Goal: Task Accomplishment & Management: Complete application form

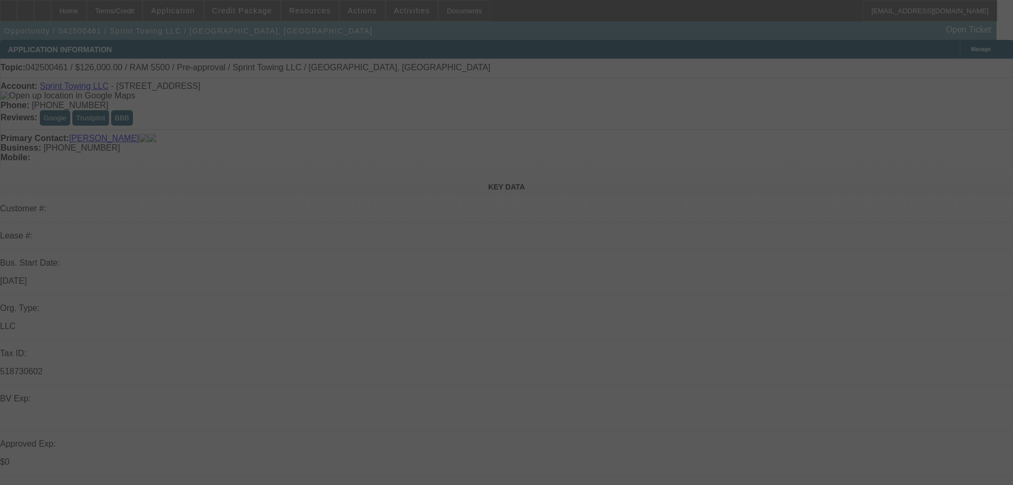
select select "0"
select select "3"
select select "0.1"
select select "4"
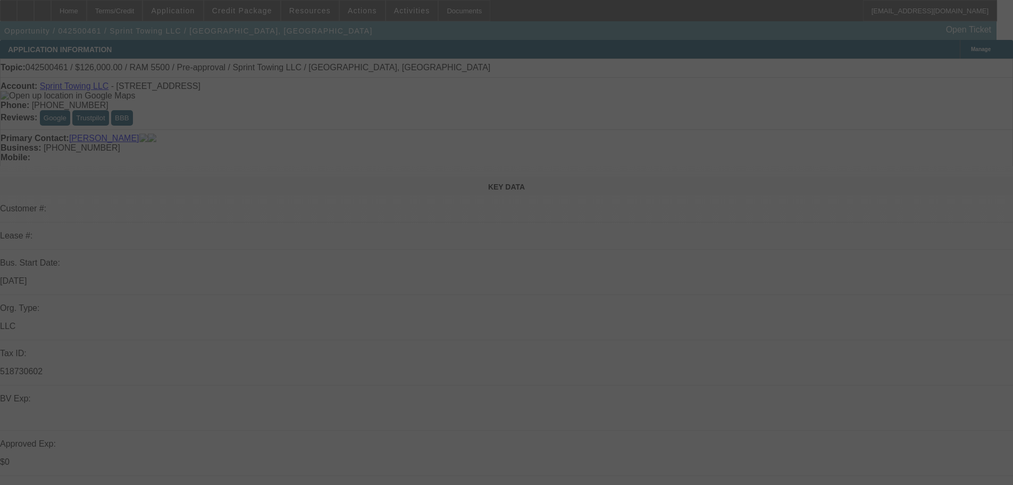
select select "0.1"
select select "2"
select select "0.1"
select select "4"
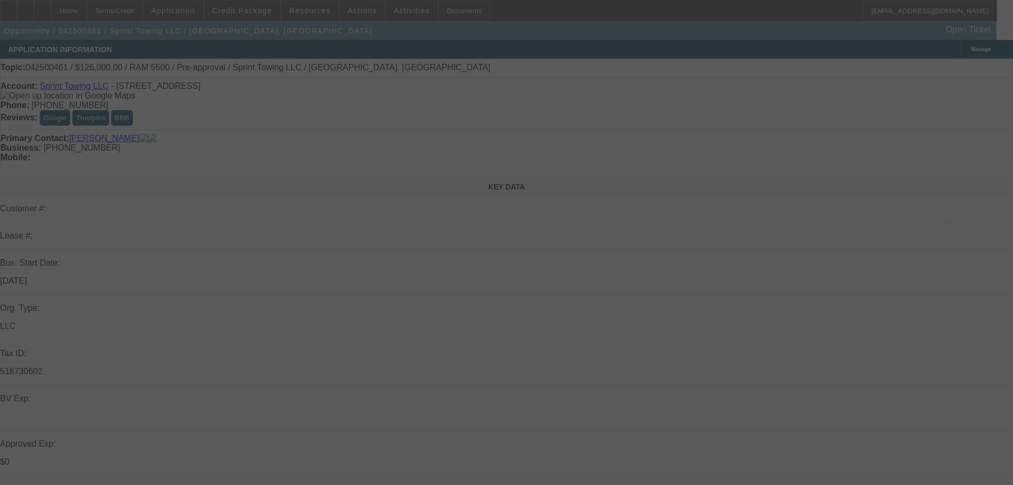
select select "0.1"
select select "2"
select select "0.1"
select select "4"
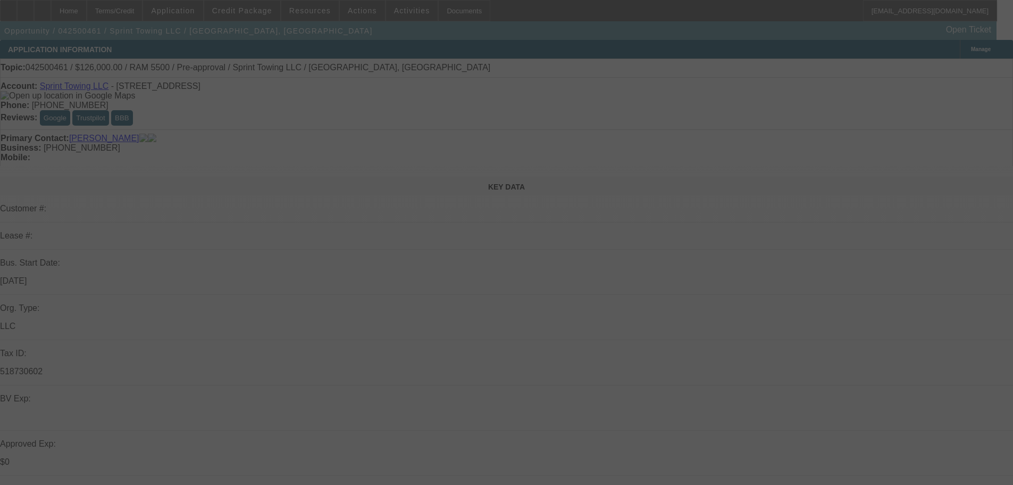
select select "0.1"
select select "2"
select select "0.1"
select select "4"
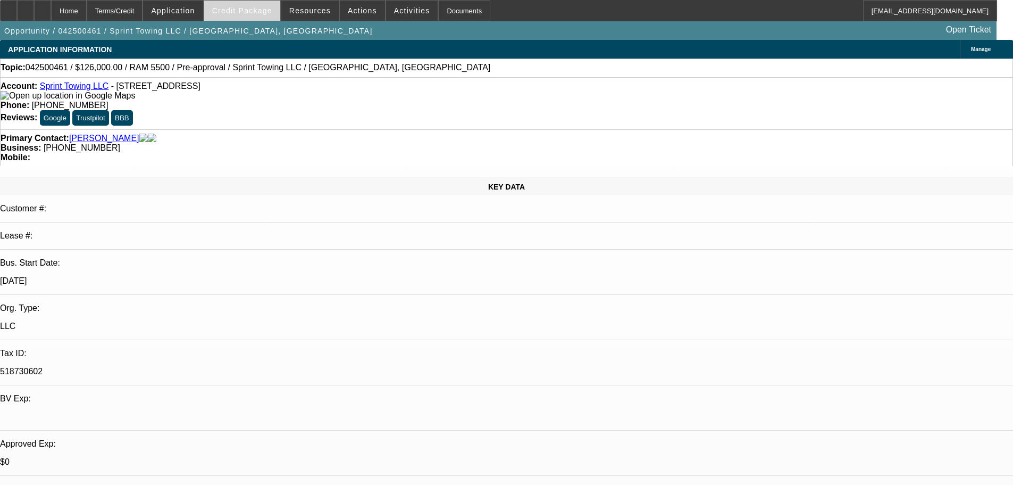
click at [268, 7] on span "Credit Package" at bounding box center [242, 10] width 60 height 9
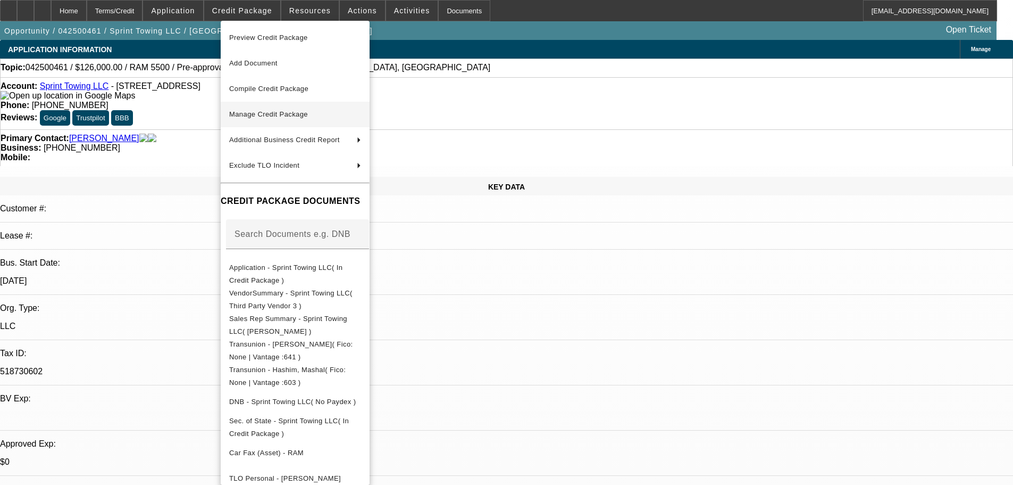
click at [265, 111] on span "Manage Credit Package" at bounding box center [268, 114] width 79 height 8
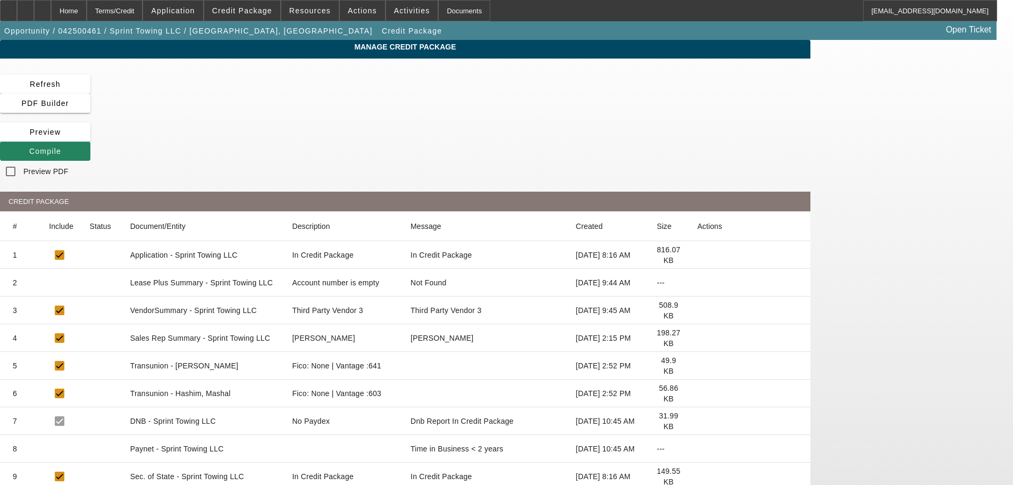
click at [697, 282] on icon at bounding box center [697, 282] width 0 height 0
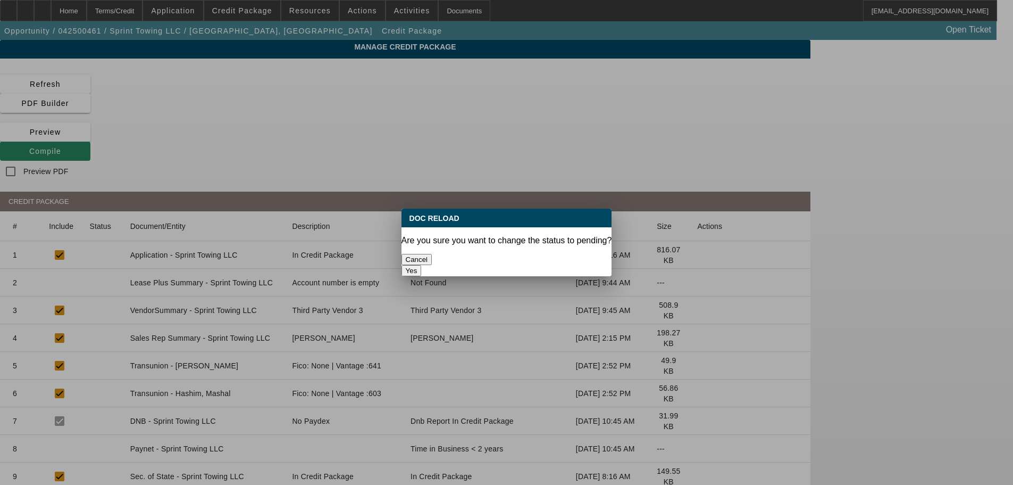
click at [422, 265] on button "Yes" at bounding box center [412, 270] width 20 height 11
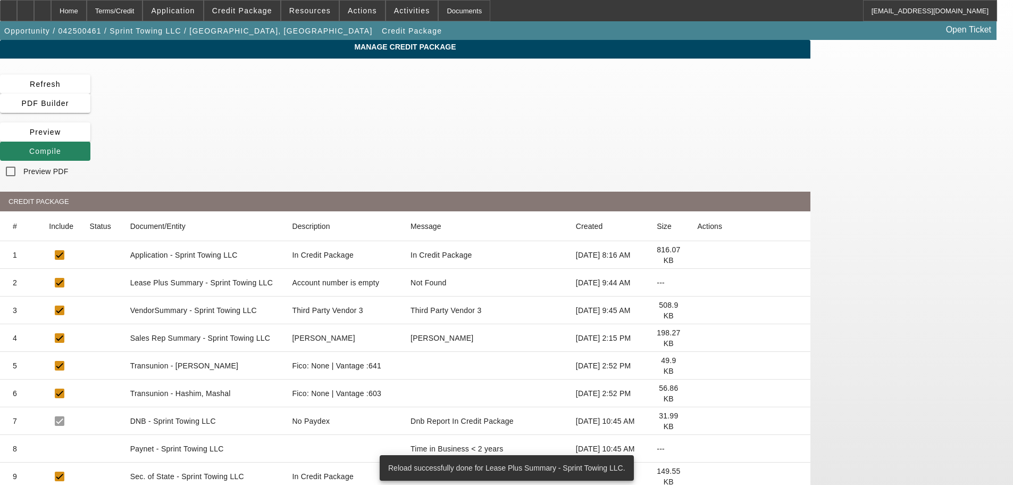
click at [697, 310] on icon at bounding box center [697, 310] width 0 height 0
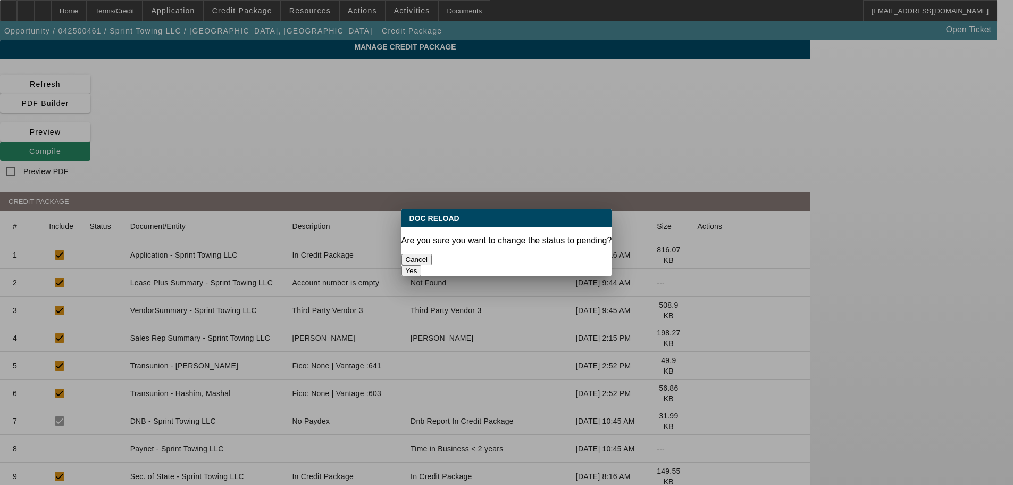
click at [422, 265] on button "Yes" at bounding box center [412, 270] width 20 height 11
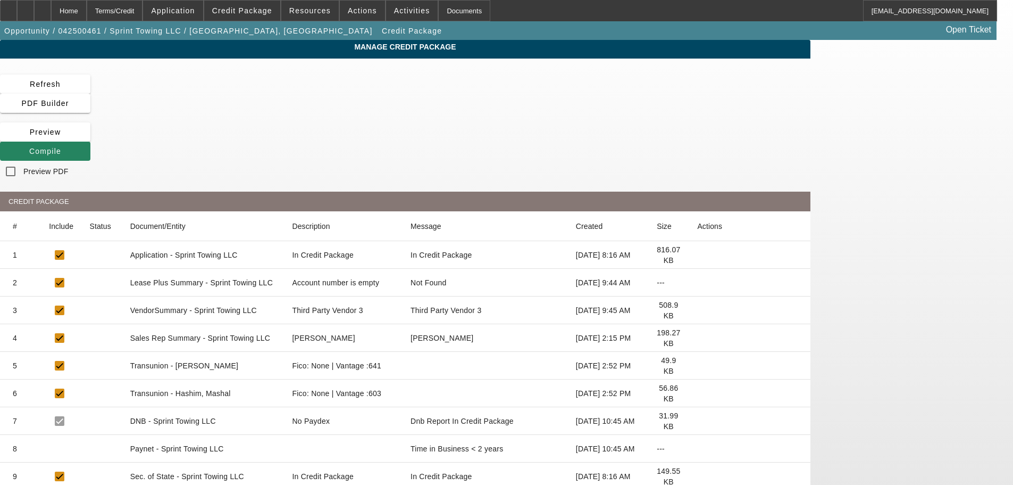
click at [697, 448] on icon at bounding box center [697, 448] width 0 height 0
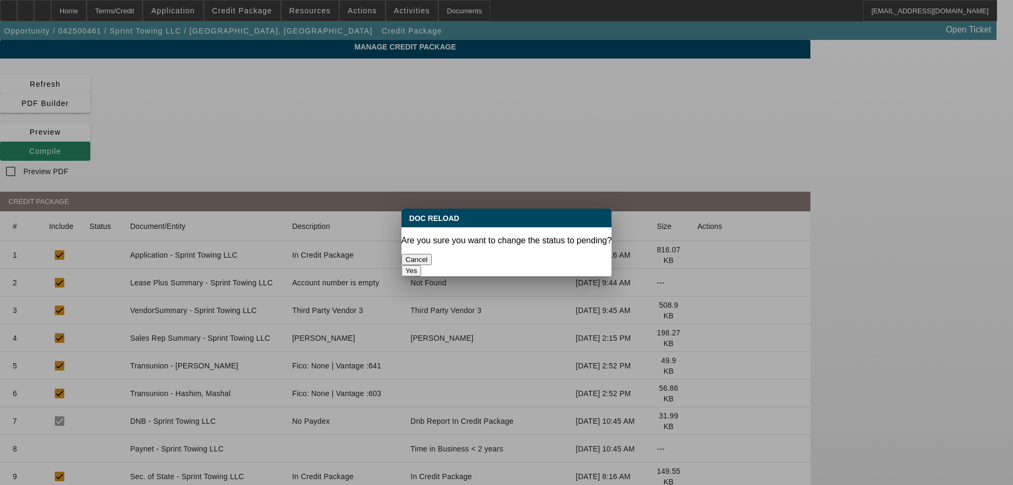
click at [422, 265] on button "Yes" at bounding box center [412, 270] width 20 height 11
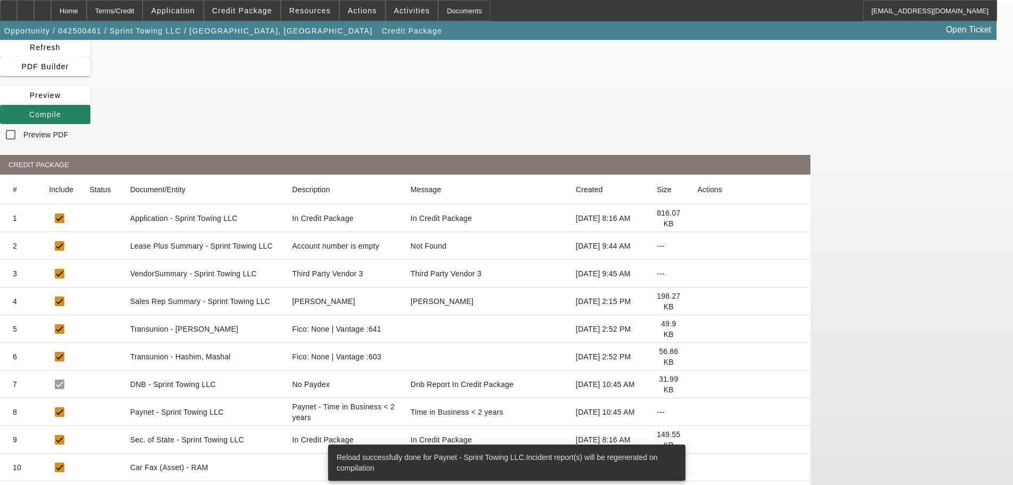
scroll to position [160, 0]
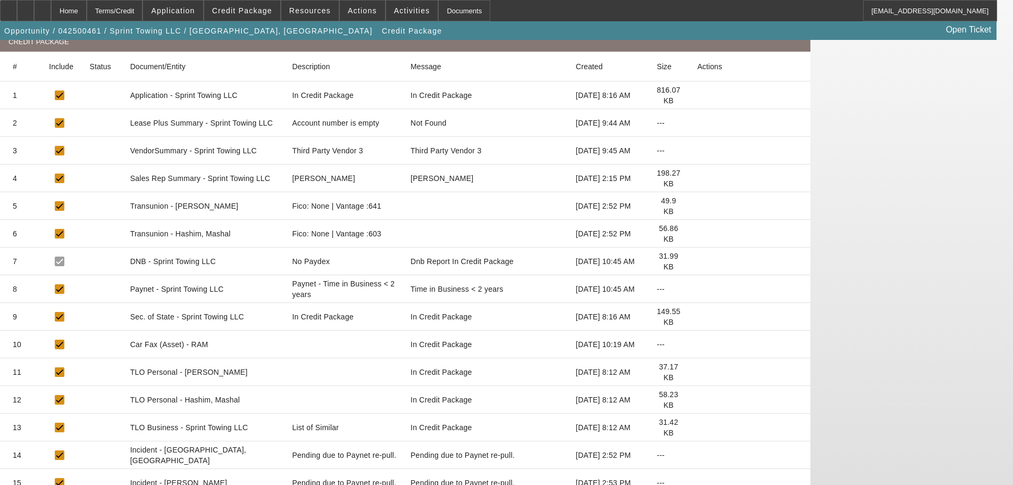
click at [697, 372] on icon at bounding box center [697, 372] width 0 height 0
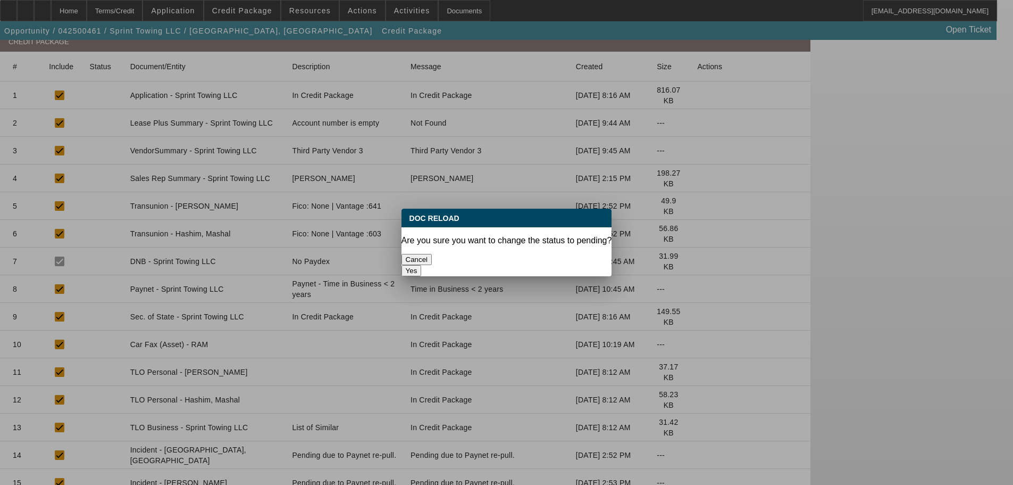
scroll to position [0, 0]
click at [422, 265] on button "Yes" at bounding box center [412, 270] width 20 height 11
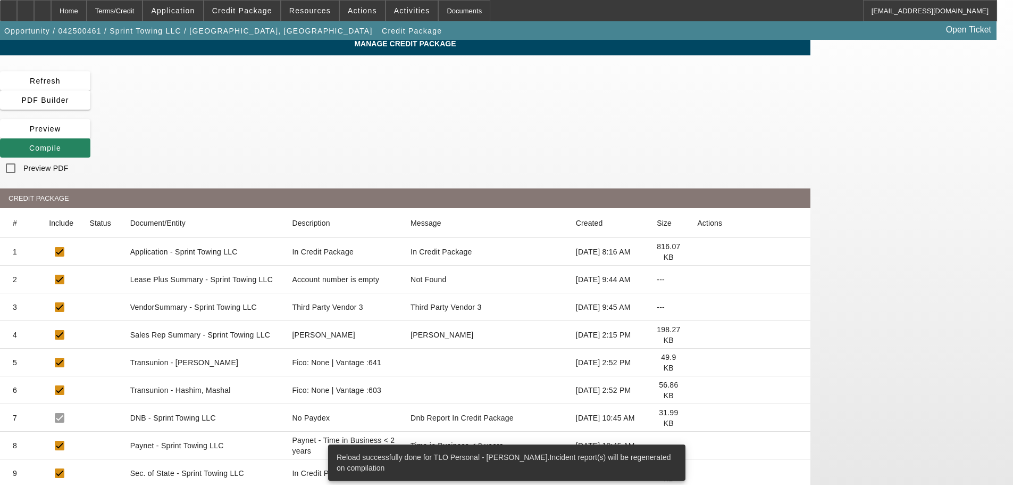
scroll to position [168, 0]
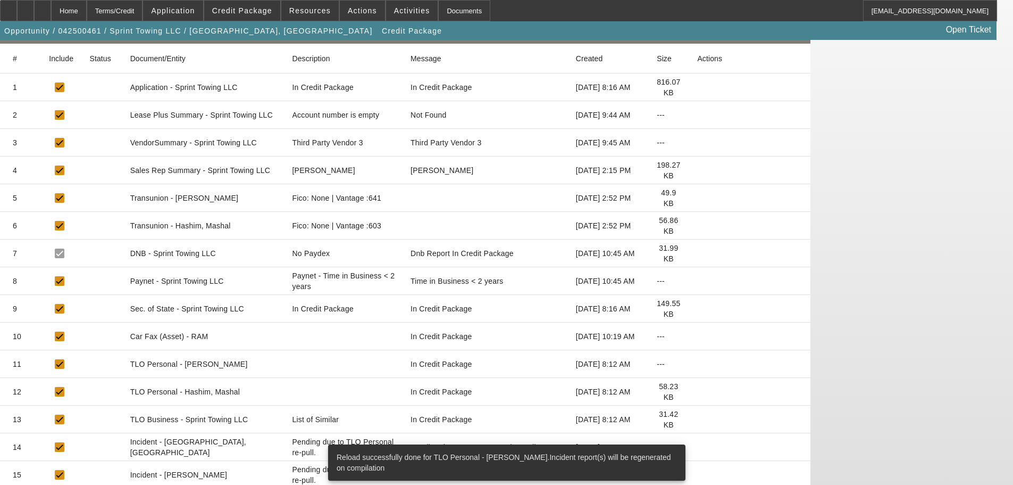
click at [697, 391] on icon at bounding box center [697, 391] width 0 height 0
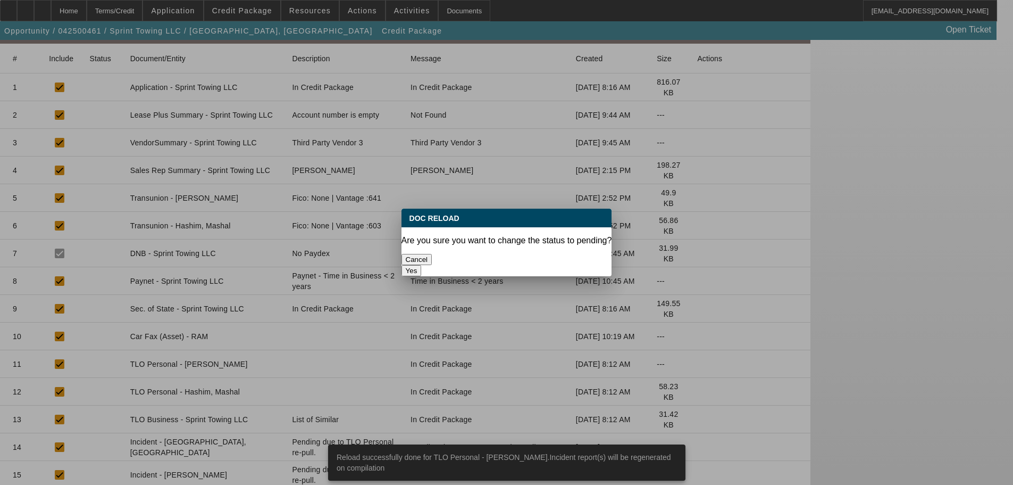
scroll to position [0, 0]
click at [422, 265] on button "Yes" at bounding box center [412, 270] width 20 height 11
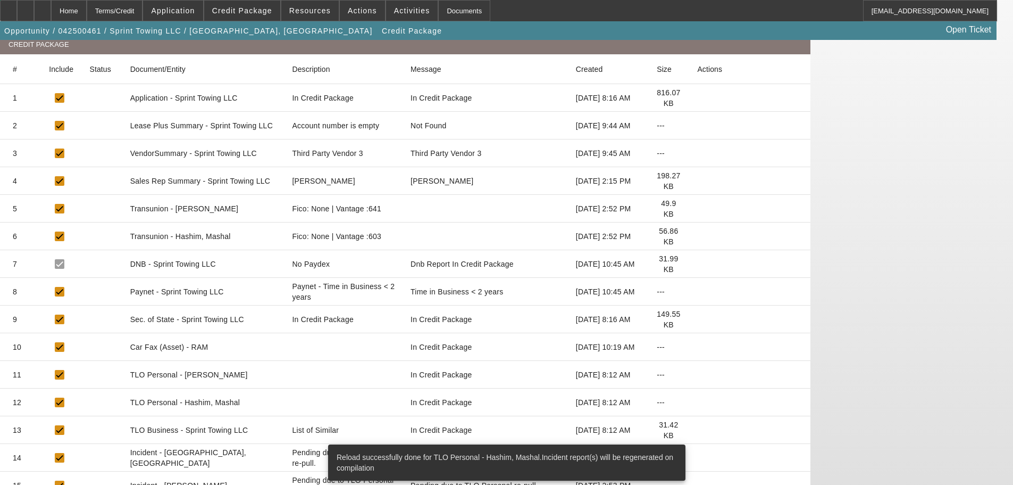
scroll to position [168, 0]
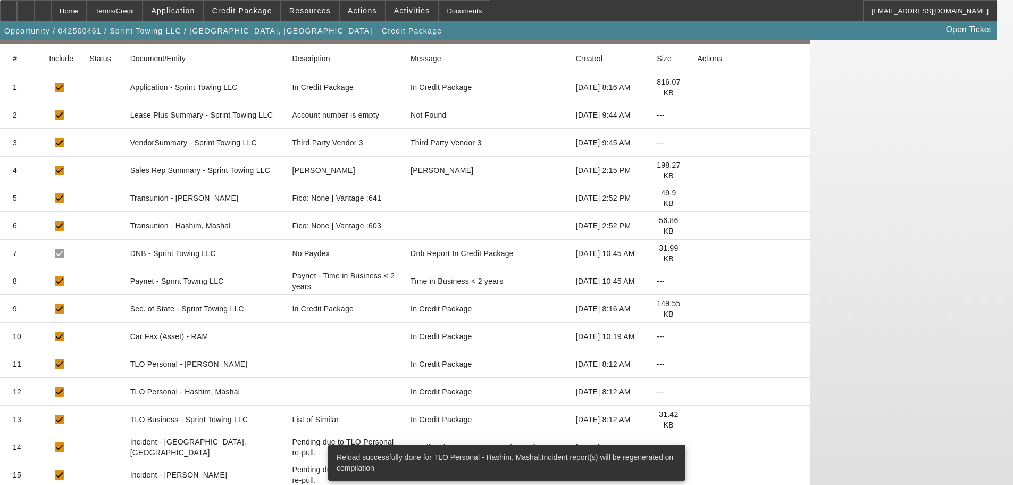
click at [697, 419] on icon at bounding box center [697, 419] width 0 height 0
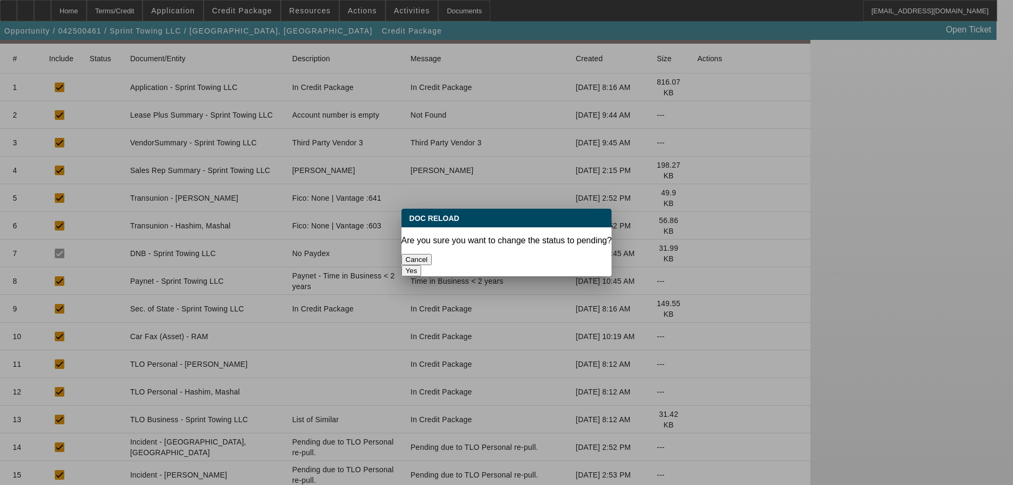
scroll to position [0, 0]
click at [422, 265] on button "Yes" at bounding box center [412, 270] width 20 height 11
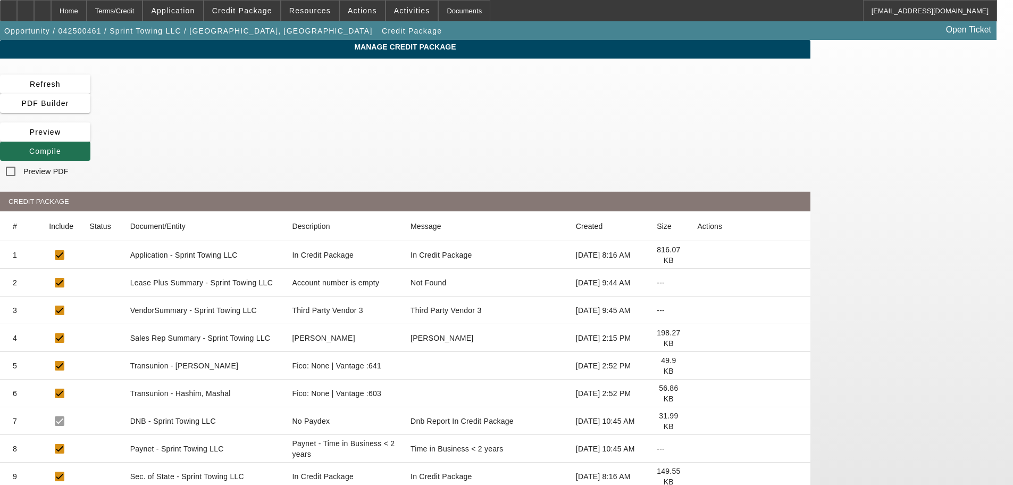
click at [29, 147] on icon at bounding box center [29, 151] width 0 height 9
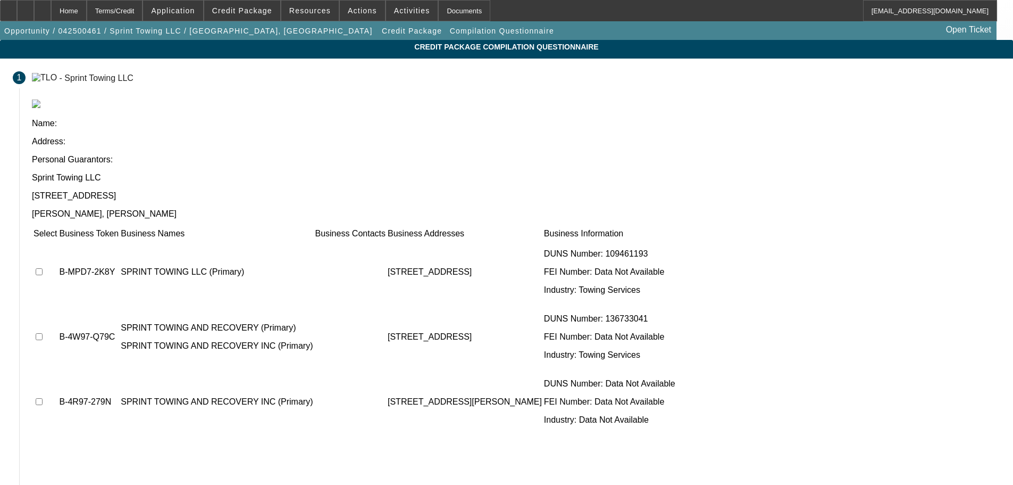
click at [43, 268] on input "checkbox" at bounding box center [39, 271] width 7 height 7
checkbox input "true"
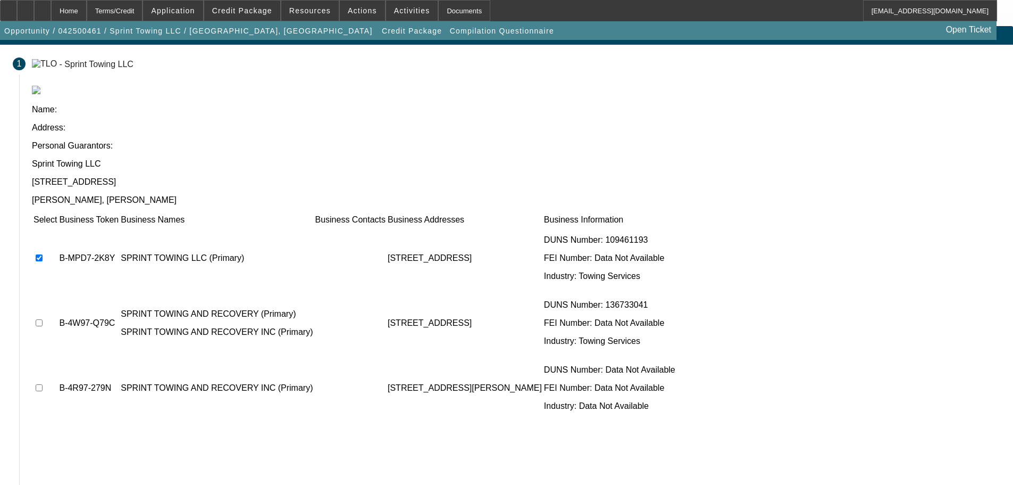
scroll to position [21, 0]
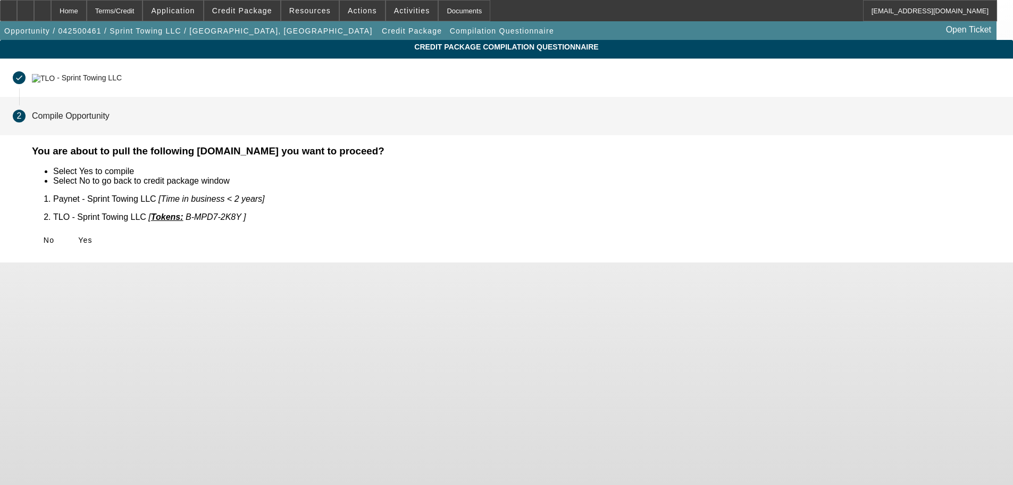
scroll to position [0, 0]
click at [93, 236] on span "Yes" at bounding box center [85, 240] width 14 height 9
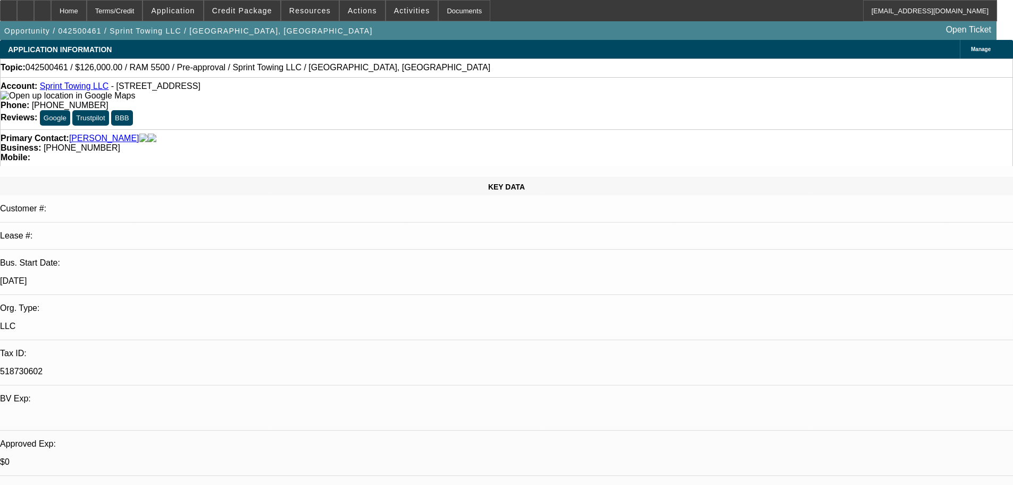
select select "0"
select select "3"
select select "0.1"
select select "4"
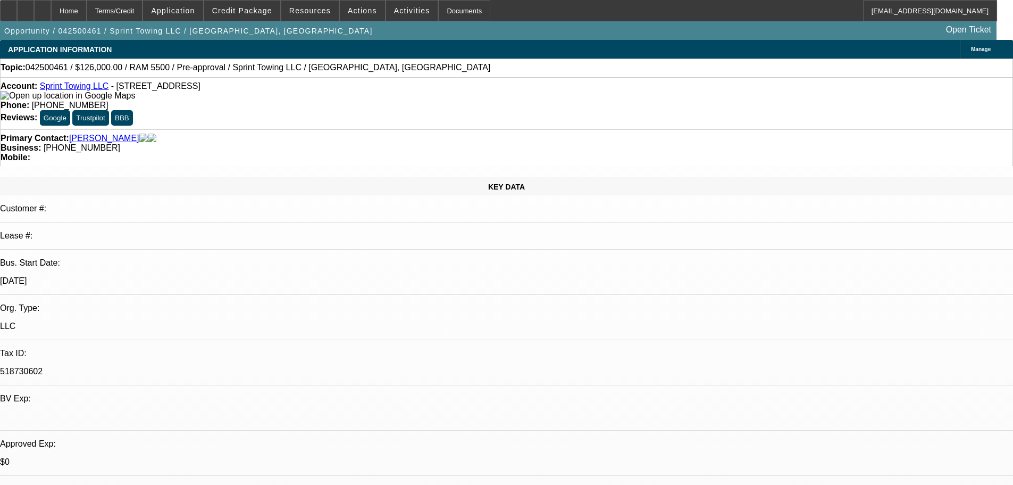
select select "0.1"
select select "2"
select select "0.1"
select select "4"
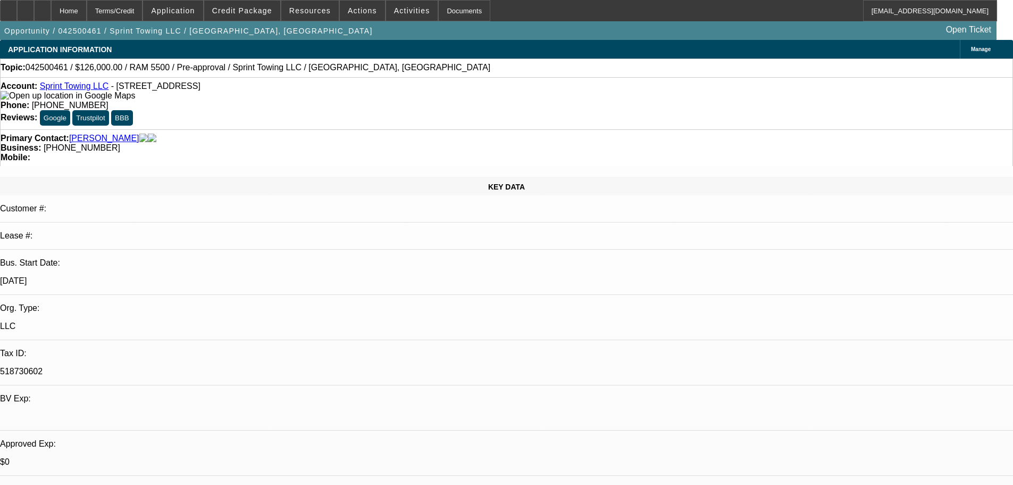
select select "0.1"
select select "2"
select select "0.1"
select select "4"
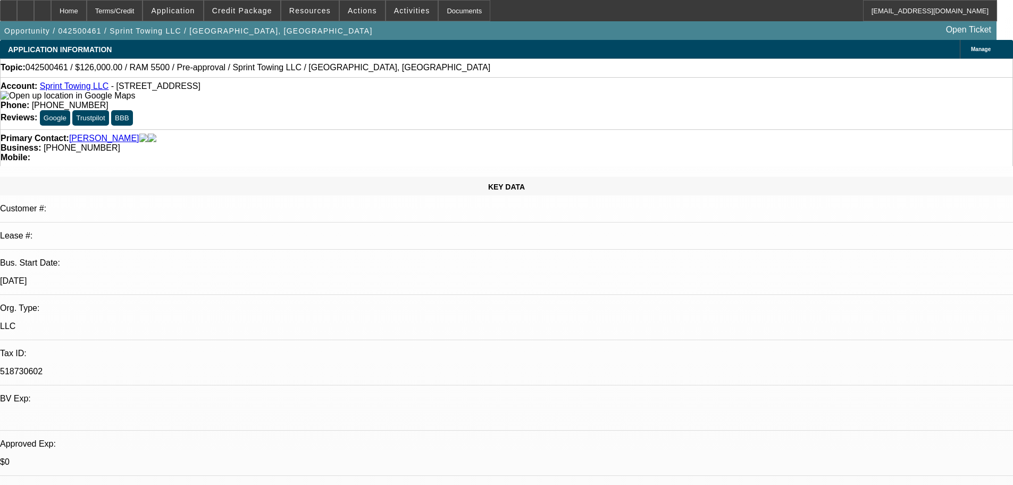
select select "0.1"
select select "2"
select select "0.1"
select select "4"
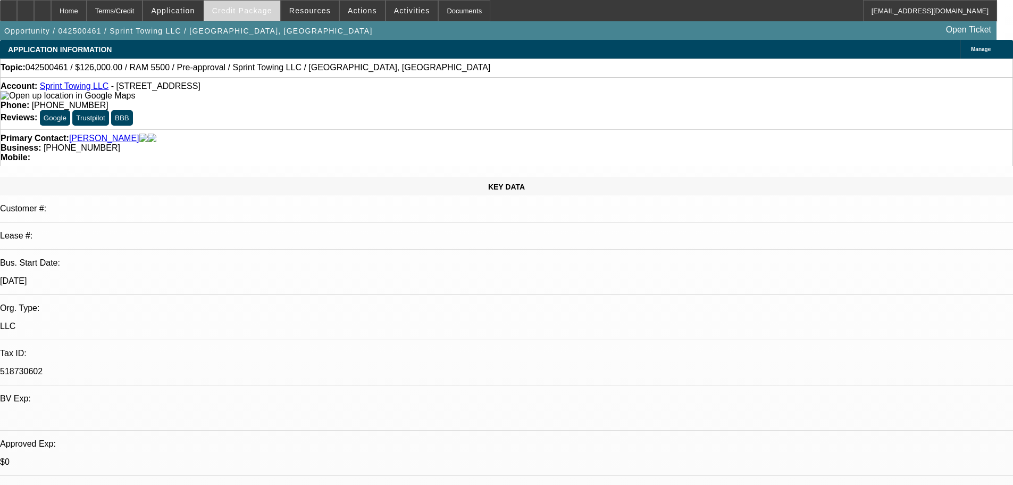
click at [256, 19] on span at bounding box center [242, 11] width 76 height 26
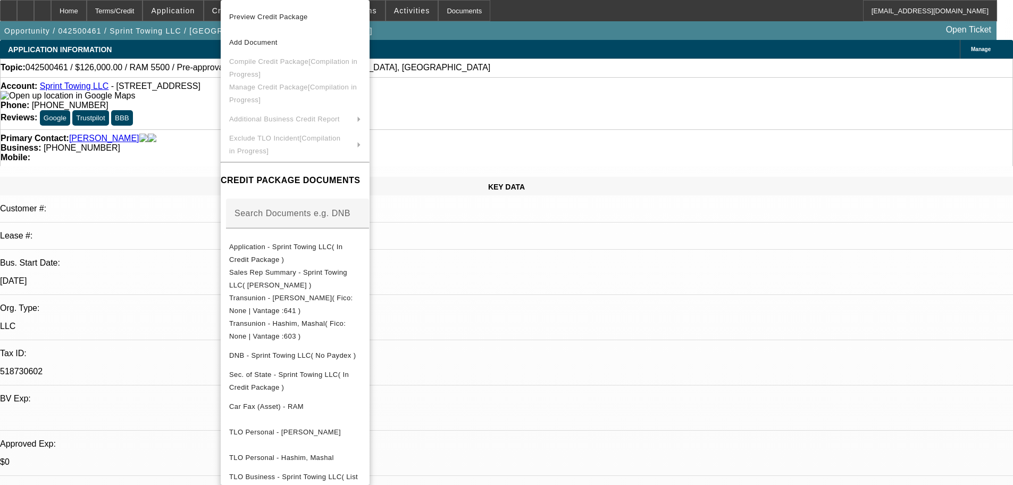
click at [190, 121] on div at bounding box center [506, 242] width 1013 height 485
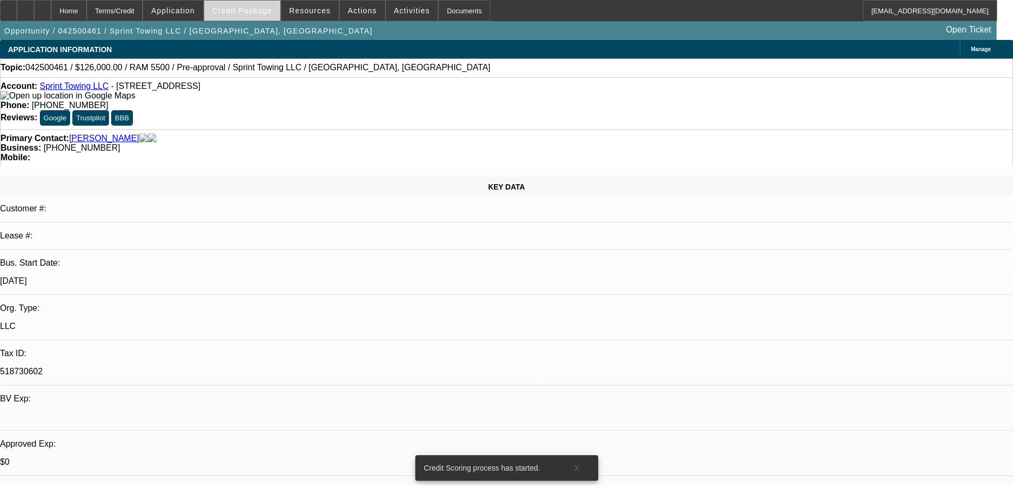
click at [272, 14] on span "Credit Package" at bounding box center [242, 10] width 60 height 9
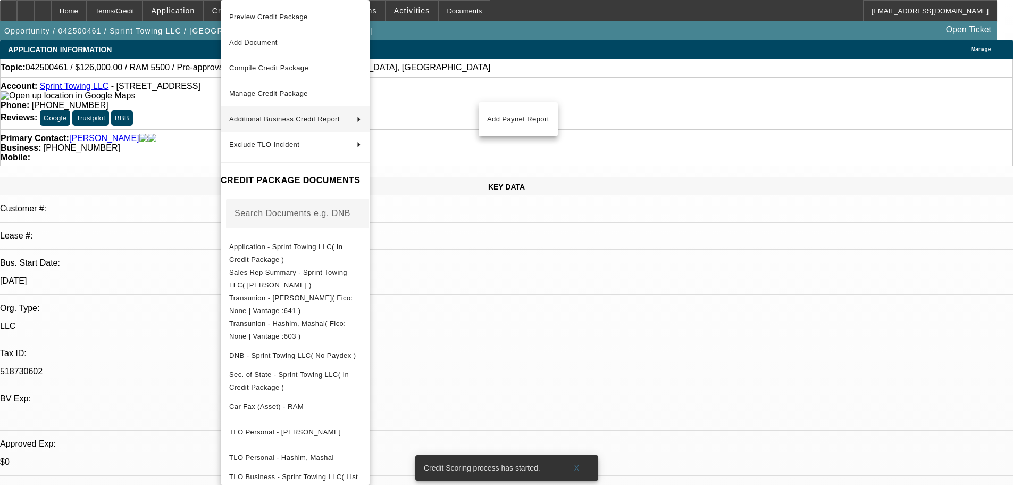
click at [194, 126] on div at bounding box center [506, 242] width 1013 height 485
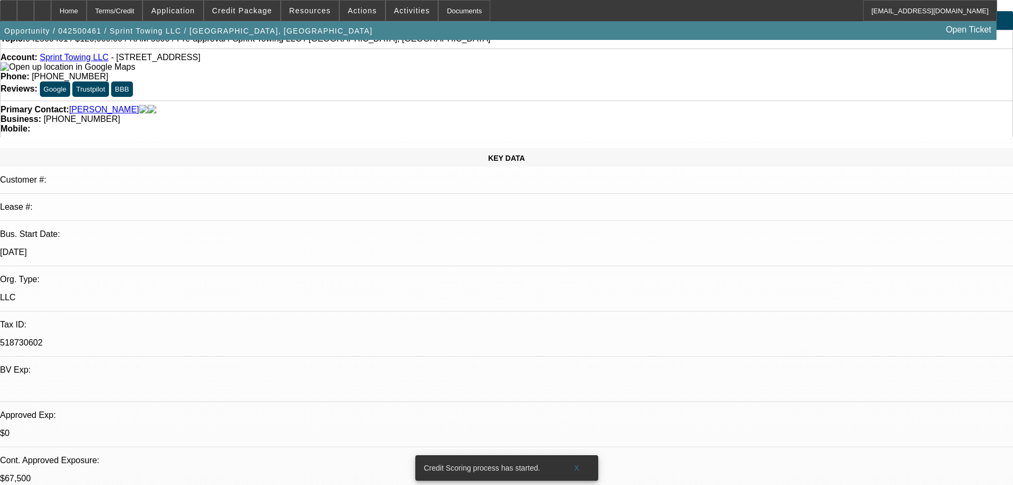
scroll to position [53, 0]
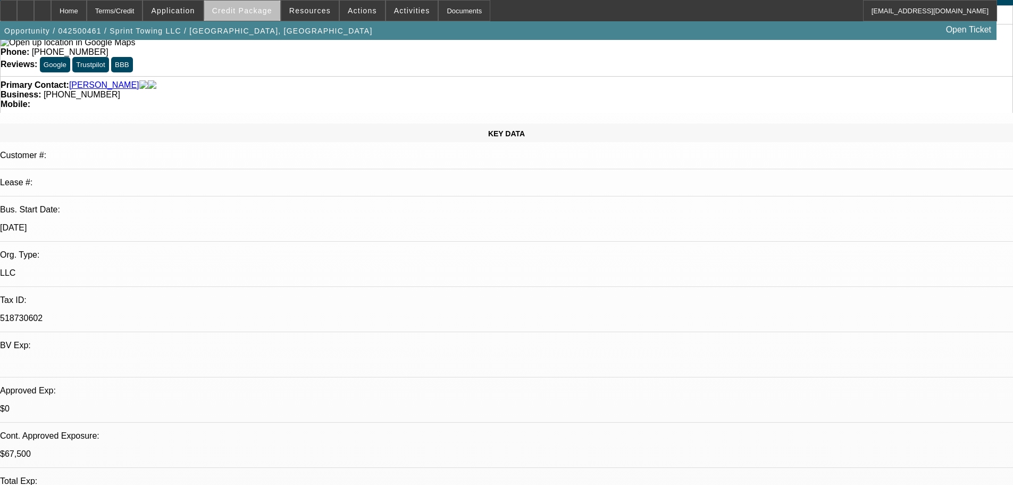
click at [269, 18] on span at bounding box center [242, 11] width 76 height 26
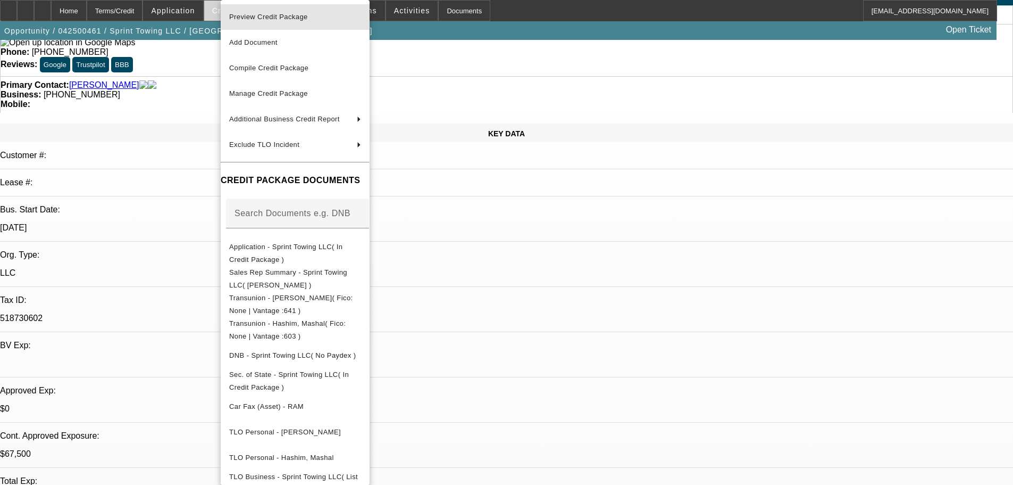
click at [269, 19] on span "Preview Credit Package" at bounding box center [268, 17] width 79 height 8
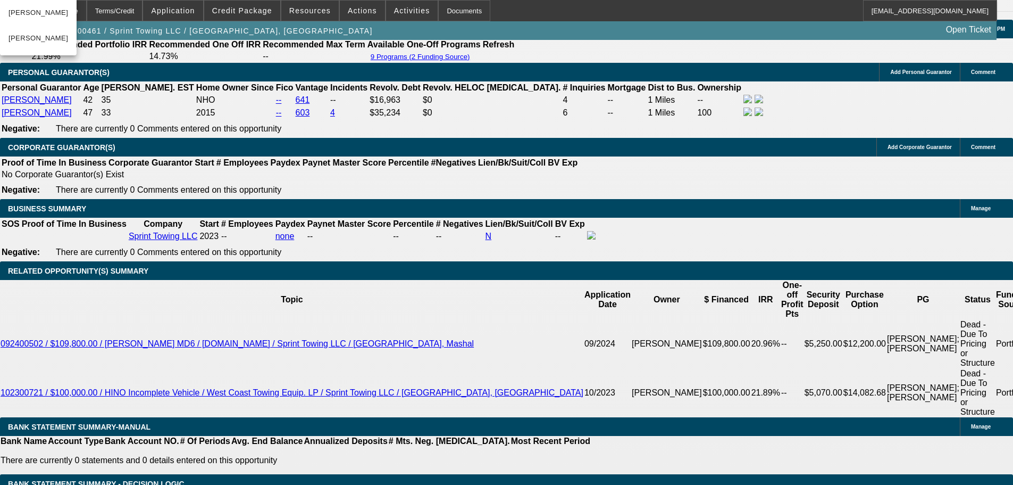
scroll to position [0, 8]
drag, startPoint x: 876, startPoint y: 409, endPoint x: 909, endPoint y: 406, distance: 33.6
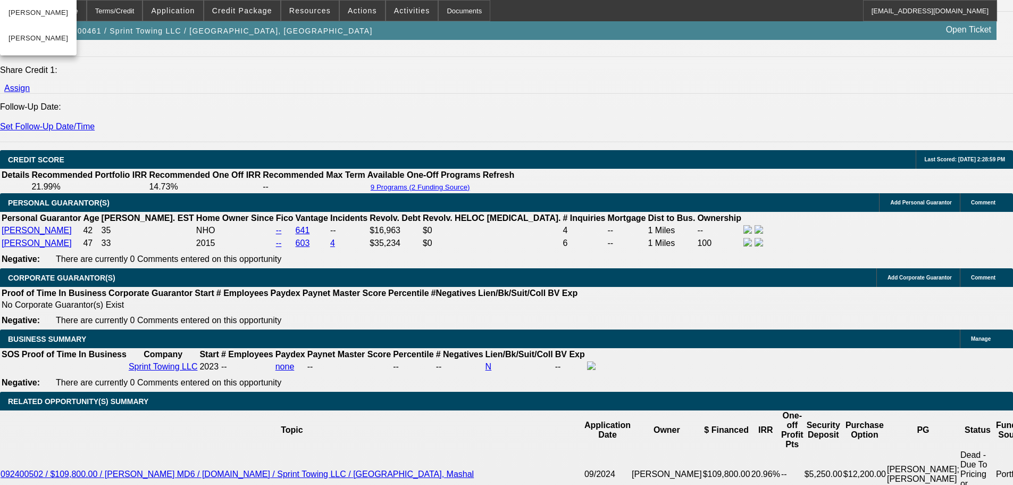
scroll to position [1233, 0]
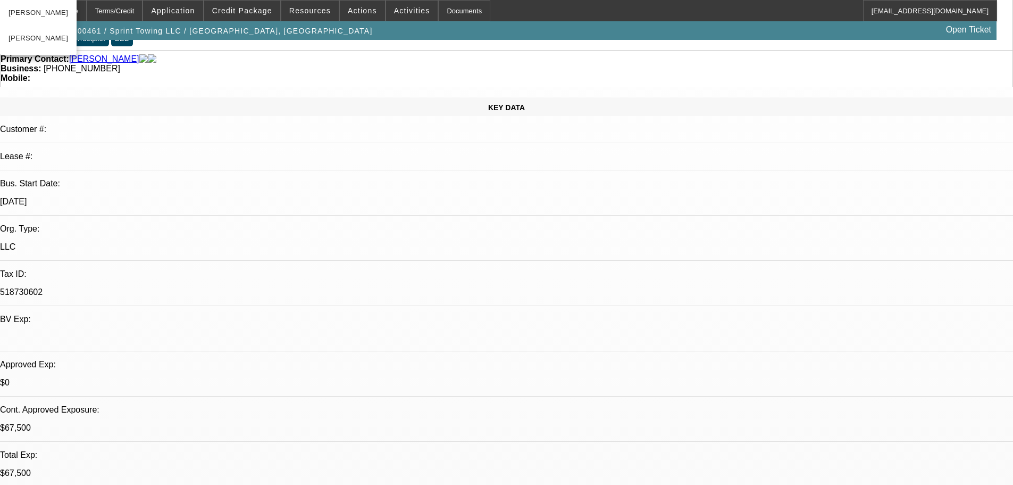
scroll to position [0, 0]
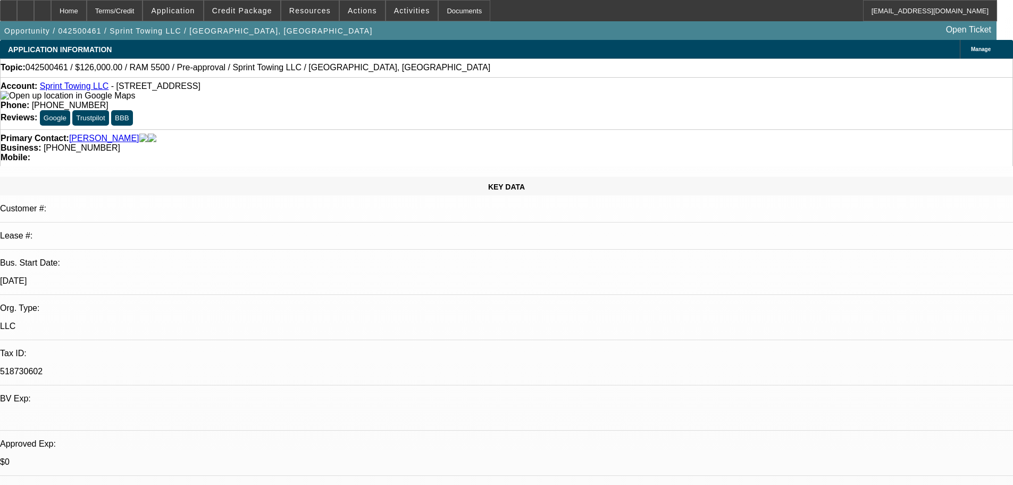
select select "0"
select select "3"
select select "0.1"
select select "4"
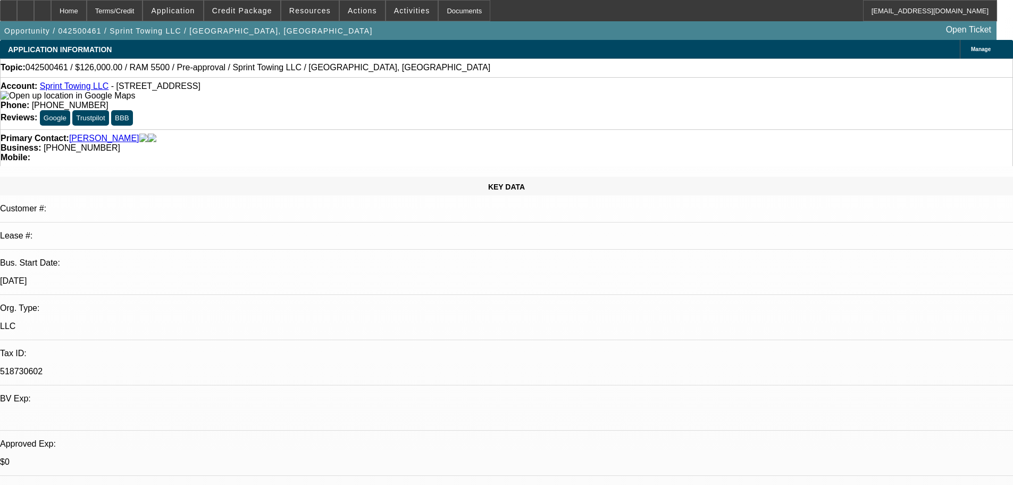
select select "0.1"
select select "2"
select select "0.1"
select select "4"
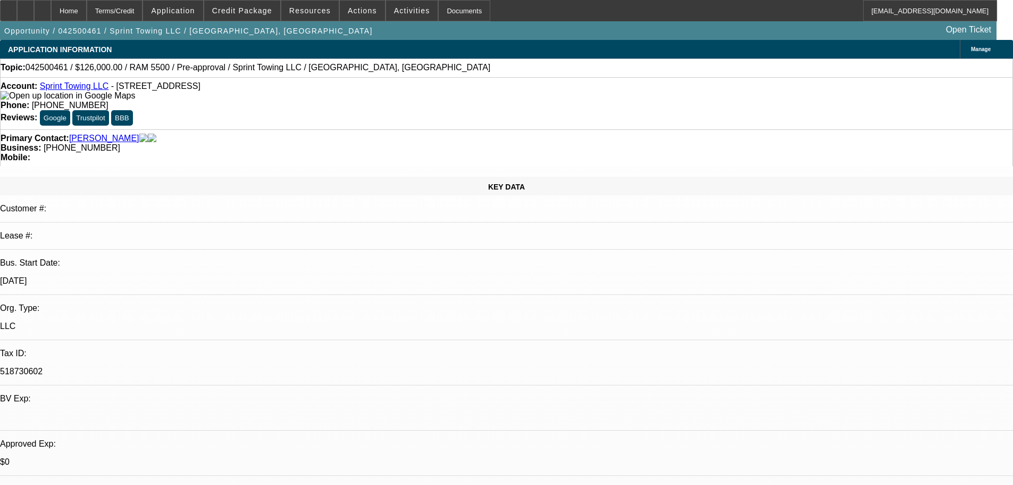
select select "0.1"
select select "2"
select select "0.1"
select select "4"
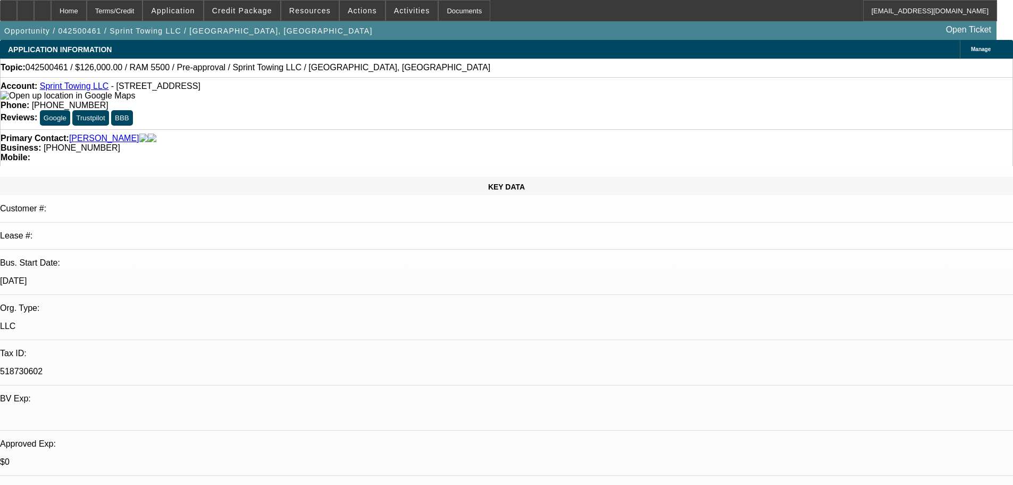
select select "0.1"
select select "2"
select select "0.1"
select select "4"
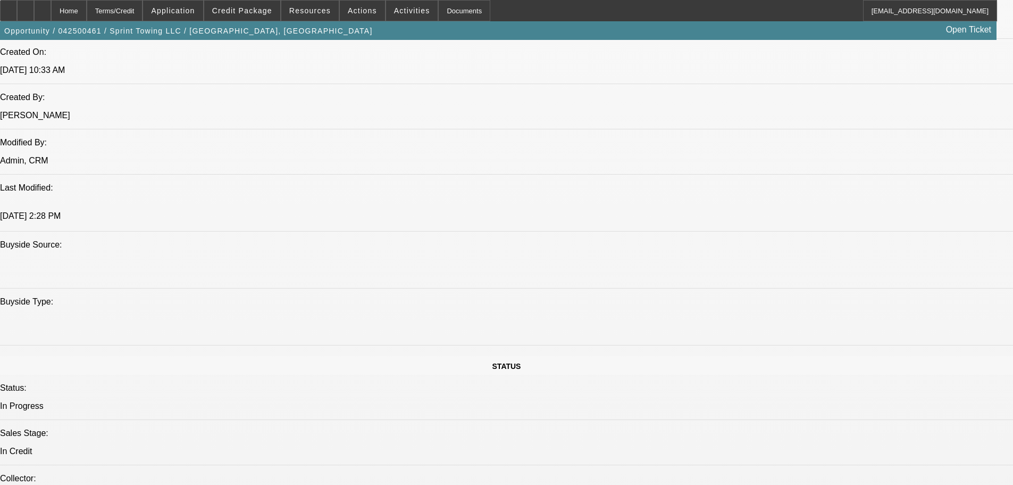
scroll to position [798, 0]
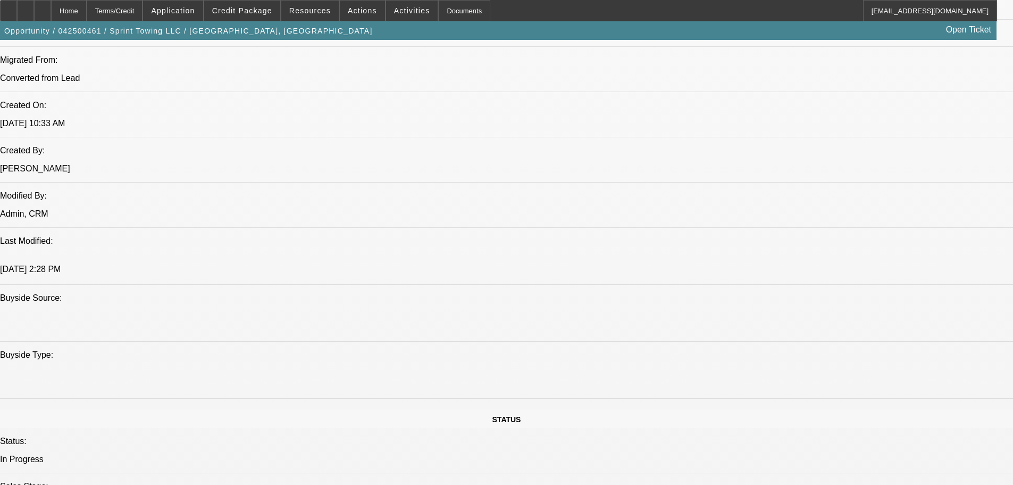
paste textarea "MASHAL = NEWER AUTO OPENED 3/2025, MAY NOT HAVE BEEN ON THE CREDIT REPORT AT MY…"
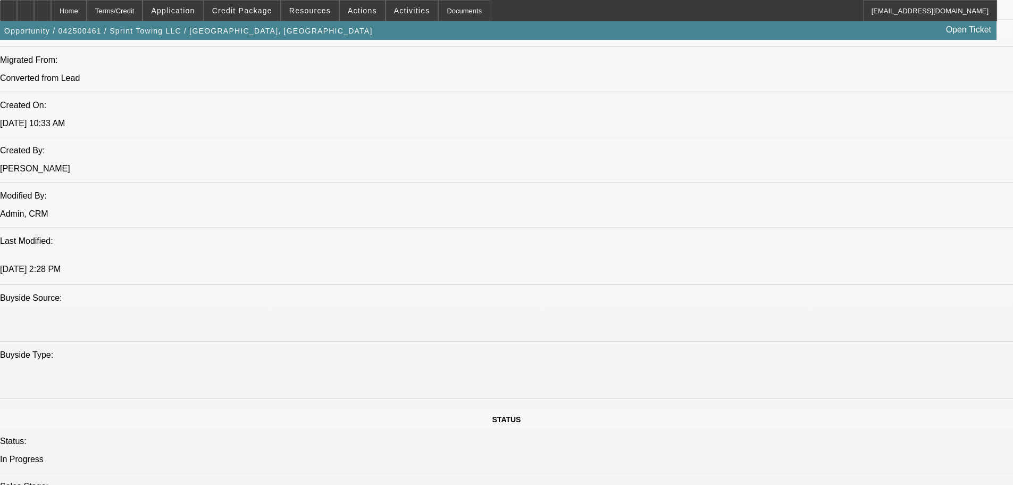
type textarea "MASHAL = NEWER AUTO OPENED 3/2025, MAY NOT HAVE BEEN ON THE CREDIT REPORT AT MY…"
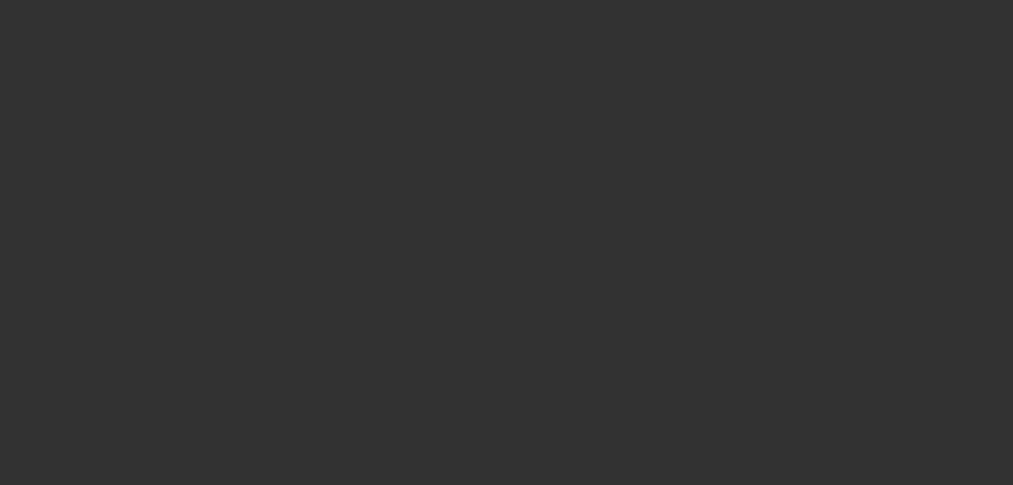
scroll to position [0, 0]
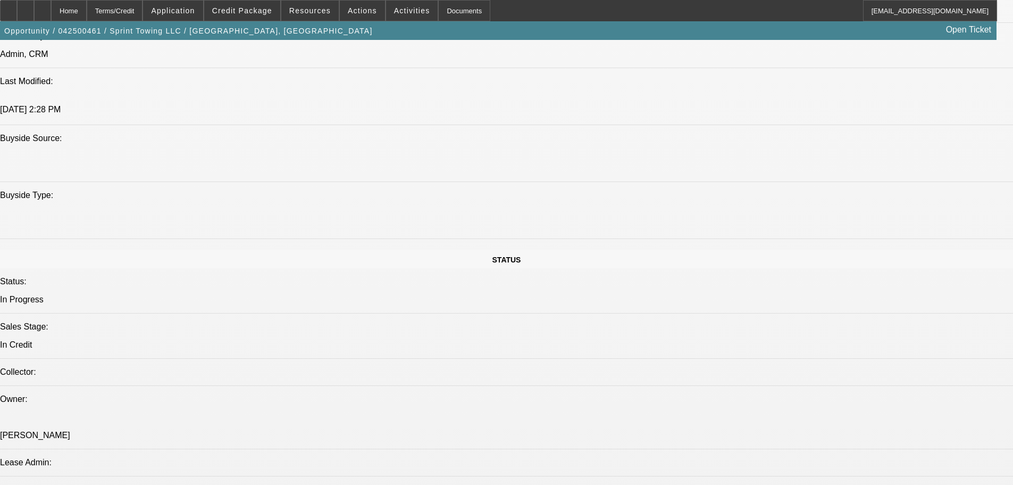
scroll to position [1223, 0]
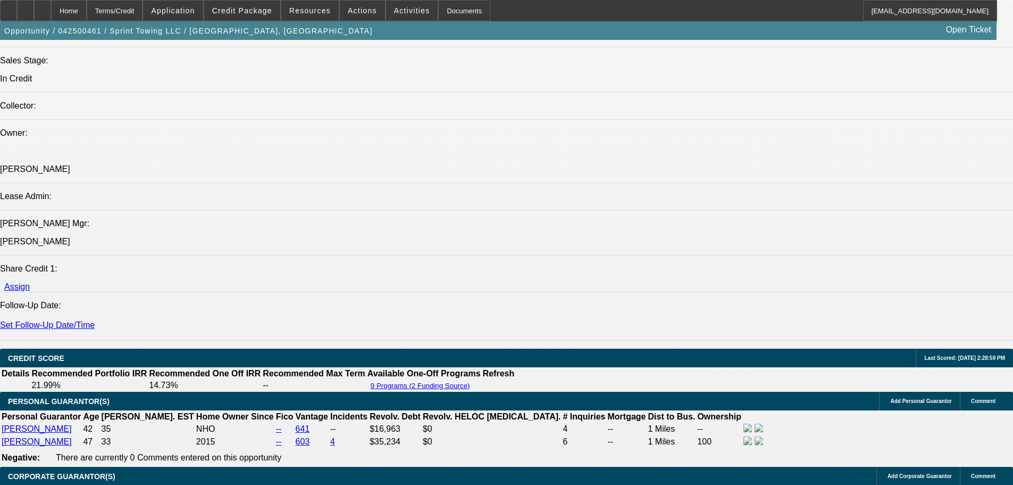
drag, startPoint x: 827, startPoint y: 381, endPoint x: 860, endPoint y: 381, distance: 33.0
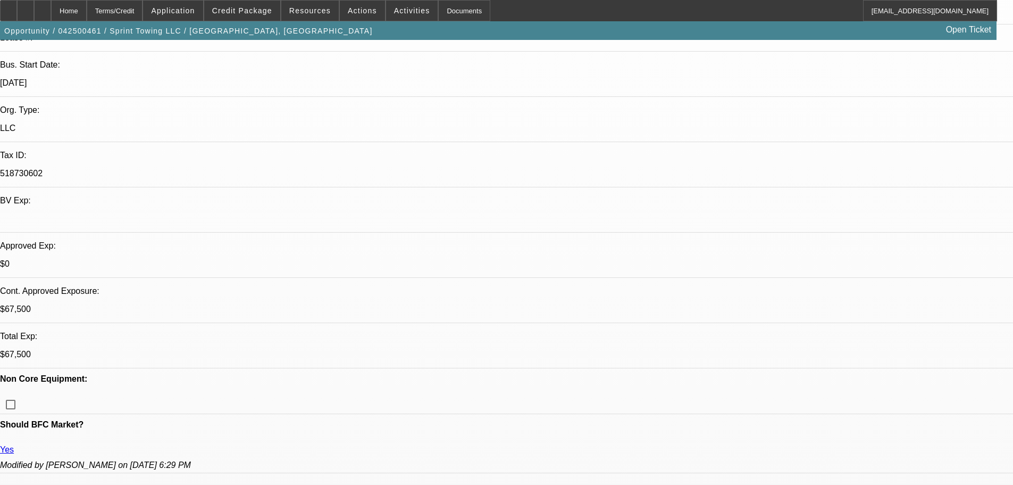
scroll to position [53, 0]
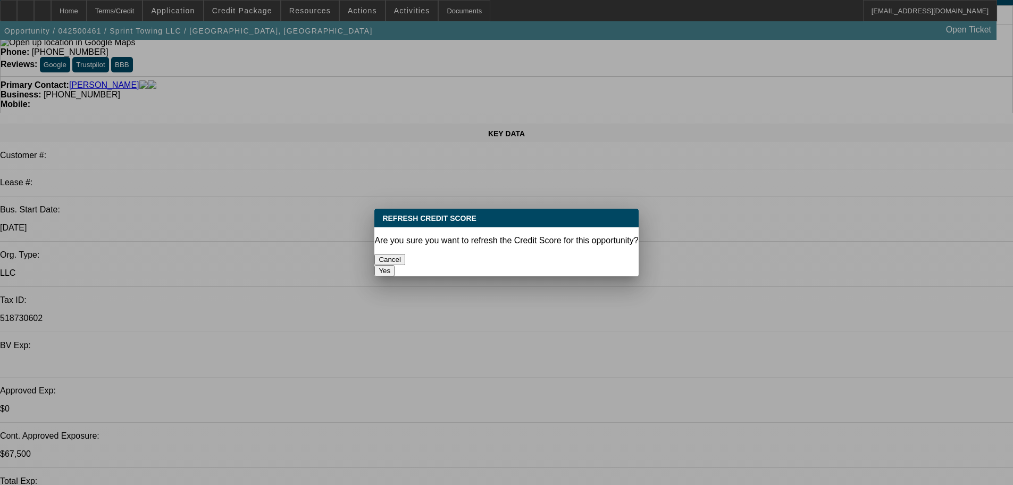
click at [395, 265] on button "Yes" at bounding box center [384, 270] width 20 height 11
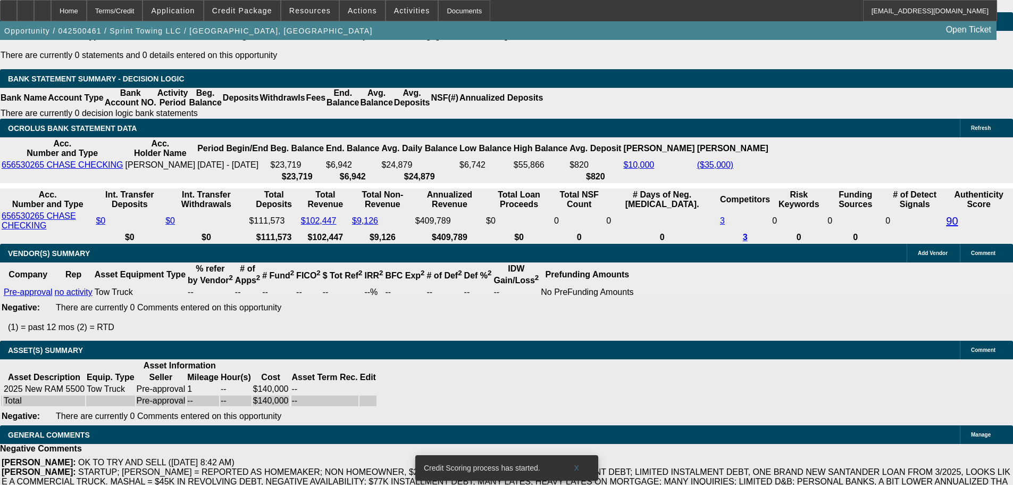
scroll to position [1982, 0]
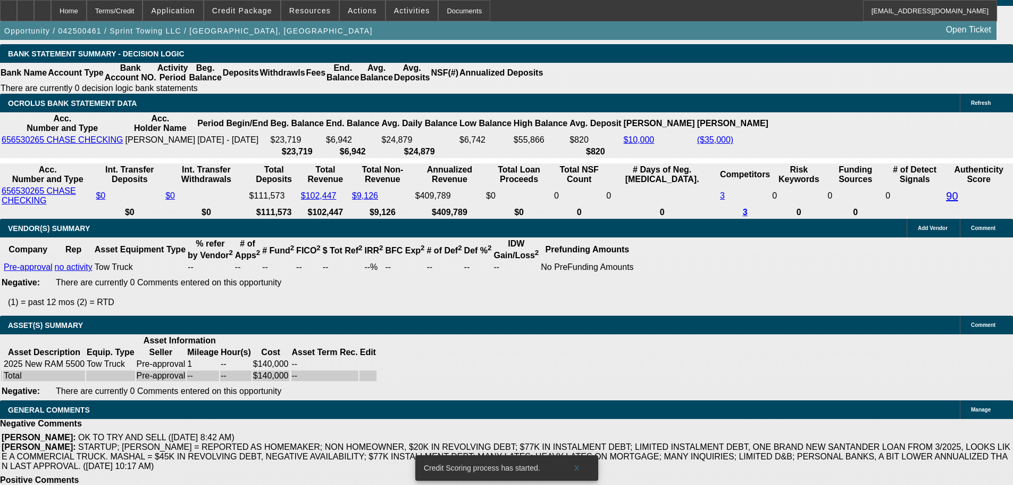
select select "5"
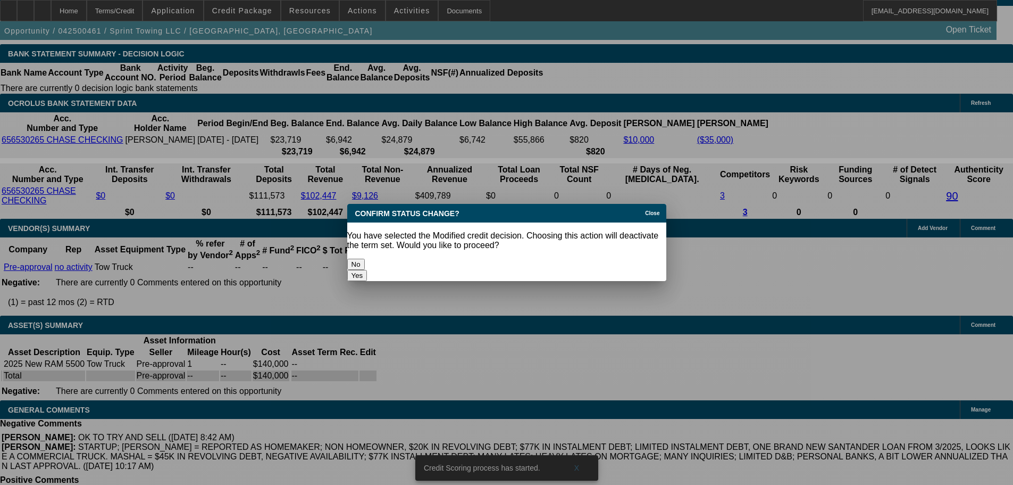
scroll to position [0, 0]
click at [368, 270] on button "Yes" at bounding box center [357, 275] width 20 height 11
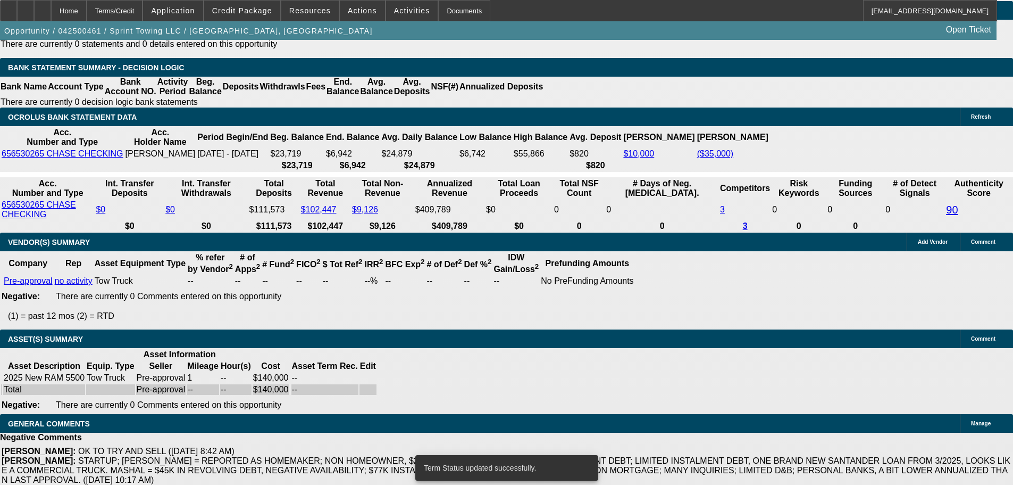
scroll to position [1968, 0]
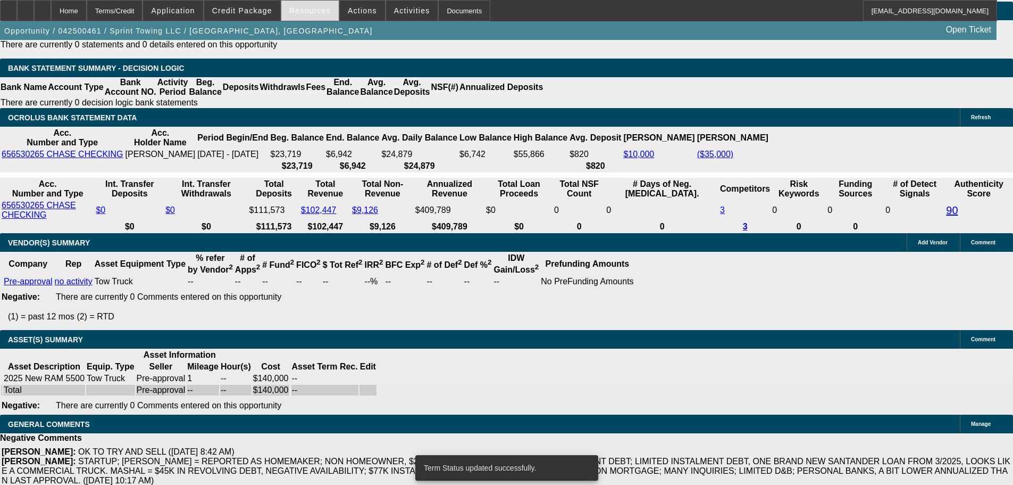
select select "0.1"
select select "2"
select select "0.1"
select select "4"
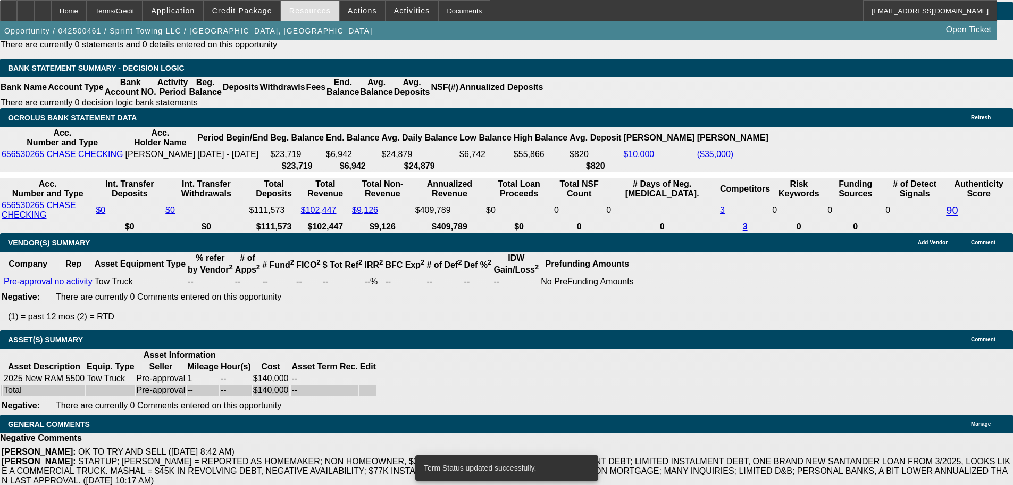
select select "0"
select select "3"
select select "0.1"
select select "4"
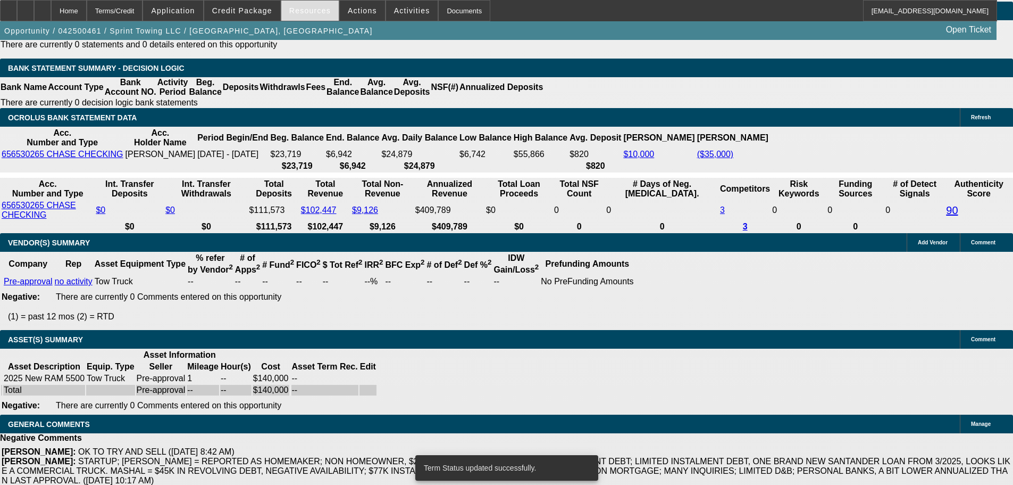
select select "0.1"
select select "2"
select select "0.1"
select select "4"
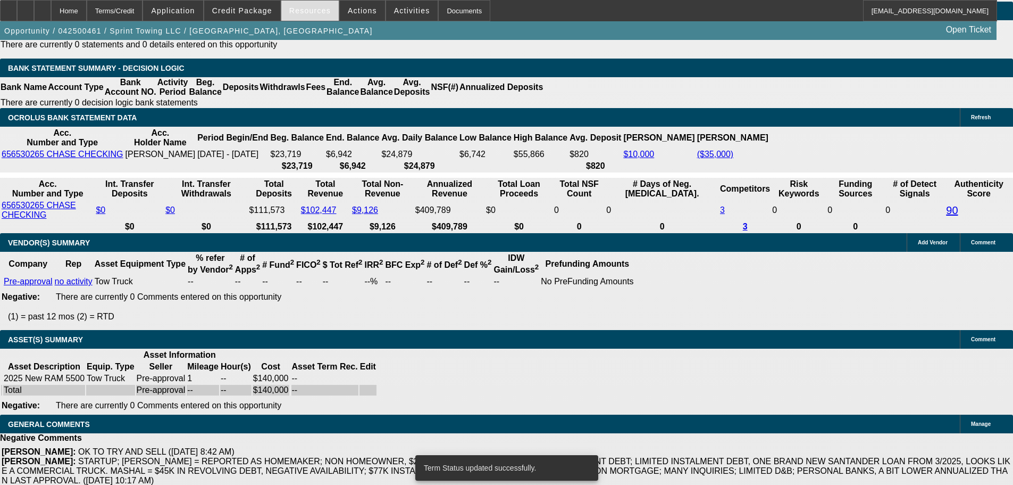
select select "0.1"
select select "2"
select select "0.1"
select select "4"
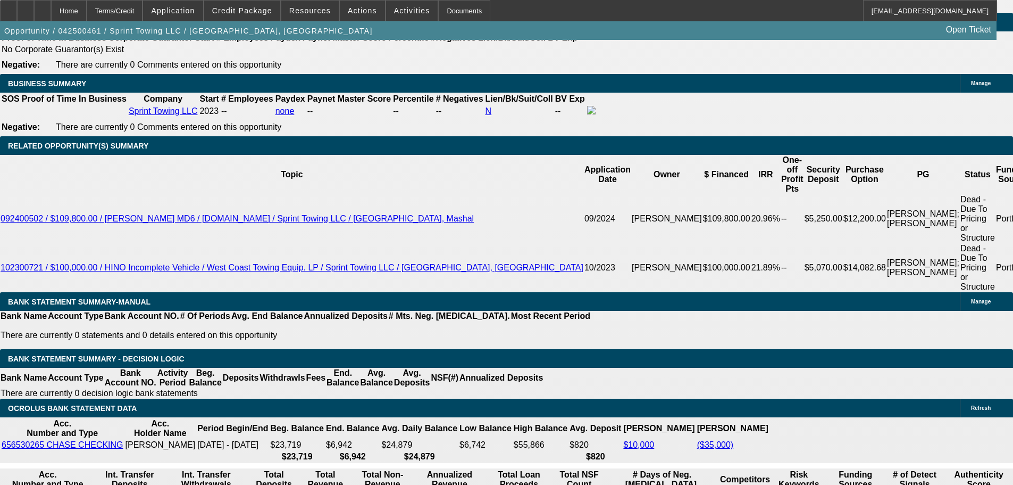
scroll to position [1658, 0]
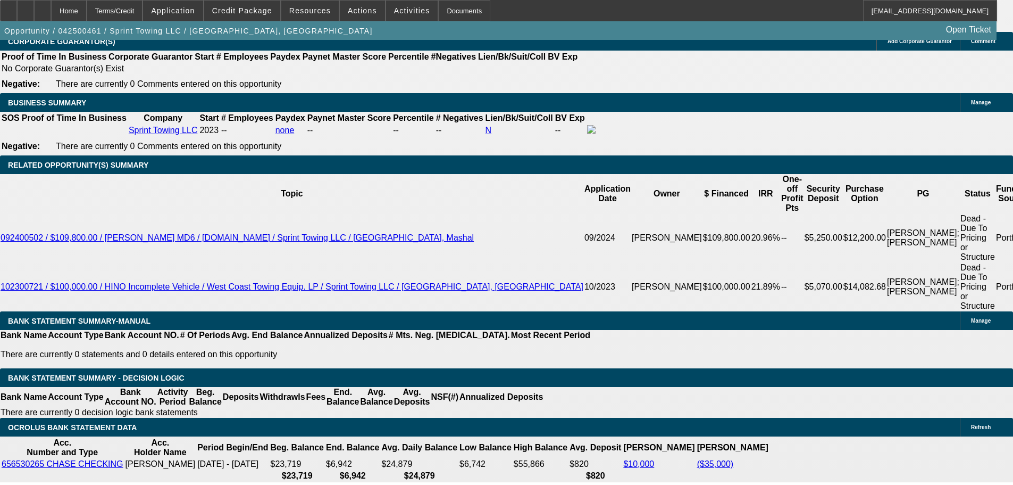
drag, startPoint x: 160, startPoint y: 235, endPoint x: 277, endPoint y: 234, distance: 117.0
type input "309"
type input "$618.00"
type input "UNKNOWN"
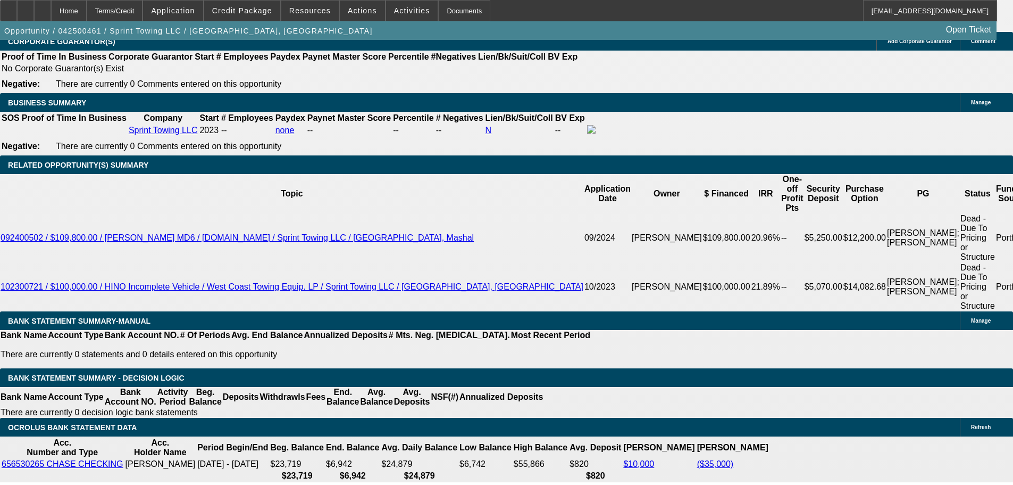
type input "3095"
type input "$6,190.00"
type input "16.5"
type input "$3,095.00"
drag, startPoint x: 96, startPoint y: 203, endPoint x: 126, endPoint y: 192, distance: 31.8
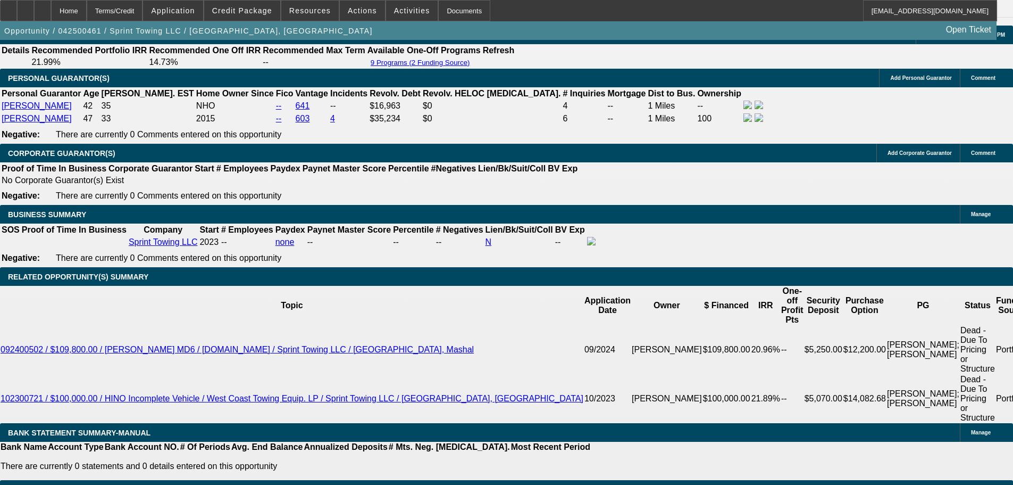
scroll to position [1552, 0]
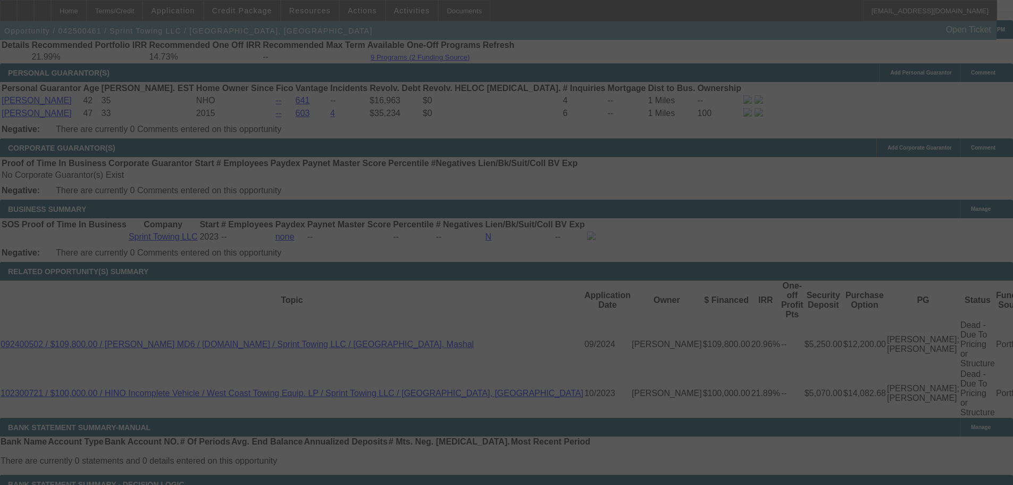
select select "0.1"
select select "2"
select select "0.1"
select select "4"
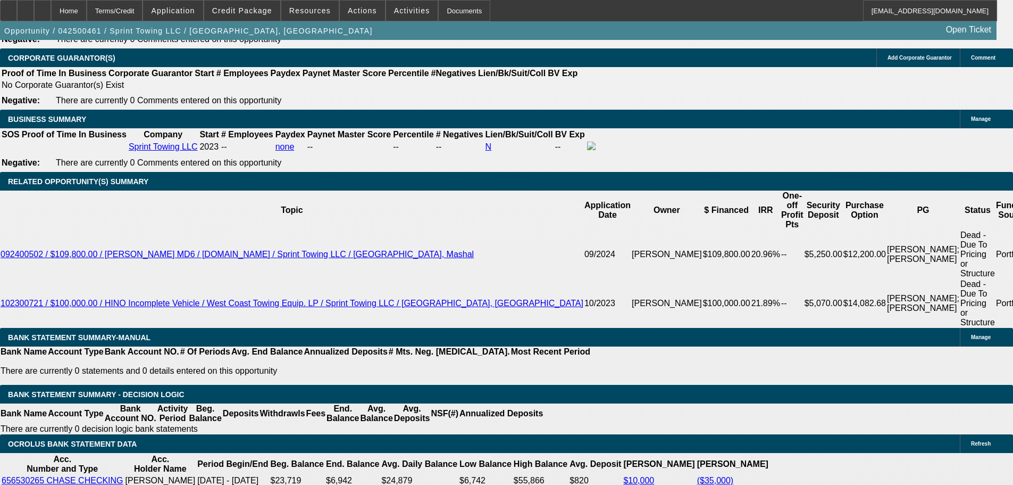
scroll to position [1658, 0]
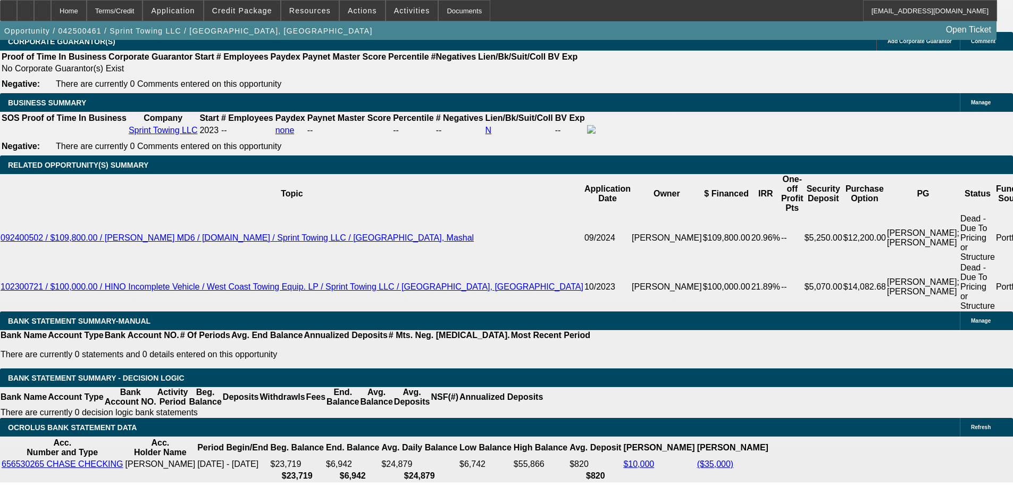
drag, startPoint x: 171, startPoint y: 235, endPoint x: 337, endPoint y: 232, distance: 166.5
type input "31"
type input "$62.00"
type input "UNKNOWN"
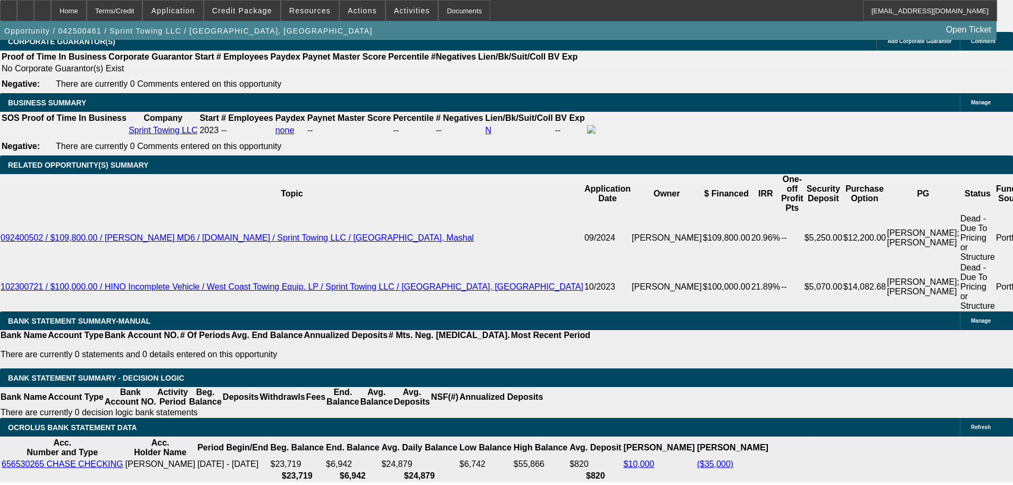
type input "3195"
type input "$6,390.00"
type input "17.9"
type input "$3,195.00"
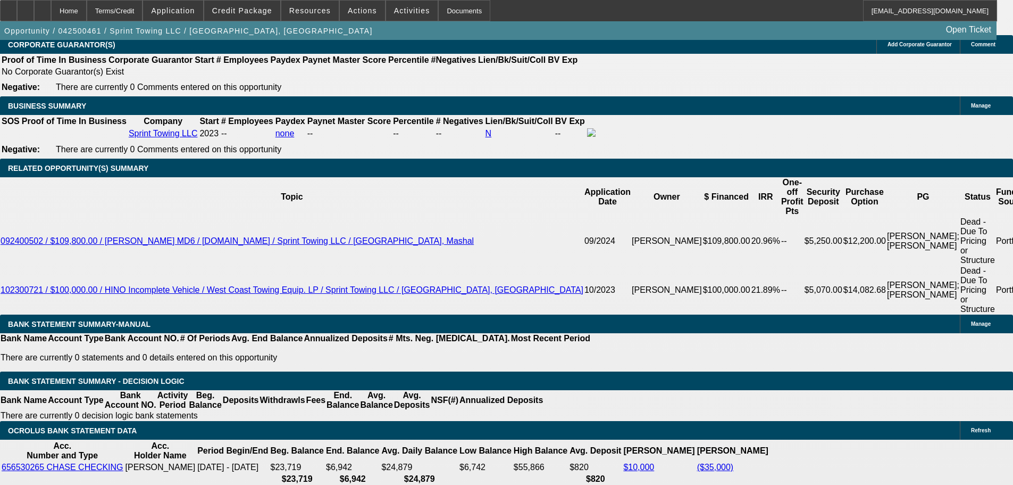
scroll to position [1392, 0]
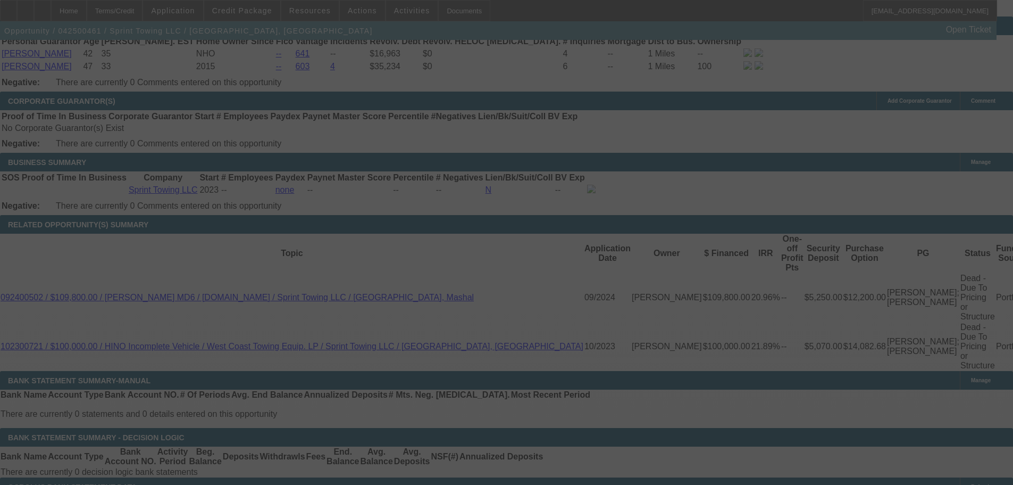
scroll to position [1658, 0]
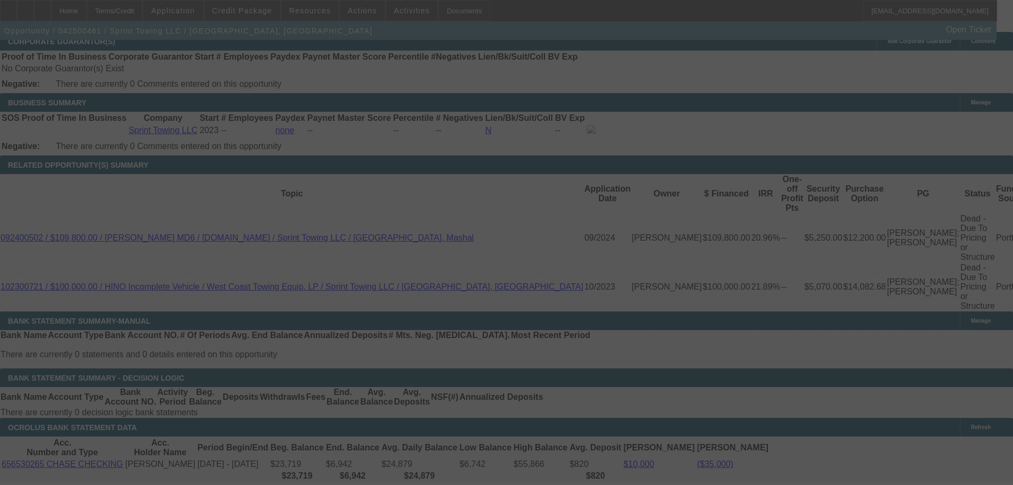
select select "0.1"
select select "2"
select select "0.1"
select select "4"
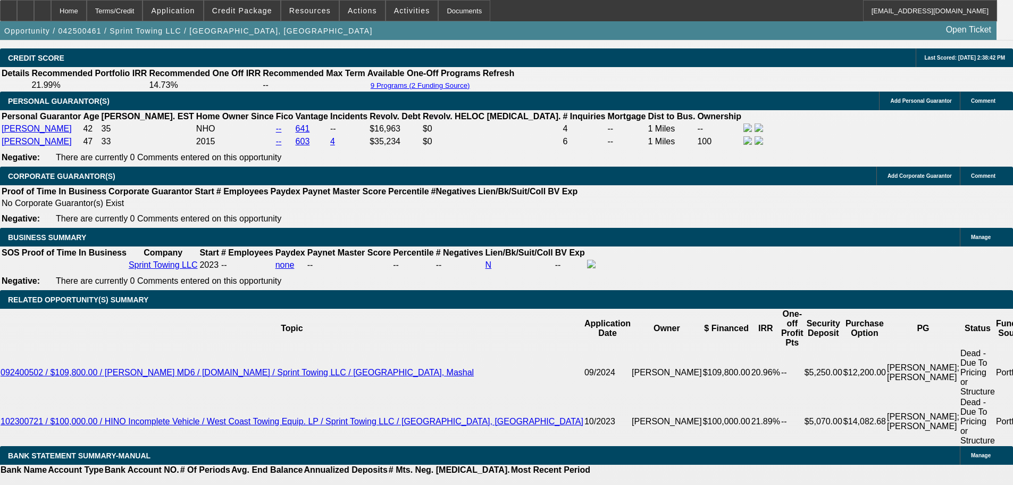
scroll to position [1702, 0]
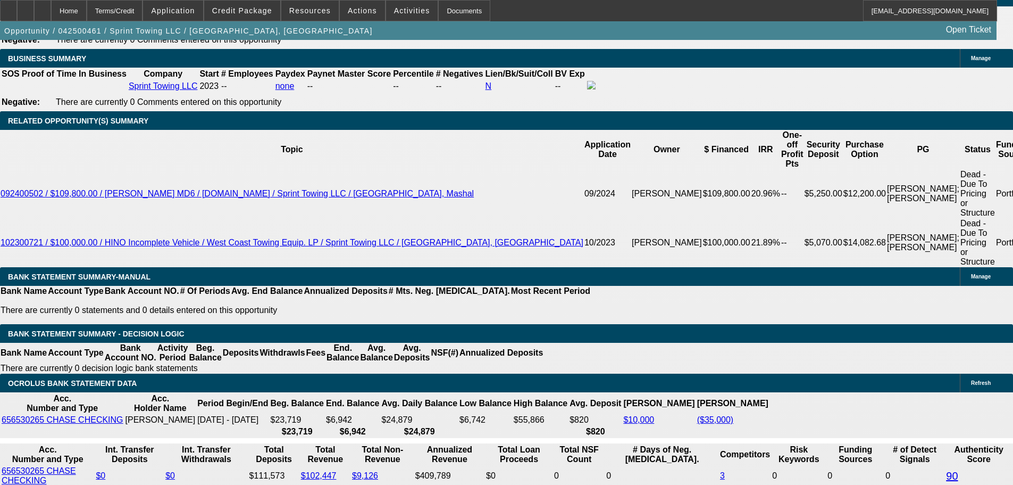
drag, startPoint x: 160, startPoint y: 188, endPoint x: 268, endPoint y: 187, distance: 107.5
type input "3150"
type input "$6,300.00"
type input "UNKNOWN"
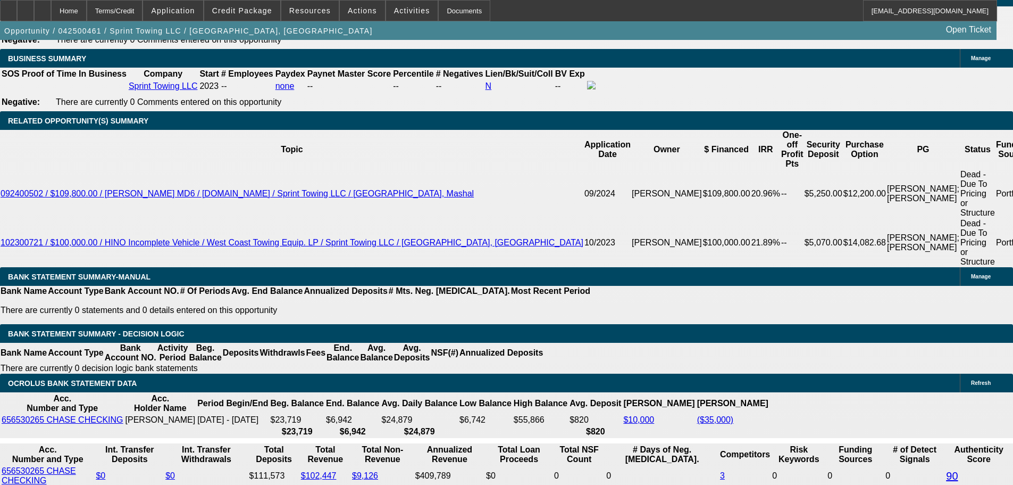
type input "17.3"
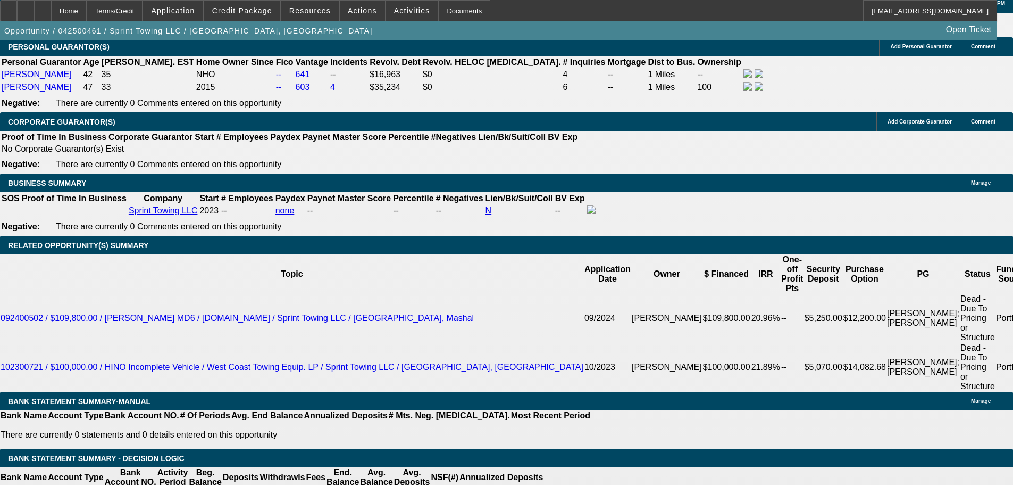
scroll to position [1649, 0]
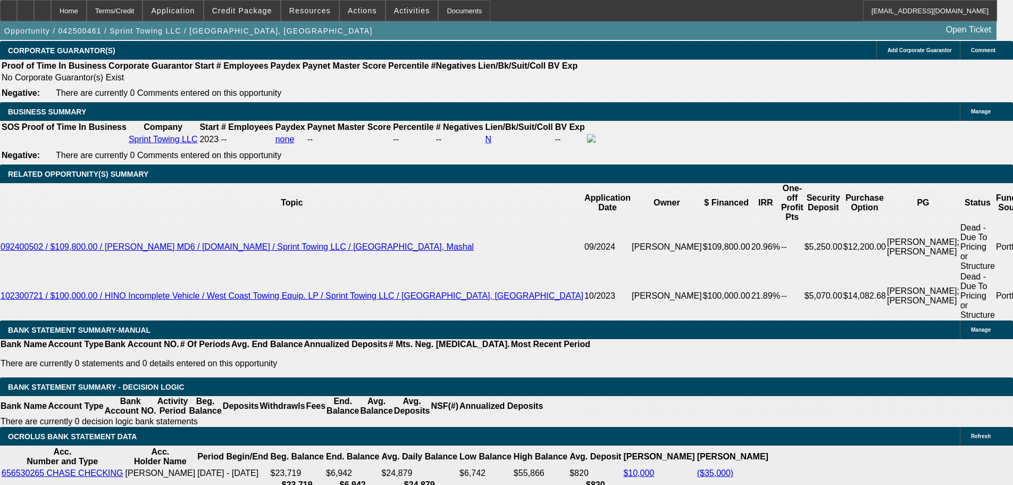
drag, startPoint x: 153, startPoint y: 242, endPoint x: 319, endPoint y: 232, distance: 166.3
type input "312"
type input "$624.00"
type input "3125"
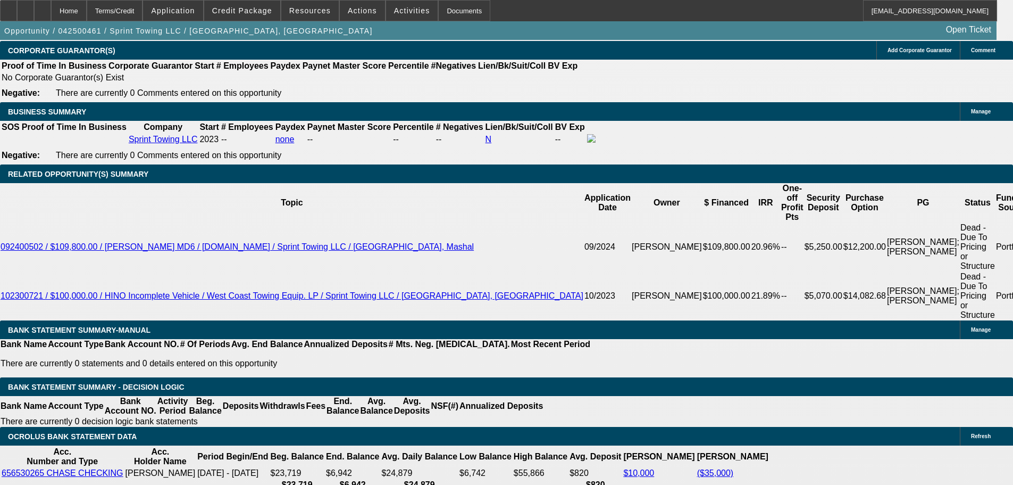
type input "$6,250.00"
type input "16.9"
type input "$3,125.00"
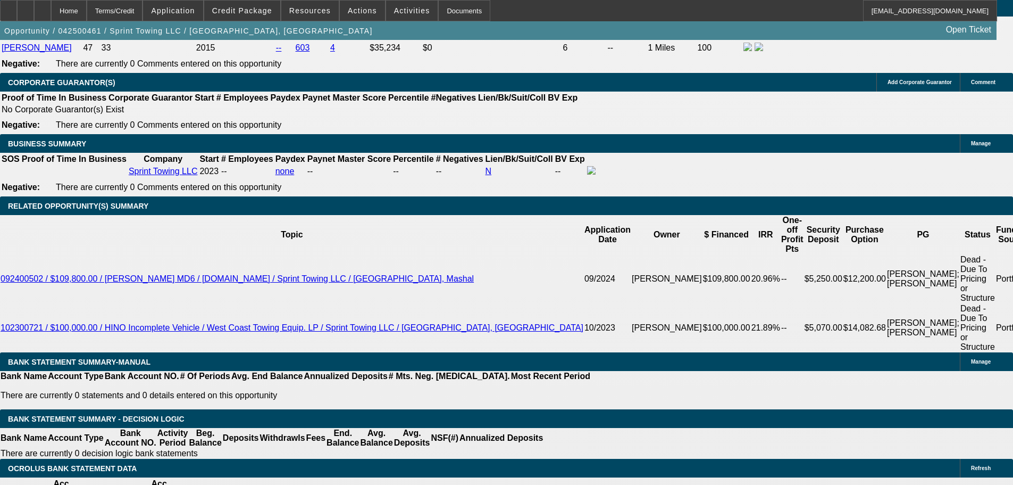
scroll to position [1702, 0]
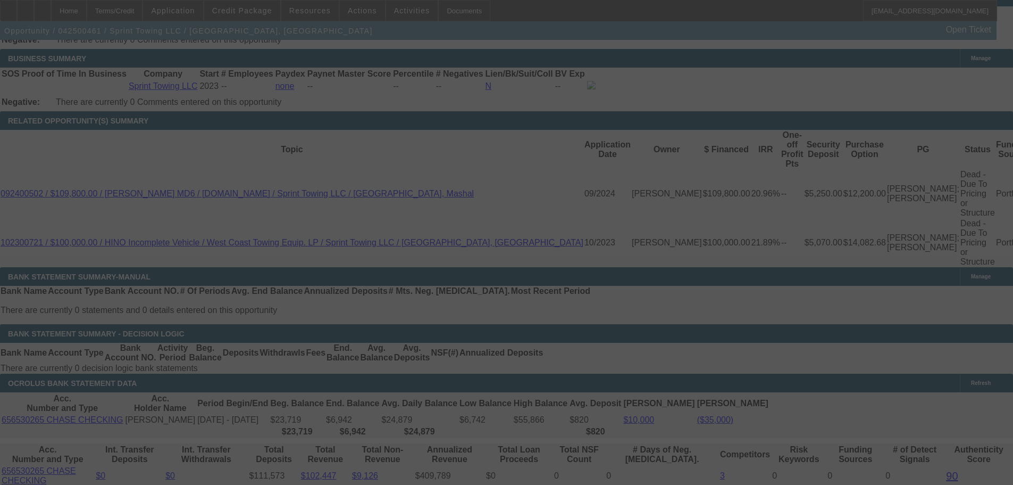
select select "0.1"
select select "2"
select select "0.1"
select select "4"
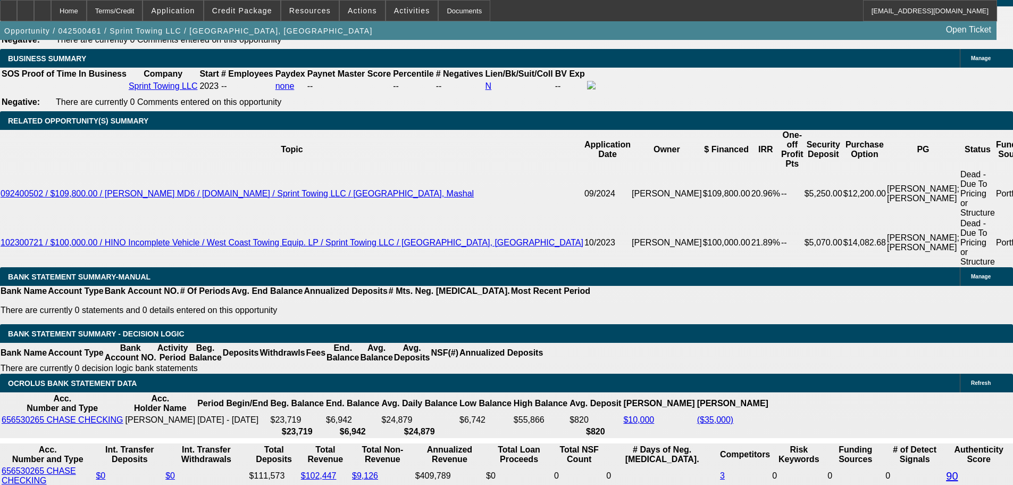
drag, startPoint x: 157, startPoint y: 184, endPoint x: 252, endPoint y: 186, distance: 94.2
type input "315"
type input "$62.00"
type input "UNKNOWN"
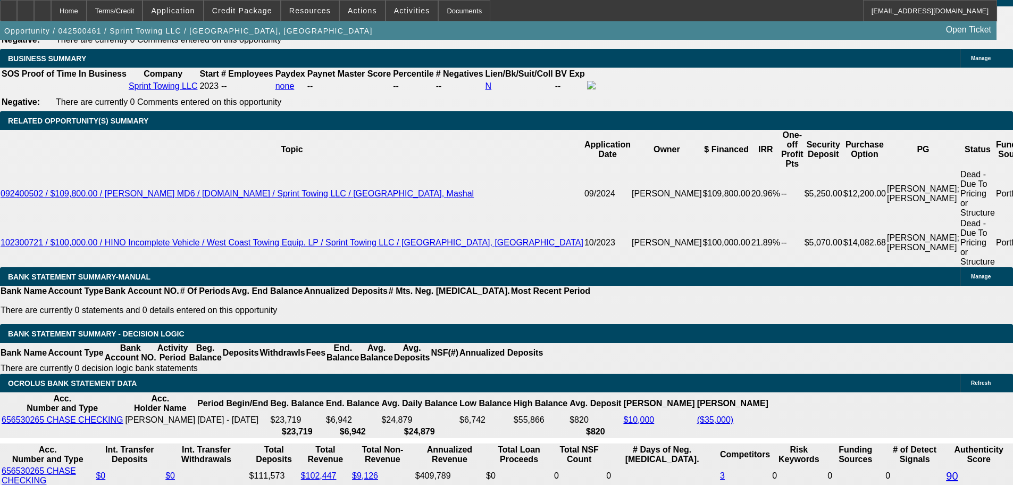
type input "3150"
type input "17.3"
type input "$6,300.00"
type input "$3,150.00"
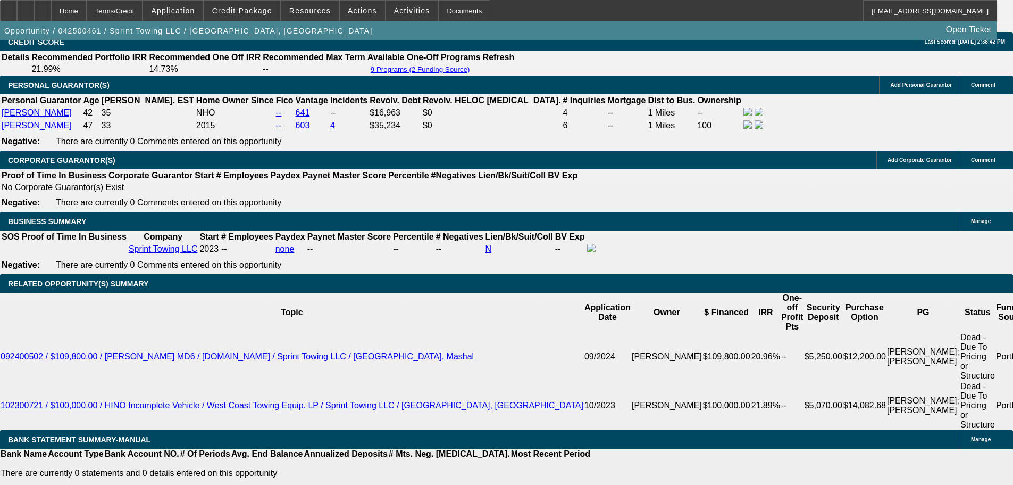
scroll to position [1543, 0]
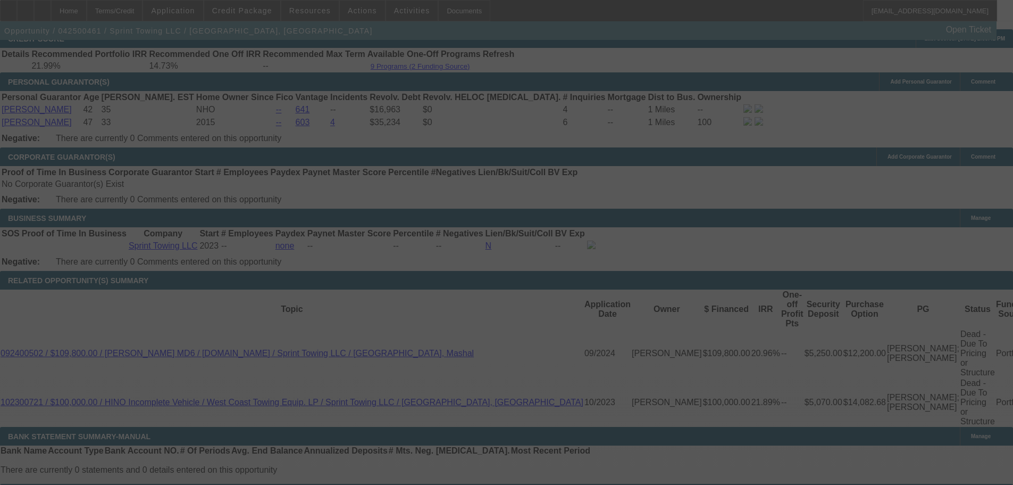
select select "0.1"
select select "2"
select select "0.1"
select select "4"
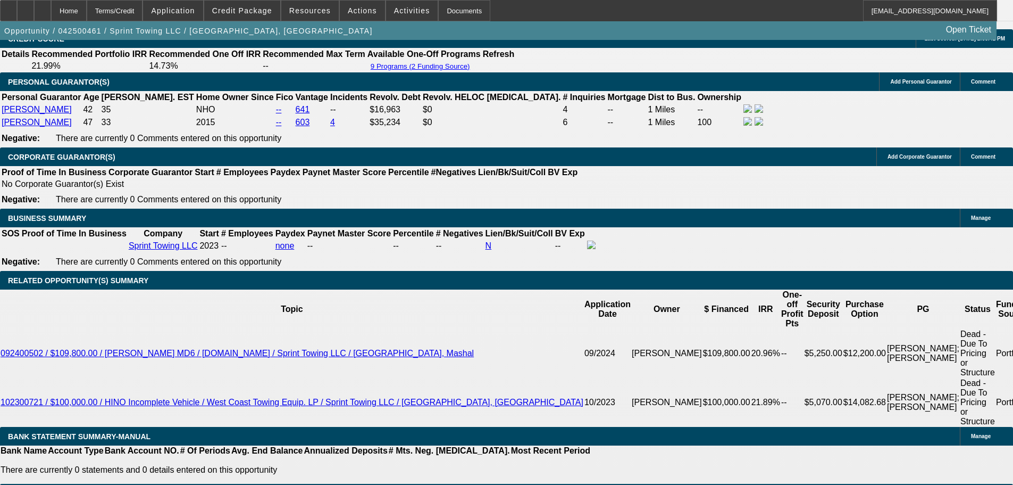
drag, startPoint x: 186, startPoint y: 268, endPoint x: 332, endPoint y: 247, distance: 147.3
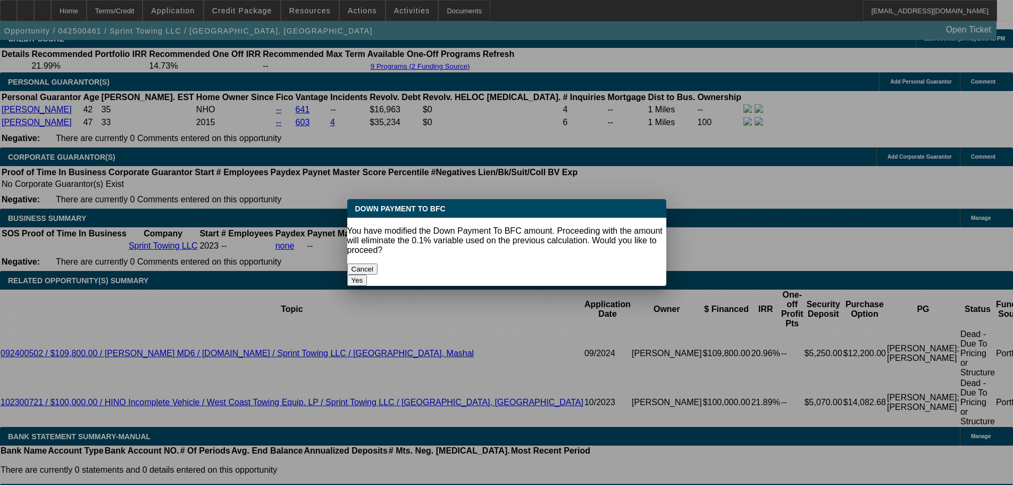
type input "$15,000.00"
click at [368, 274] on button "Yes" at bounding box center [357, 279] width 20 height 11
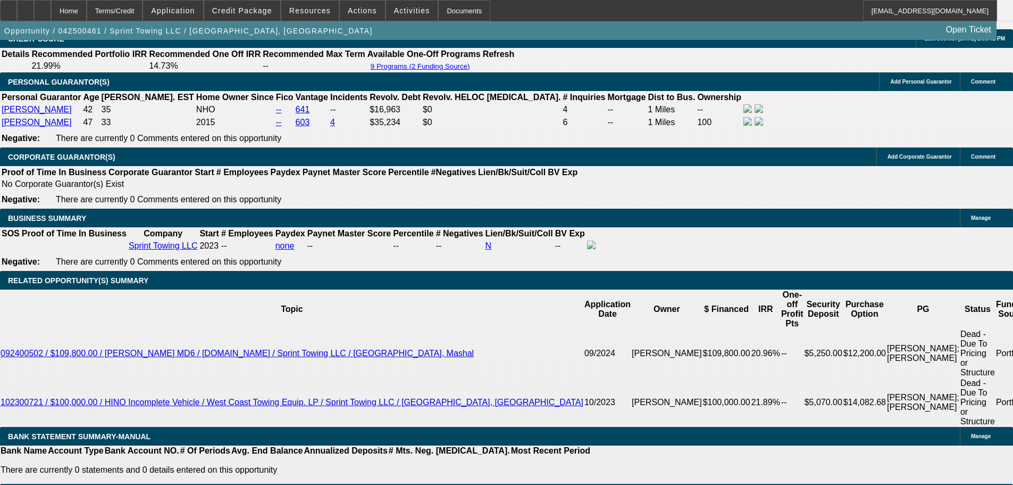
select select "0"
type input "UNKNOWN"
type input "$3,125.02"
type input "$6,250.04"
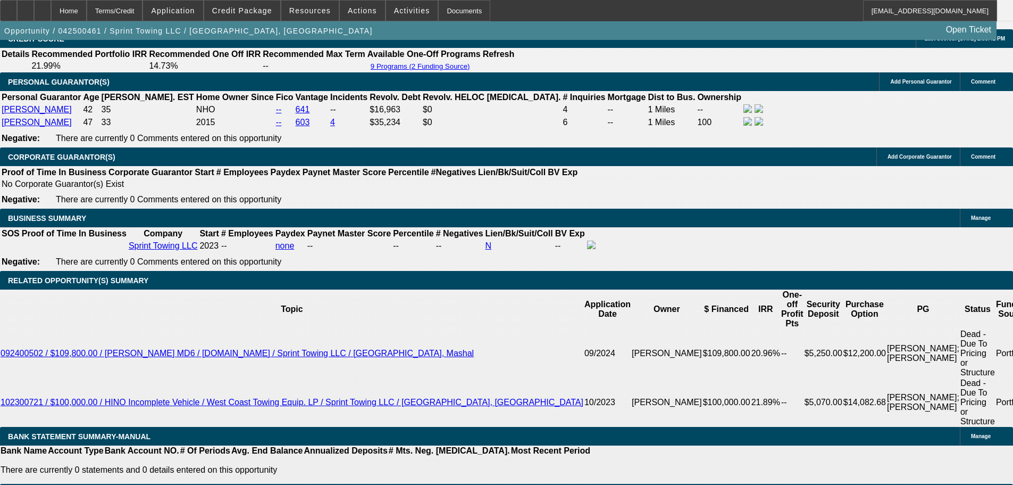
drag, startPoint x: 157, startPoint y: 351, endPoint x: 301, endPoint y: 344, distance: 143.2
type input "31"
type input "$62.00"
type input "3125"
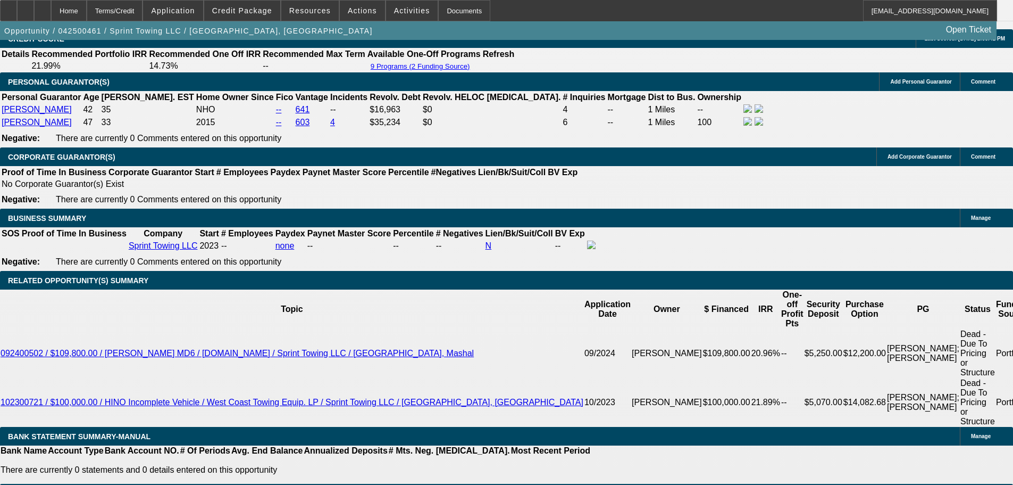
type input "17.3"
type input "$6,250.00"
type input "$3,125.00"
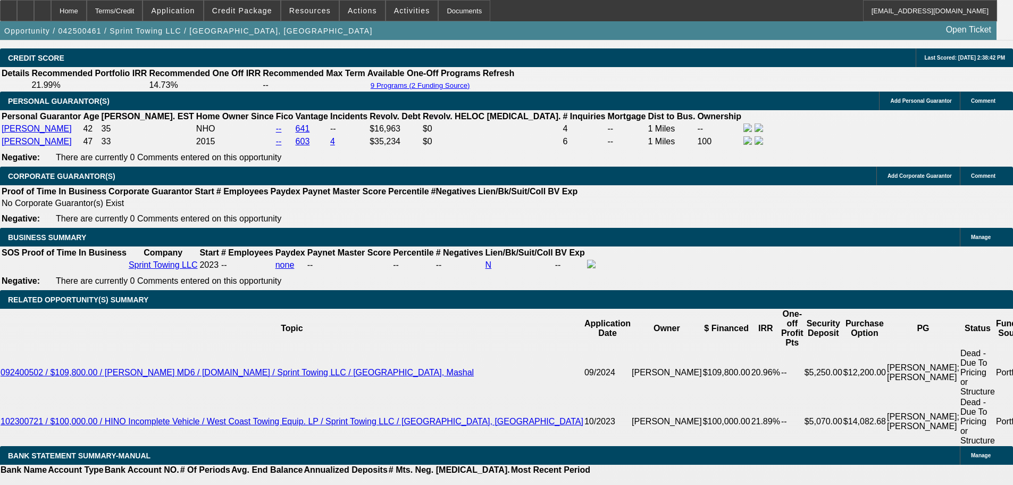
scroll to position [1543, 0]
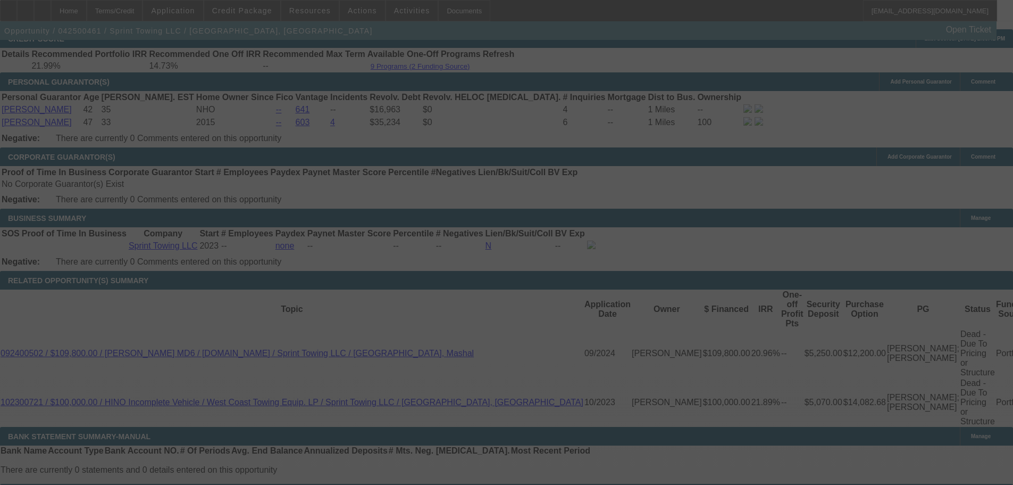
select select "0"
select select "2"
select select "0.1"
select select "4"
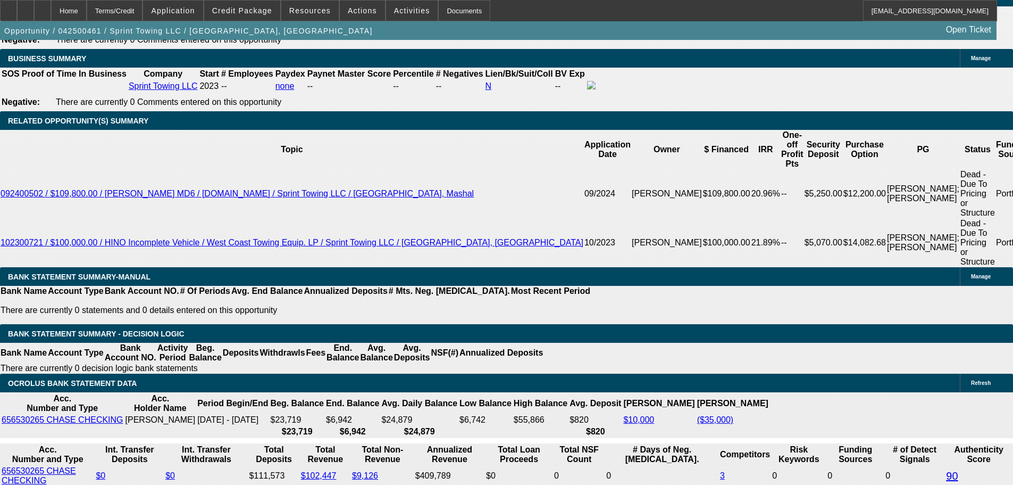
scroll to position [1915, 0]
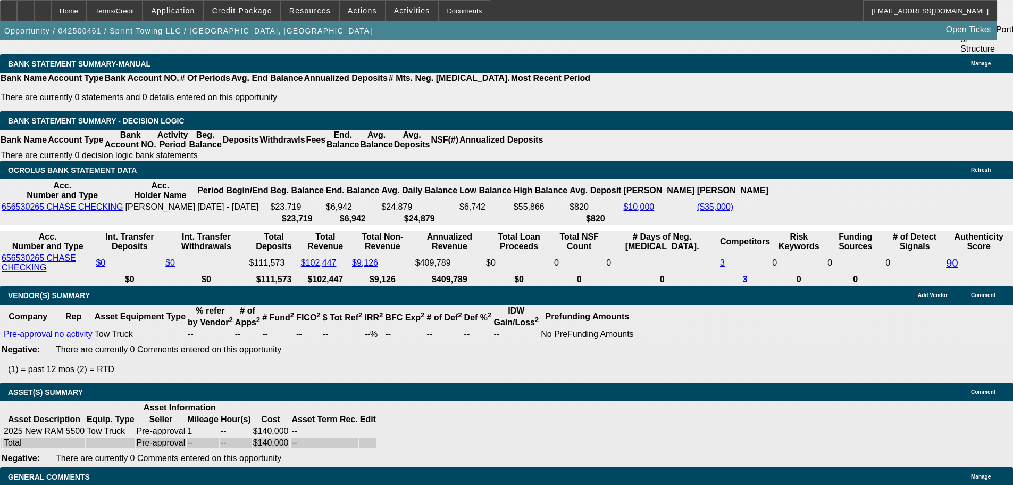
select select "9"
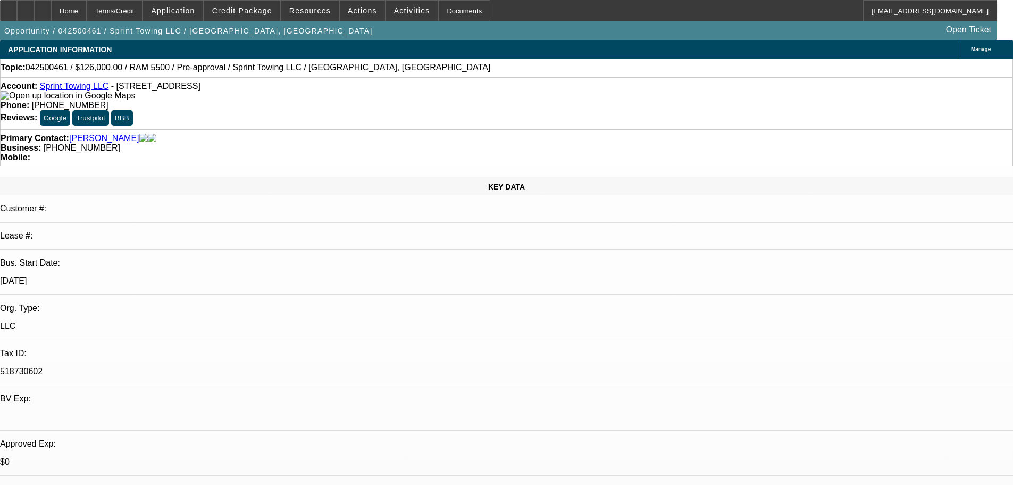
scroll to position [160, 0]
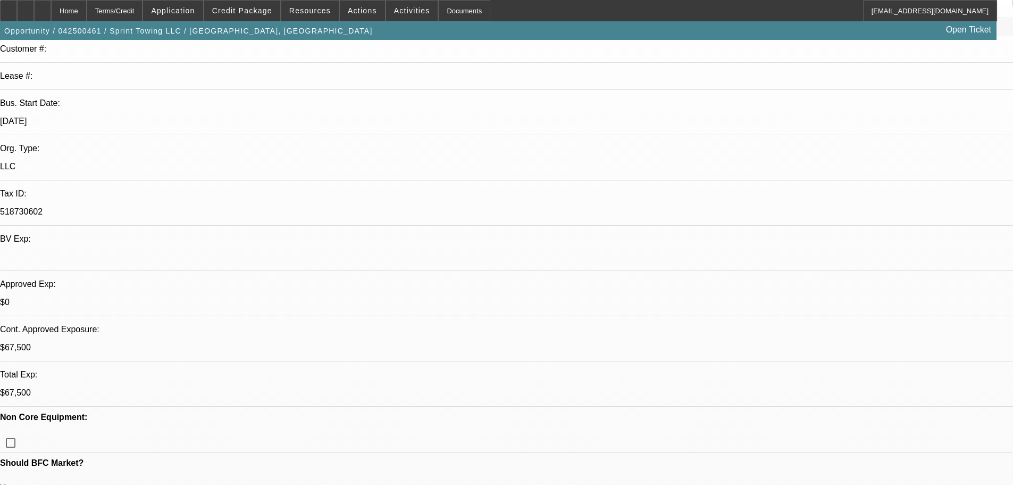
type textarea "APPROVED, GPS REQUIRED."
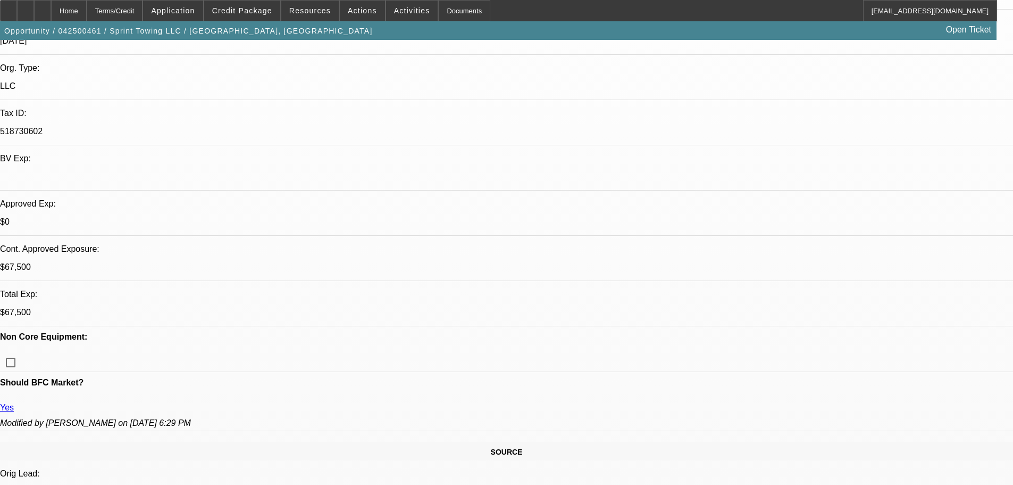
scroll to position [319, 0]
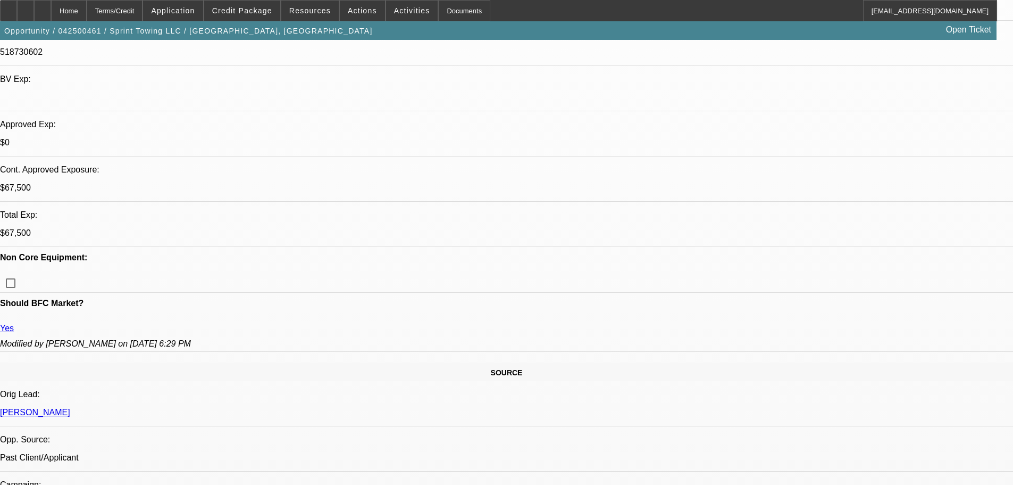
type textarea "TERMS CONTINGENT ON FINAL TRUCK SELECTED."
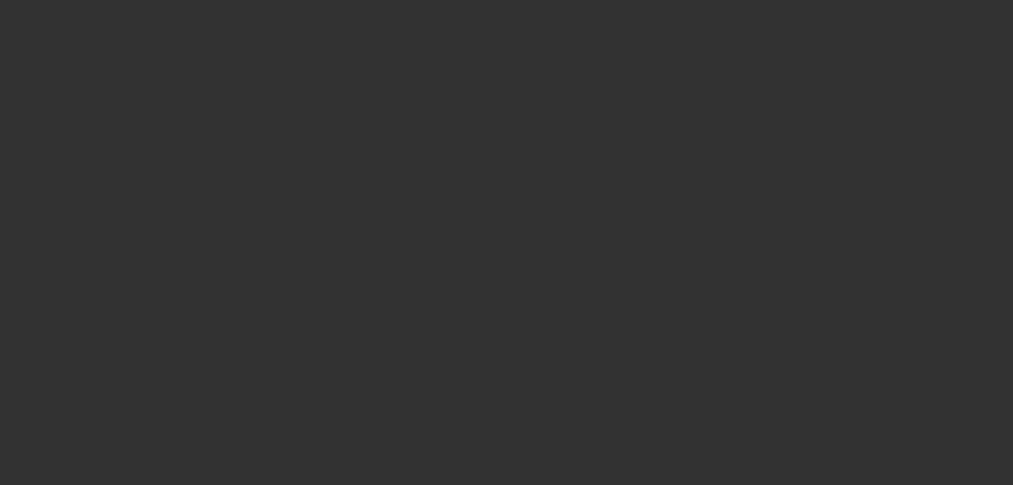
select select "0"
select select "2"
select select "0.1"
select select "4"
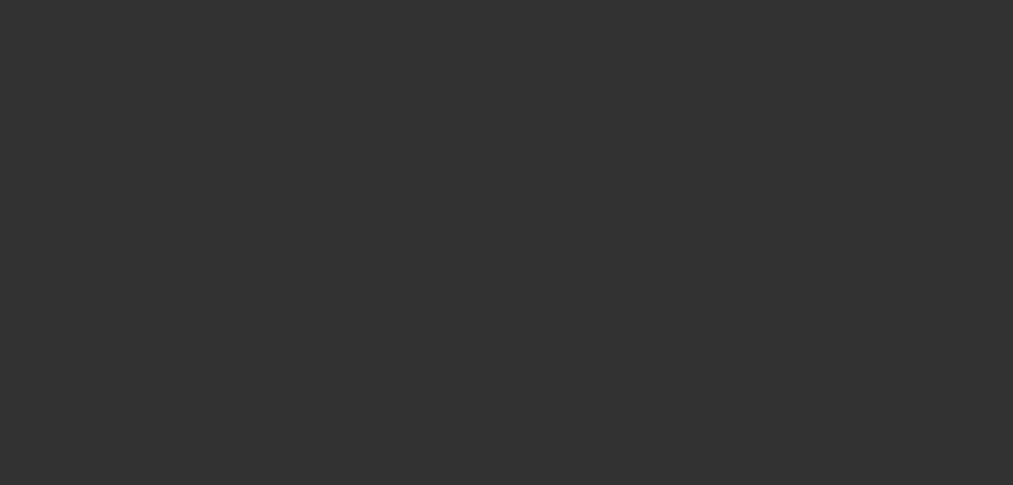
select select "0"
select select "2"
select select "0.1"
select select "4"
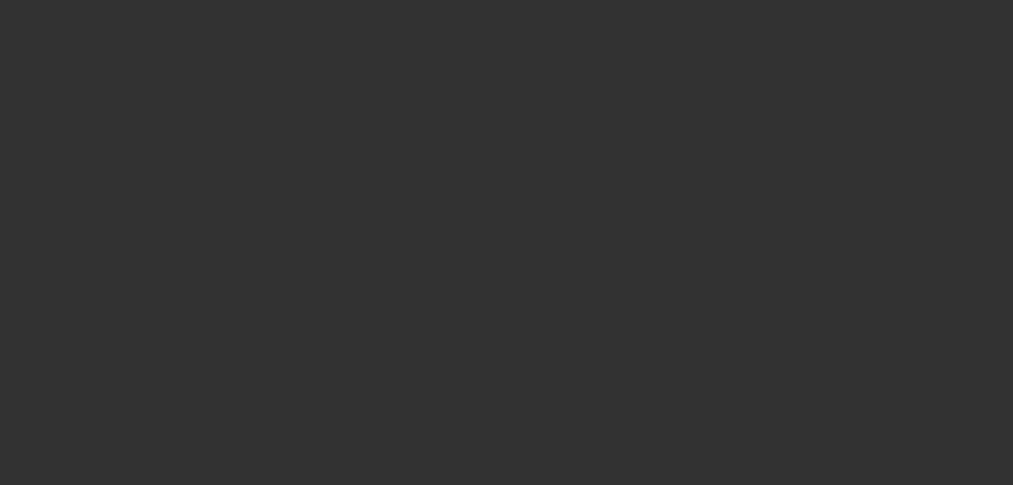
select select "0"
select select "3"
select select "0.1"
select select "4"
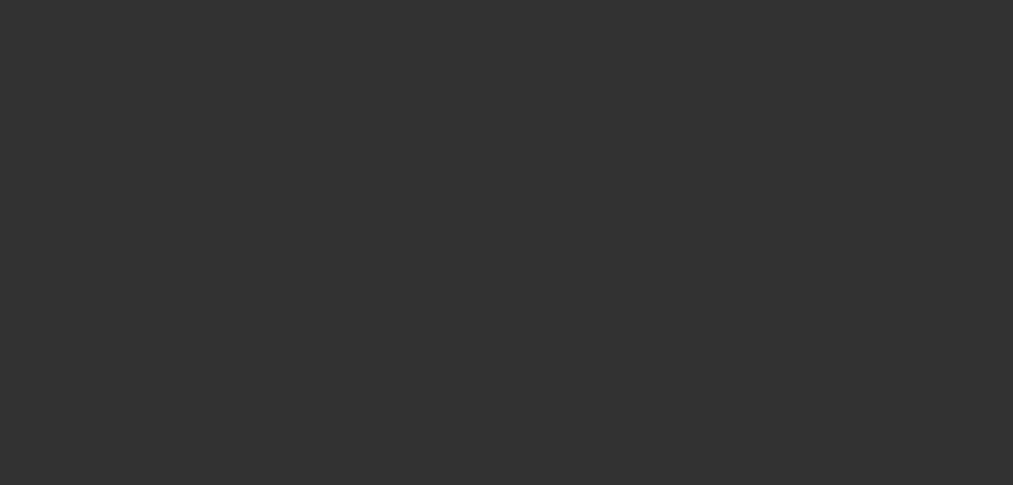
select select "0.1"
select select "2"
select select "0.1"
select select "4"
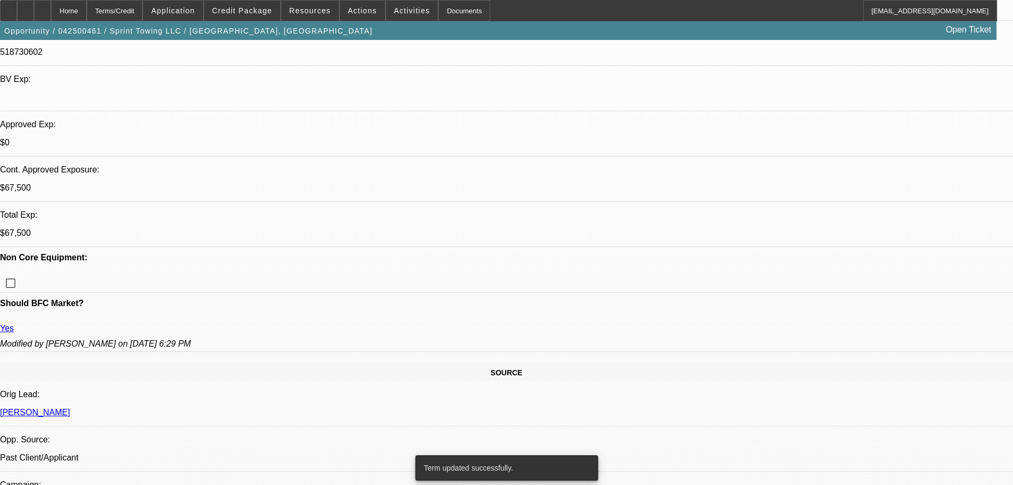
scroll to position [0, 0]
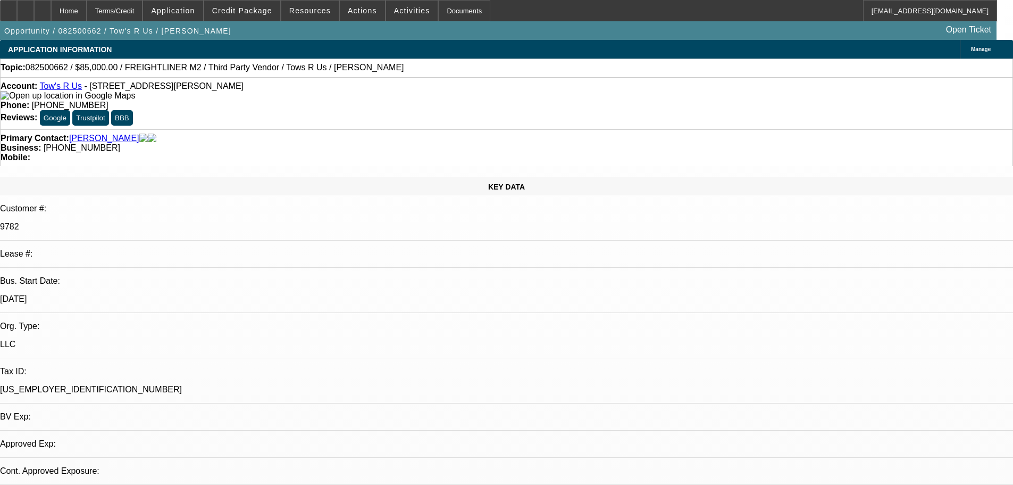
select select "0"
select select "2"
select select "0.1"
select select "4"
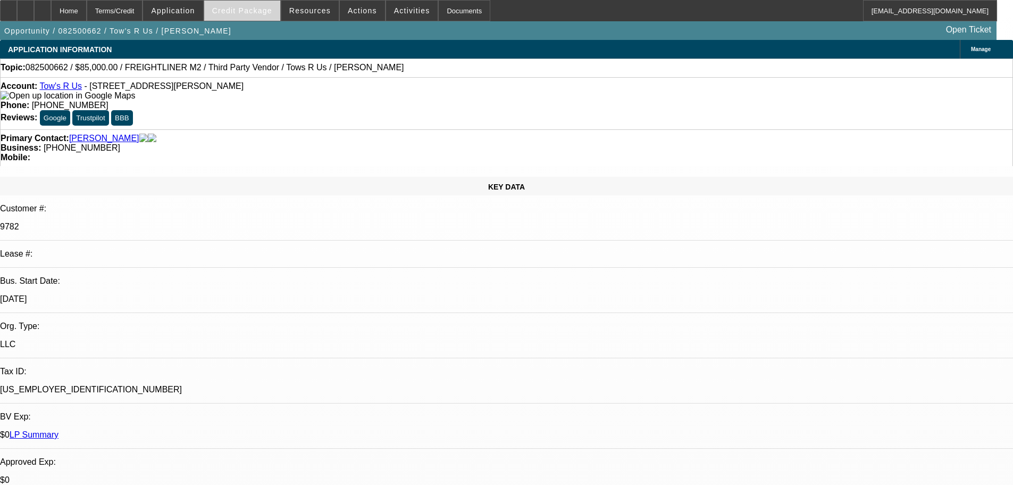
click at [261, 7] on span "Credit Package" at bounding box center [242, 10] width 60 height 9
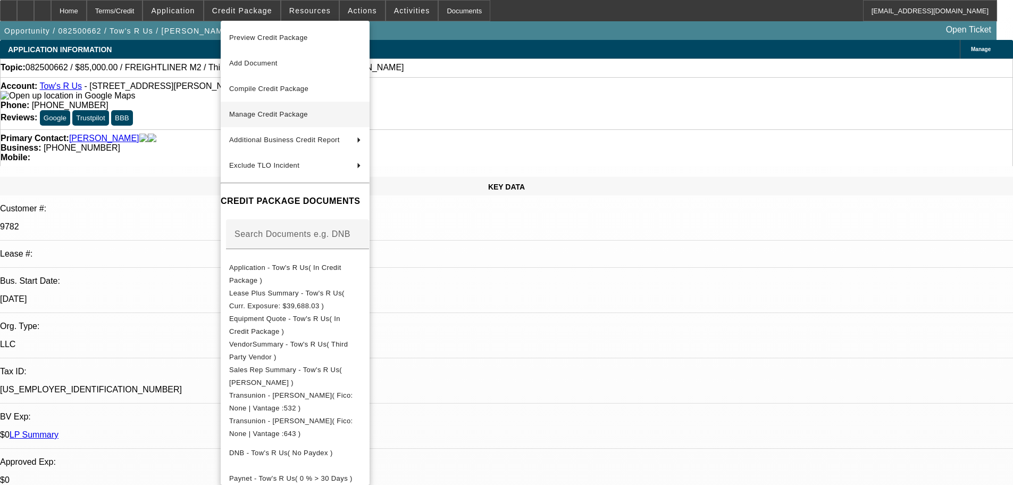
click at [274, 112] on span "Manage Credit Package" at bounding box center [268, 114] width 79 height 8
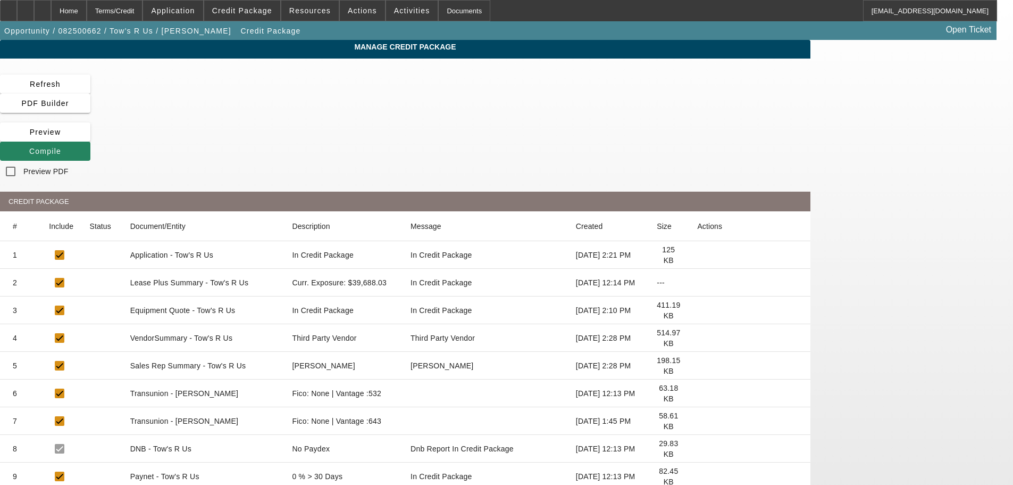
click at [697, 282] on icon at bounding box center [697, 282] width 0 height 0
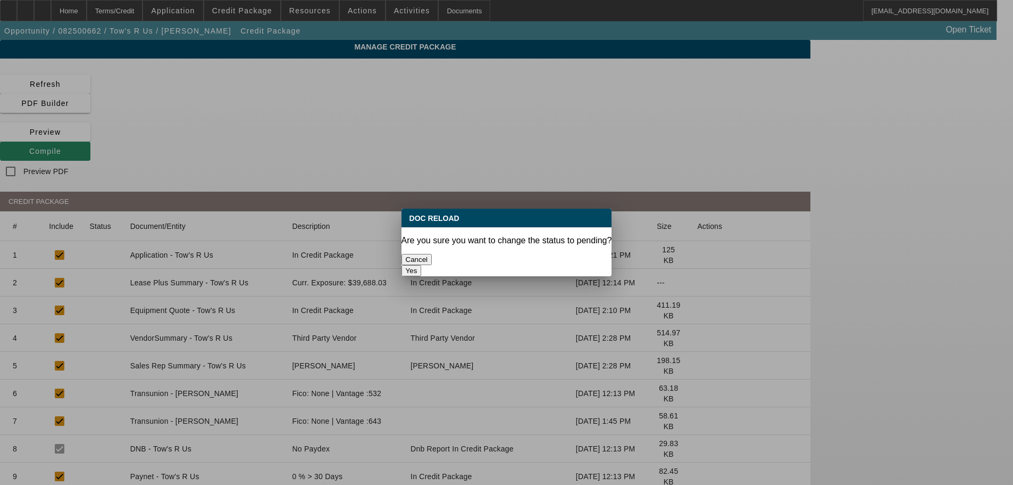
click at [422, 265] on button "Yes" at bounding box center [412, 270] width 20 height 11
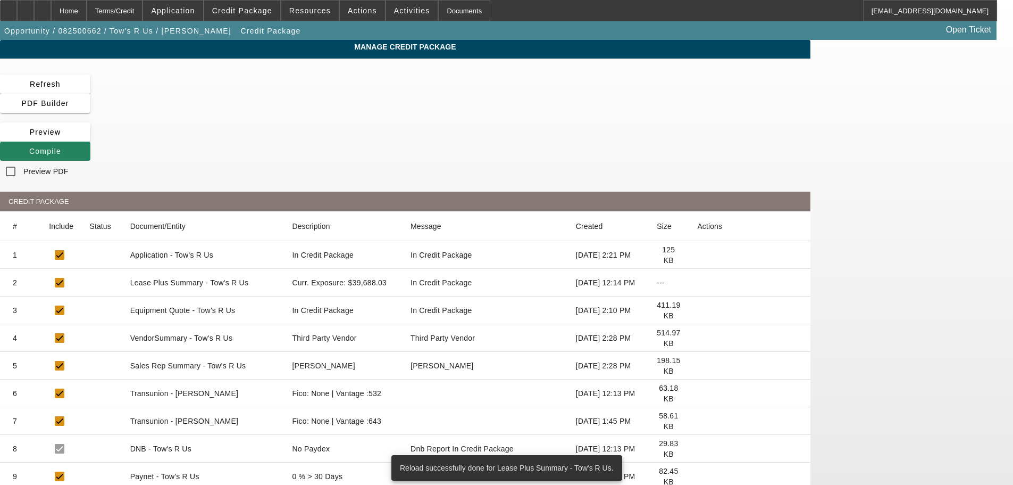
click at [697, 338] on icon at bounding box center [697, 338] width 0 height 0
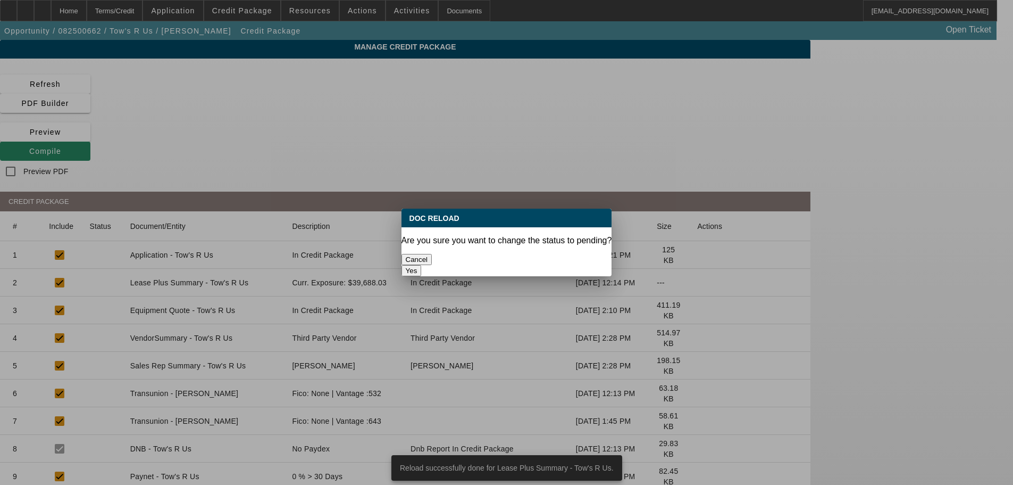
click at [422, 265] on button "Yes" at bounding box center [412, 270] width 20 height 11
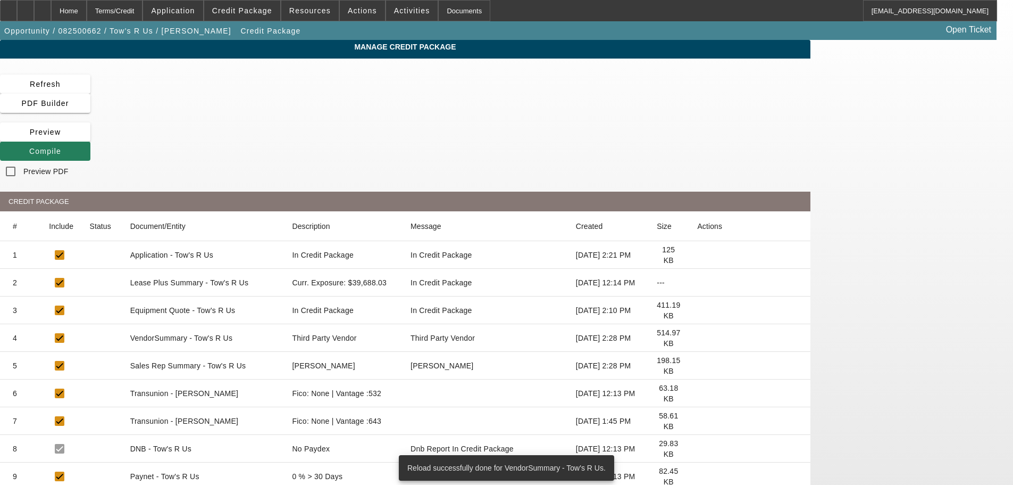
click at [29, 147] on icon at bounding box center [29, 151] width 0 height 9
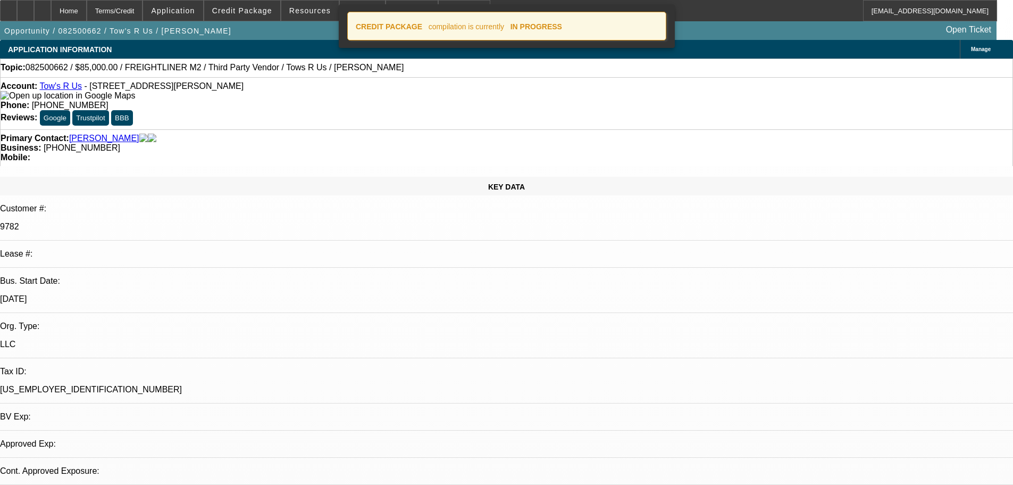
select select "0"
select select "2"
select select "0.1"
select select "4"
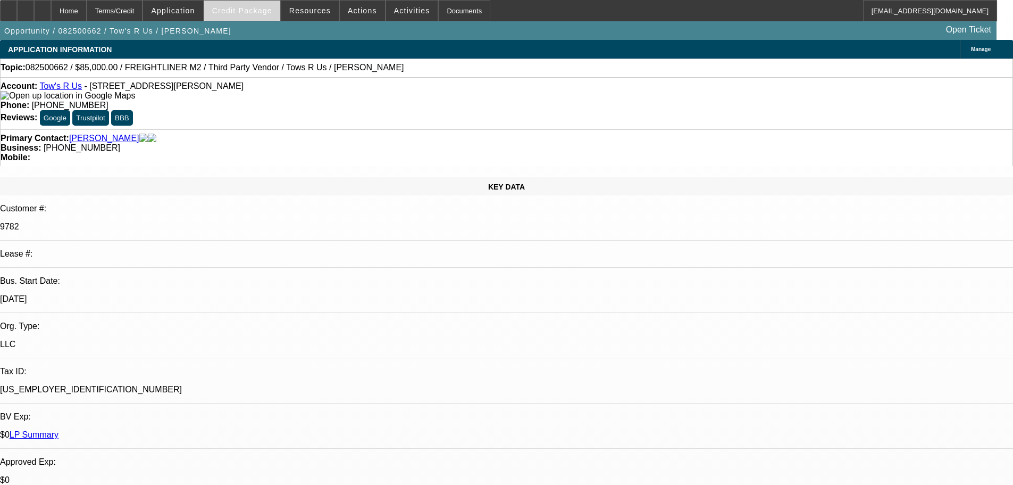
click at [260, 12] on span "Credit Package" at bounding box center [242, 10] width 60 height 9
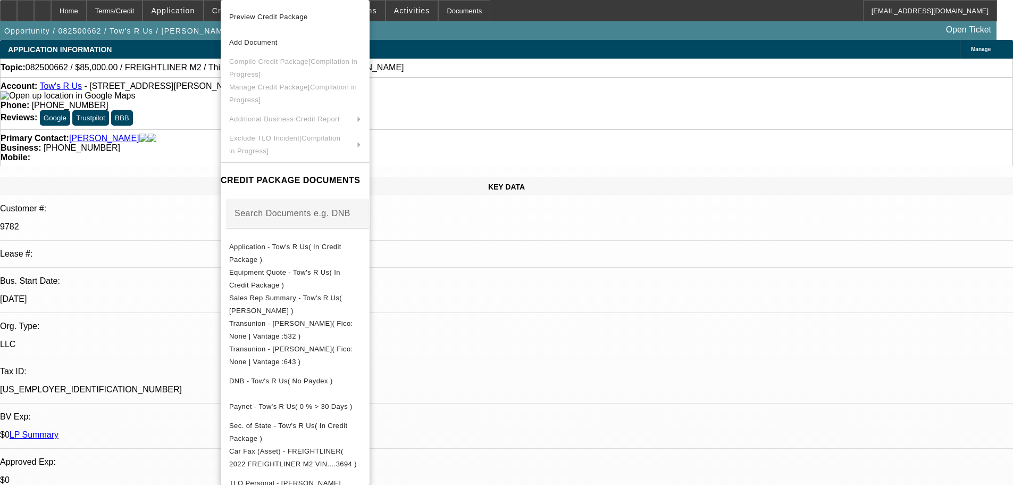
click at [196, 155] on div at bounding box center [506, 242] width 1013 height 485
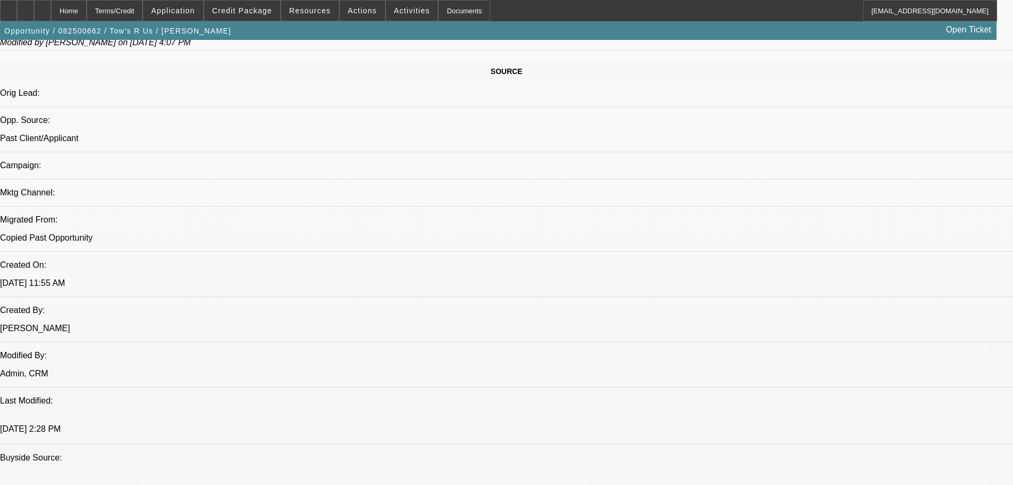
scroll to position [659, 0]
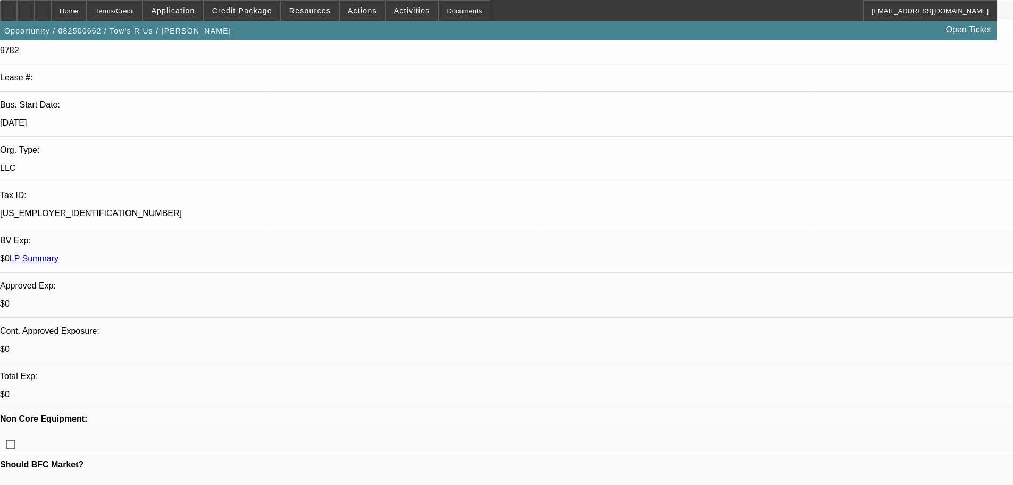
scroll to position [0, 0]
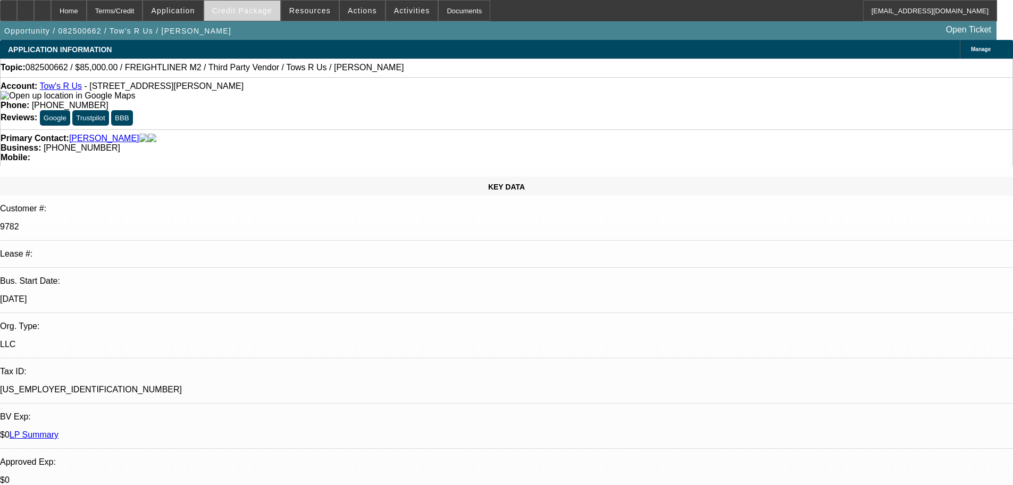
click at [265, 16] on span at bounding box center [242, 11] width 76 height 26
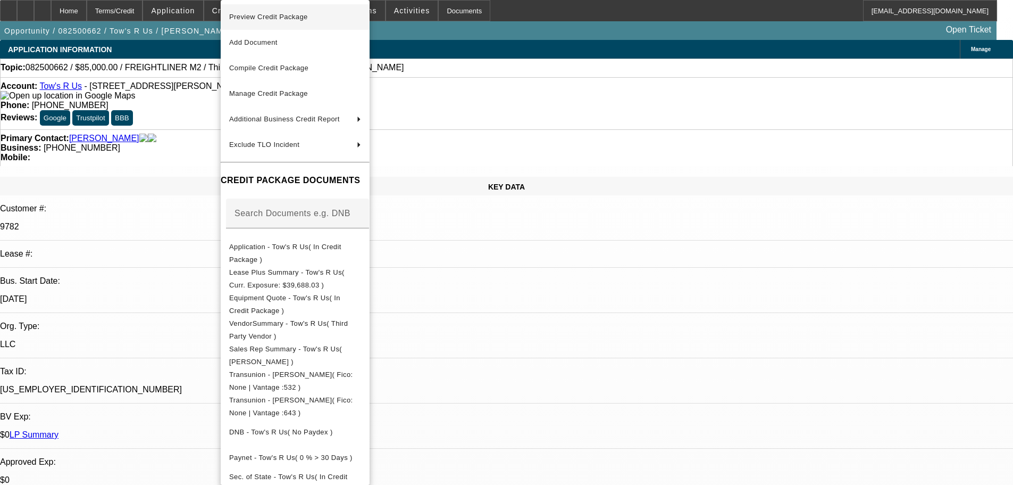
click at [265, 18] on span "Preview Credit Package" at bounding box center [268, 17] width 79 height 8
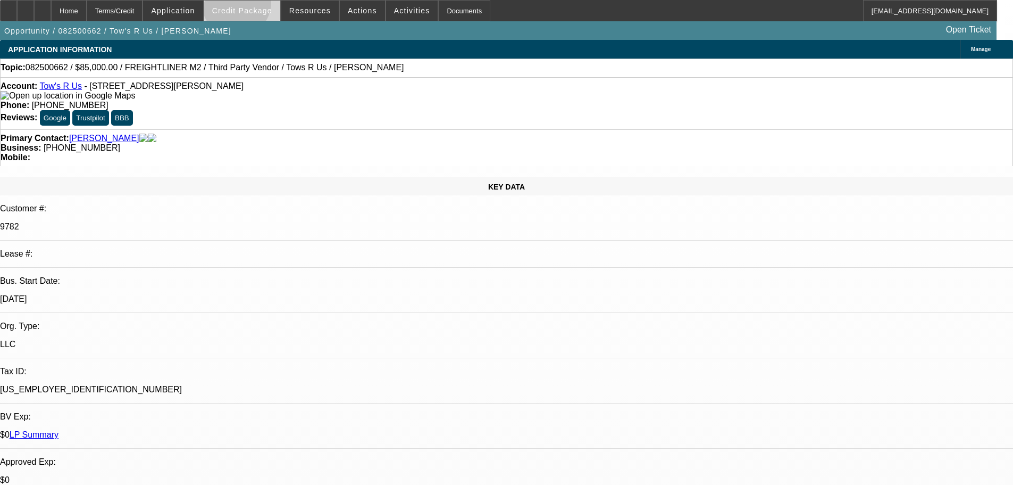
click at [253, 5] on span at bounding box center [242, 11] width 76 height 26
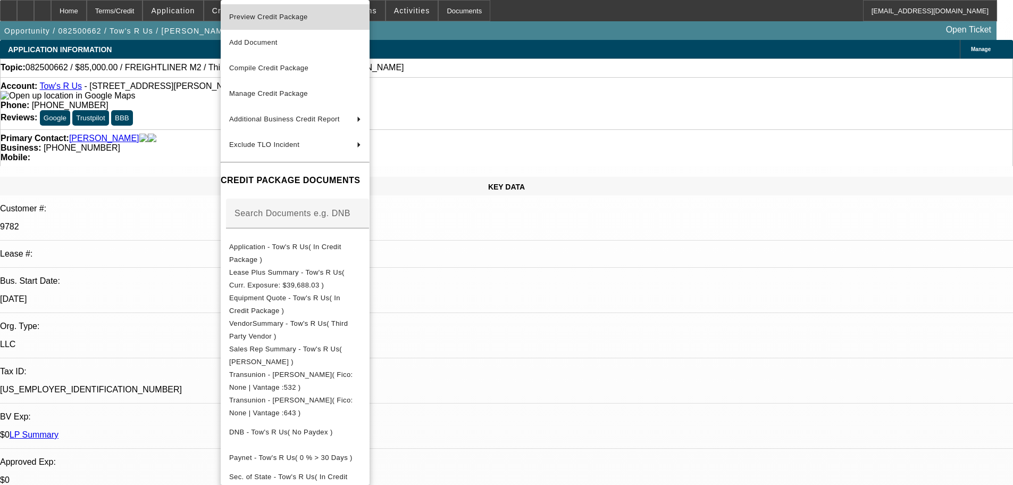
click at [277, 23] on button "Preview Credit Package" at bounding box center [295, 17] width 149 height 26
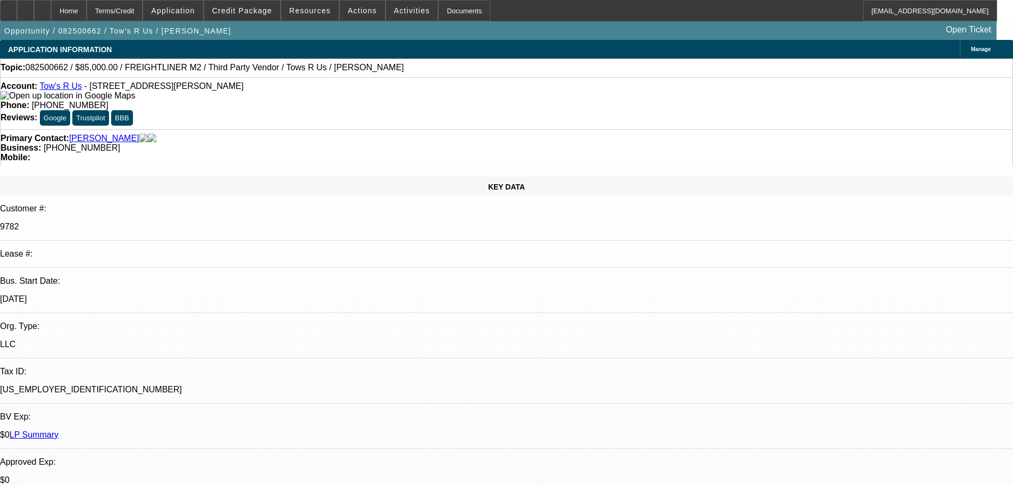
click at [69, 87] on link "Tow's R Us" at bounding box center [60, 85] width 43 height 9
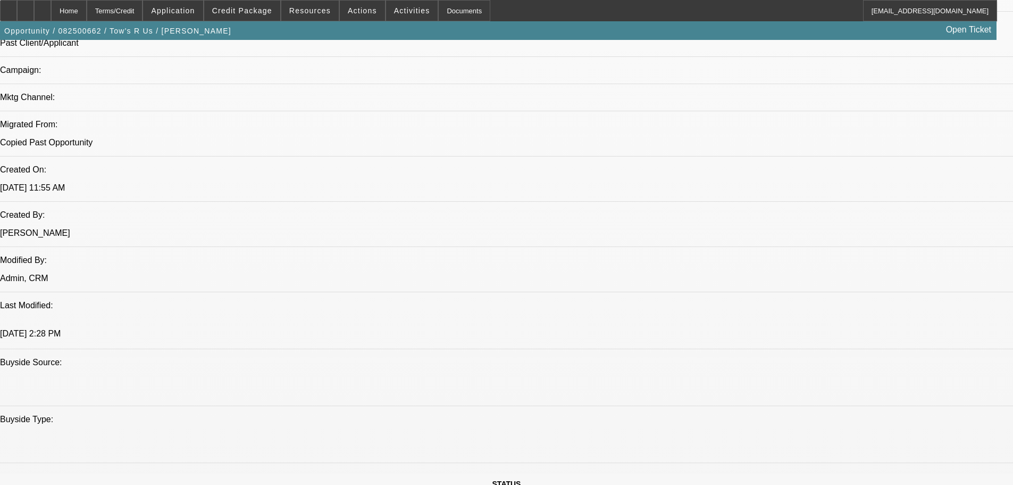
scroll to position [851, 0]
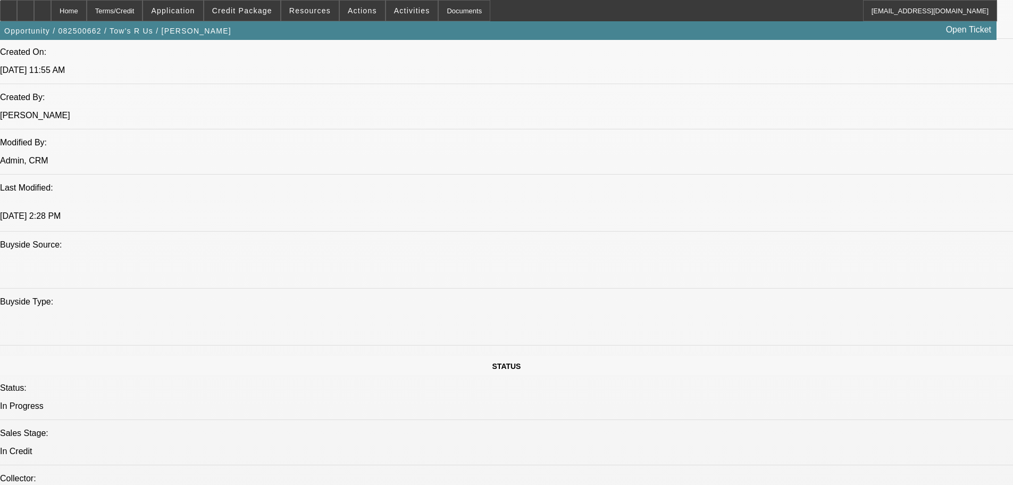
drag, startPoint x: 33, startPoint y: 99, endPoint x: 36, endPoint y: 105, distance: 6.7
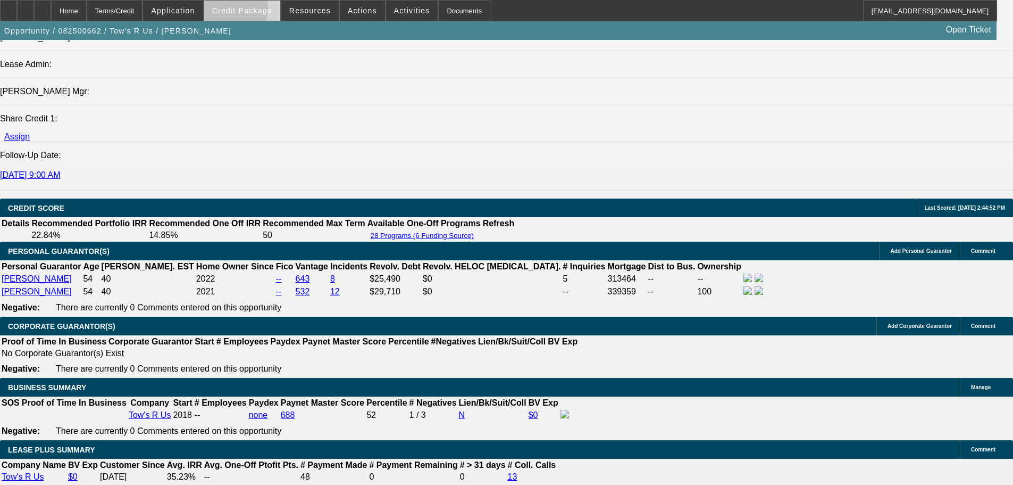
click at [243, 11] on span "Credit Package" at bounding box center [242, 10] width 60 height 9
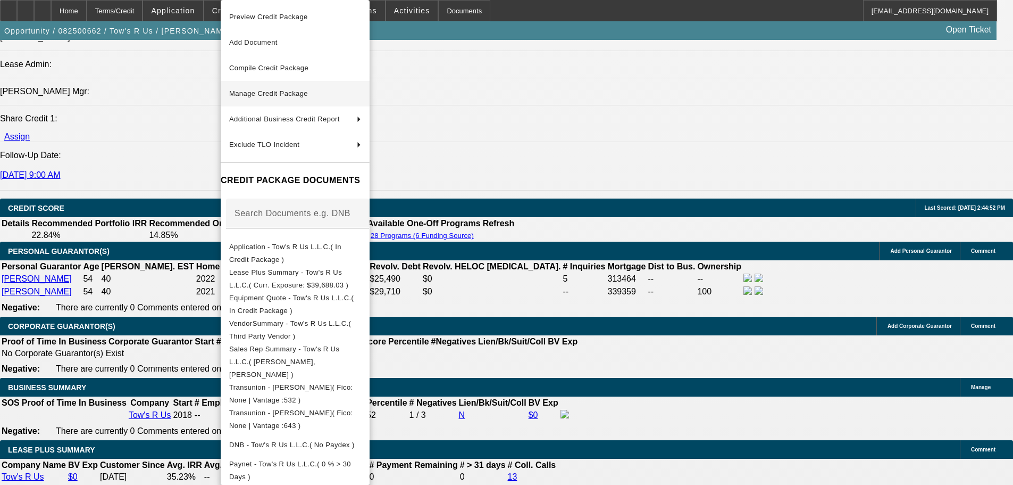
click at [273, 92] on span "Manage Credit Package" at bounding box center [268, 93] width 79 height 8
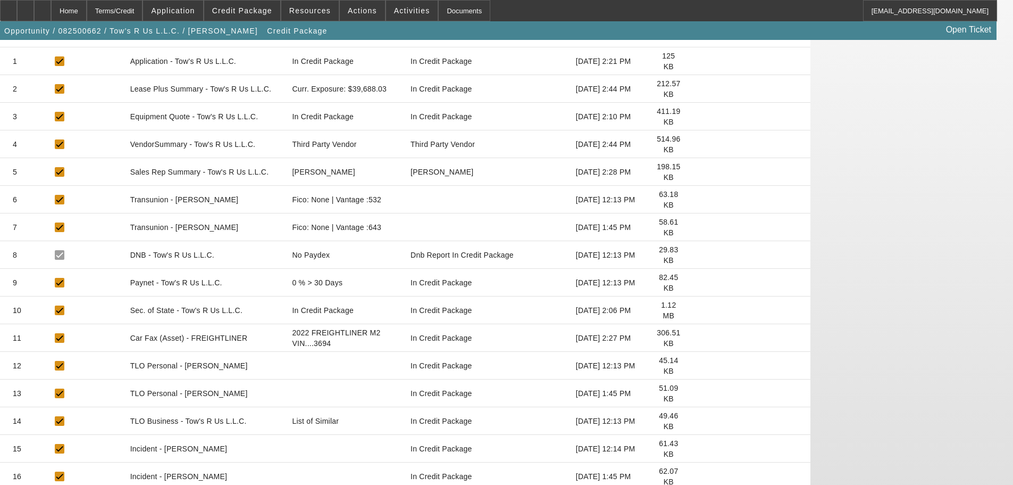
scroll to position [213, 0]
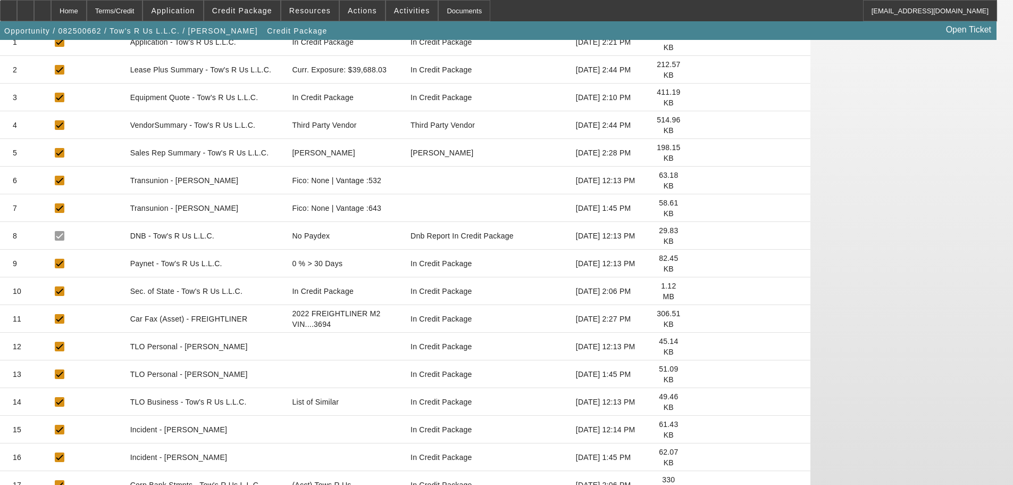
click at [697, 402] on icon at bounding box center [697, 402] width 0 height 0
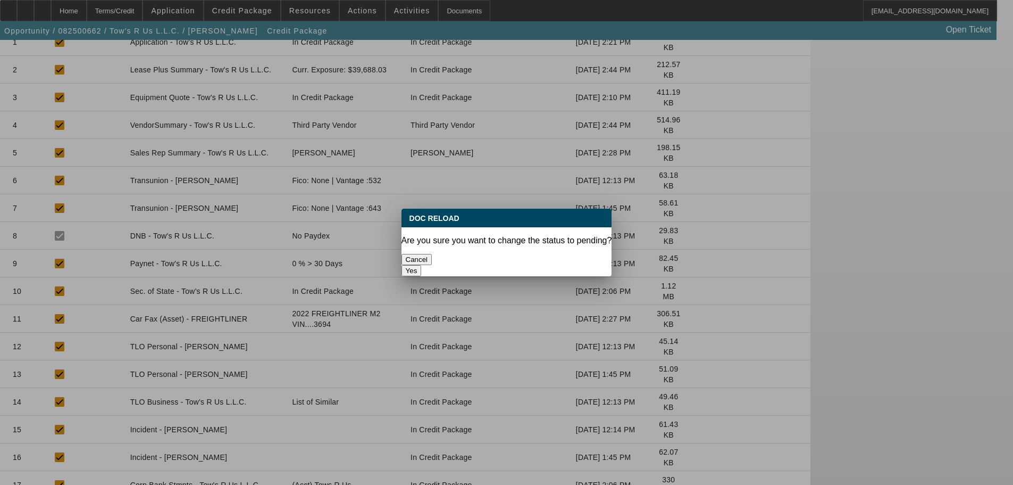
scroll to position [0, 0]
click at [422, 265] on button "Yes" at bounding box center [412, 270] width 20 height 11
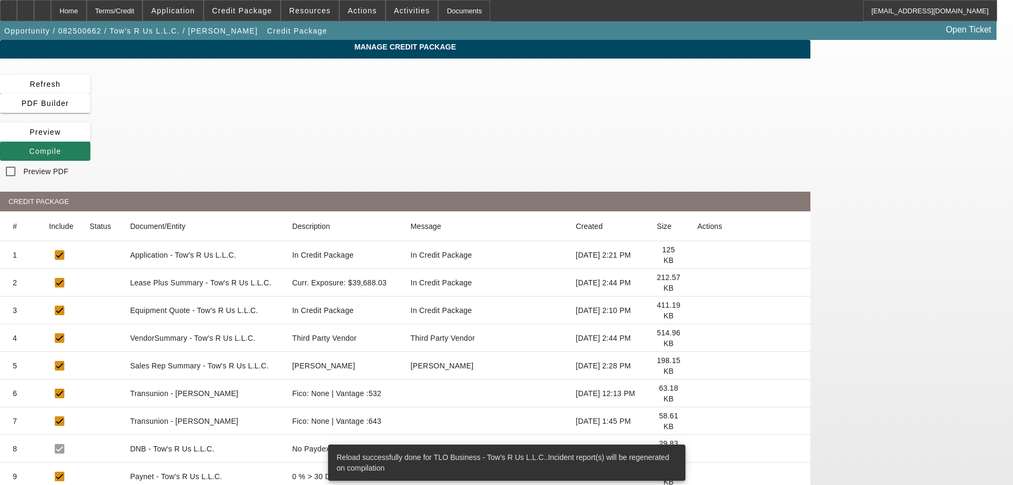
click at [61, 147] on span "Compile" at bounding box center [45, 151] width 32 height 9
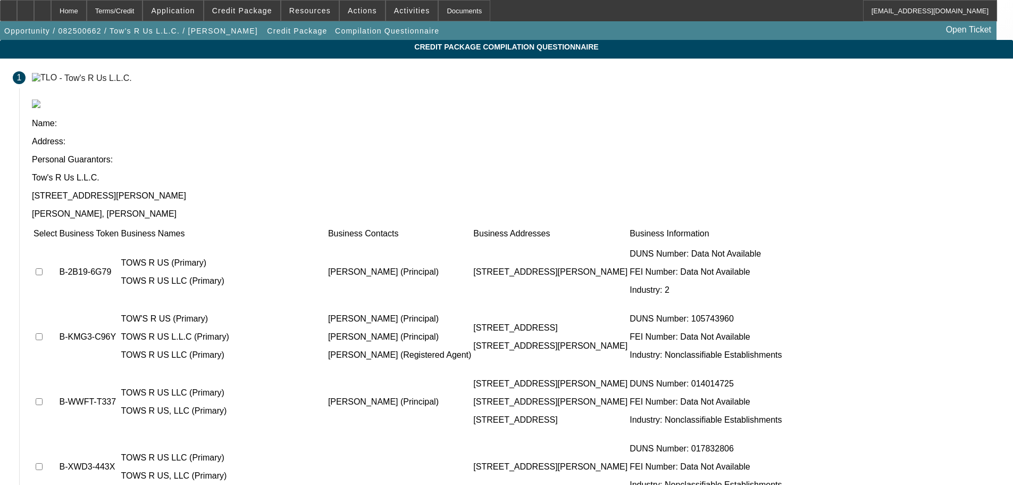
click at [43, 268] on input "checkbox" at bounding box center [39, 271] width 7 height 7
checkbox input "true"
click at [43, 333] on input "checkbox" at bounding box center [39, 336] width 7 height 7
checkbox input "true"
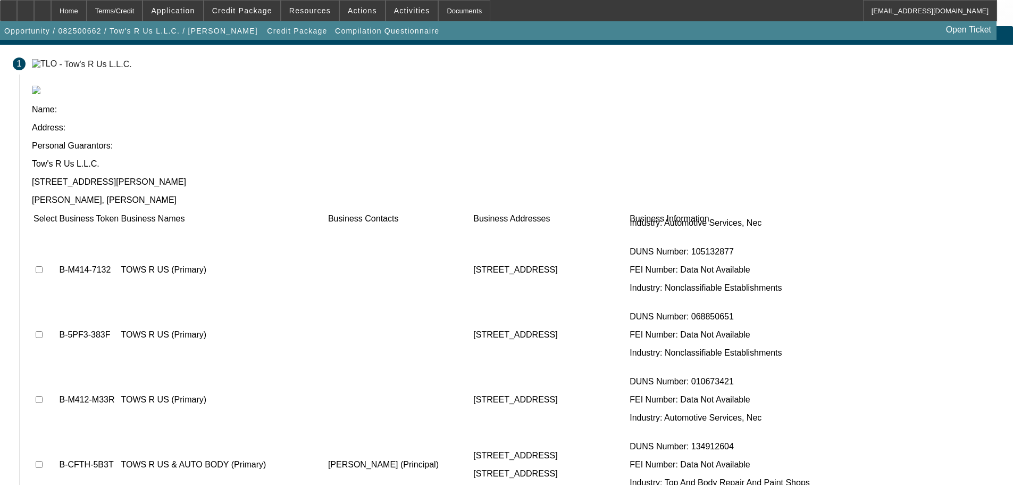
scroll to position [21, 0]
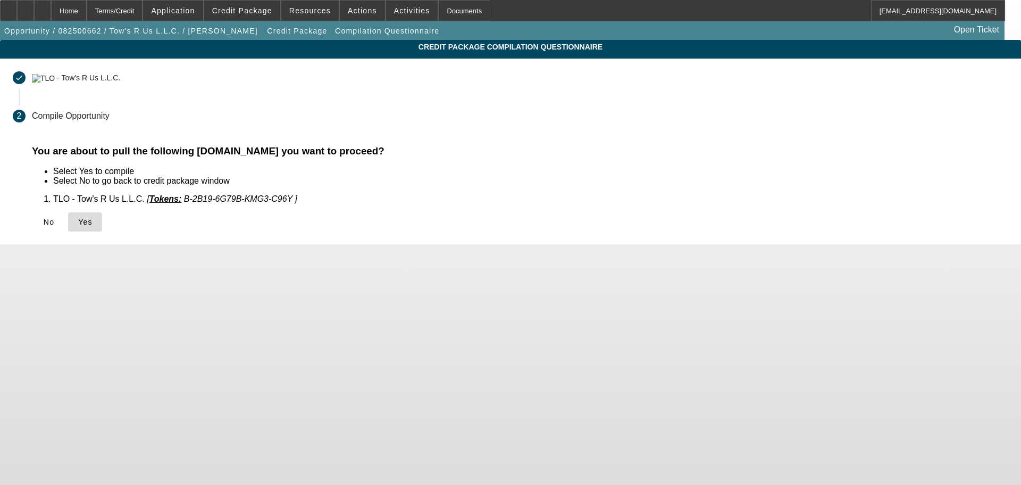
click at [93, 223] on span "Yes" at bounding box center [85, 222] width 14 height 9
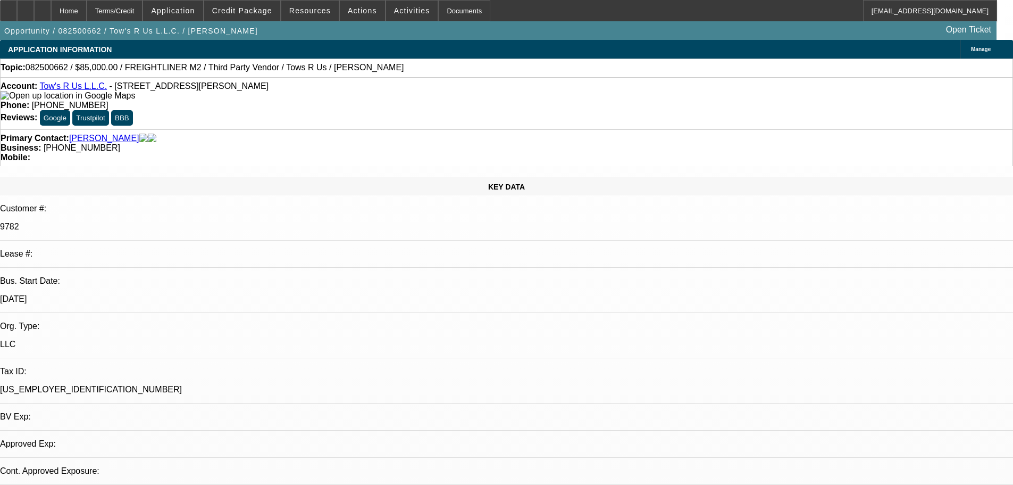
select select "0"
select select "2"
select select "0.1"
select select "4"
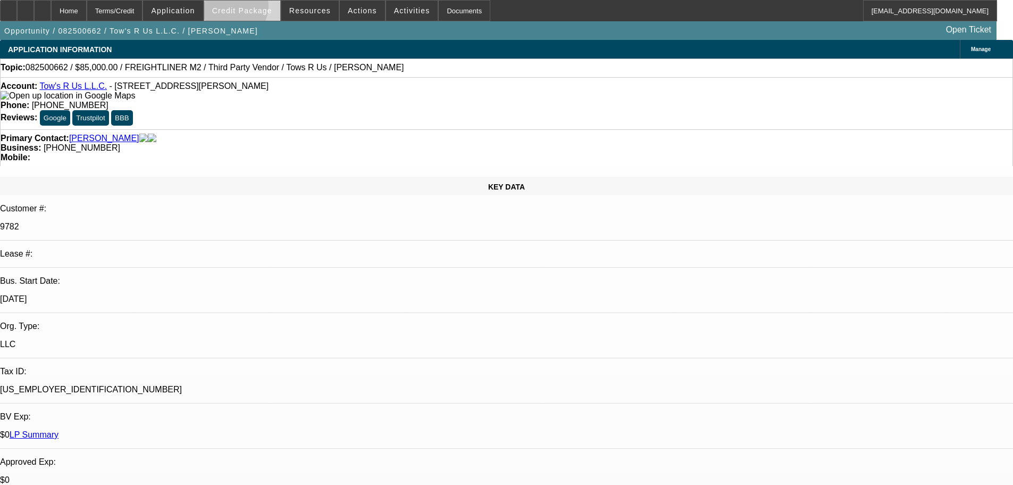
click at [249, 9] on span "Credit Package" at bounding box center [242, 10] width 60 height 9
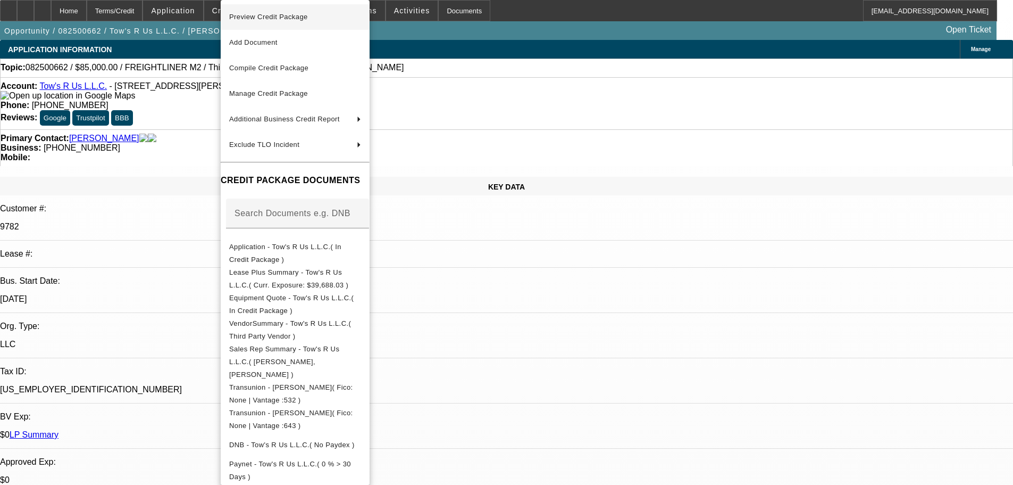
click at [297, 17] on span "Preview Credit Package" at bounding box center [268, 17] width 79 height 8
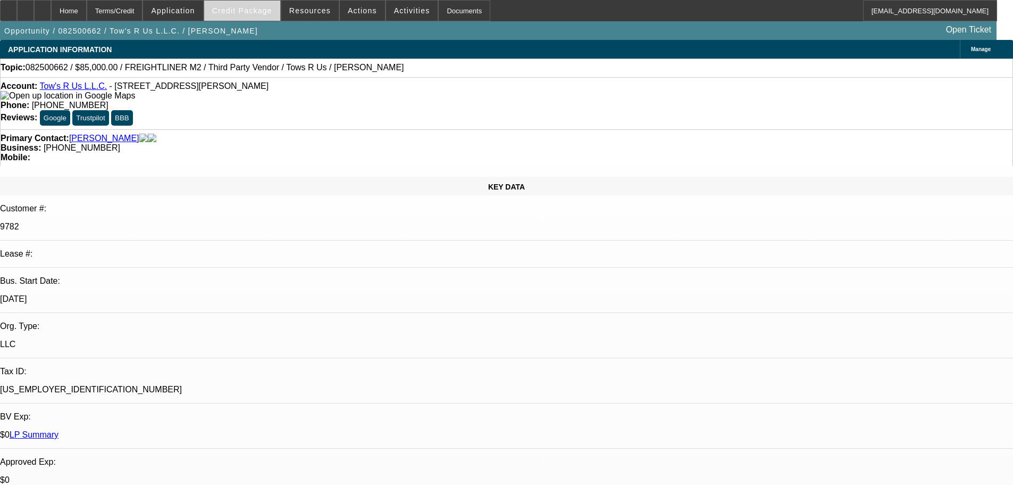
click at [254, 10] on span "Credit Package" at bounding box center [242, 10] width 60 height 9
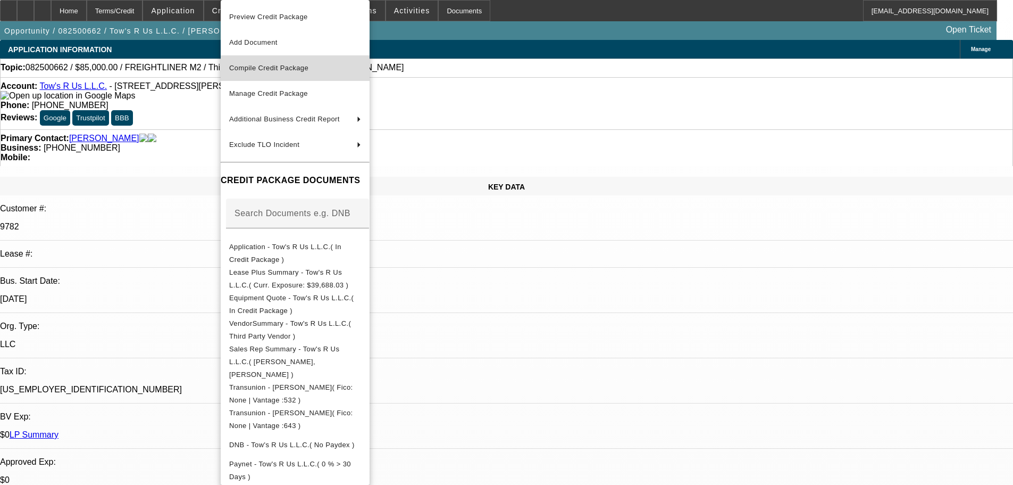
click at [270, 72] on span "Compile Credit Package" at bounding box center [295, 68] width 132 height 13
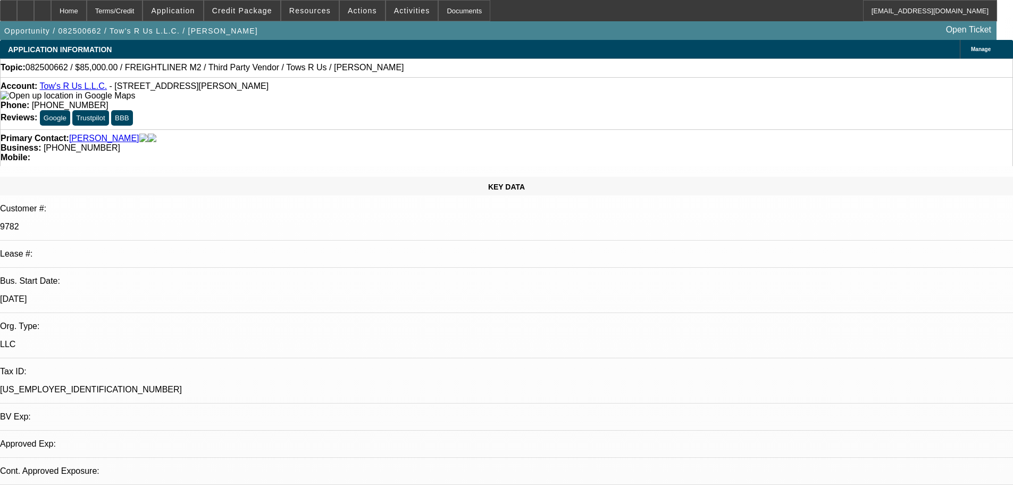
select select "0"
select select "2"
select select "0.1"
select select "4"
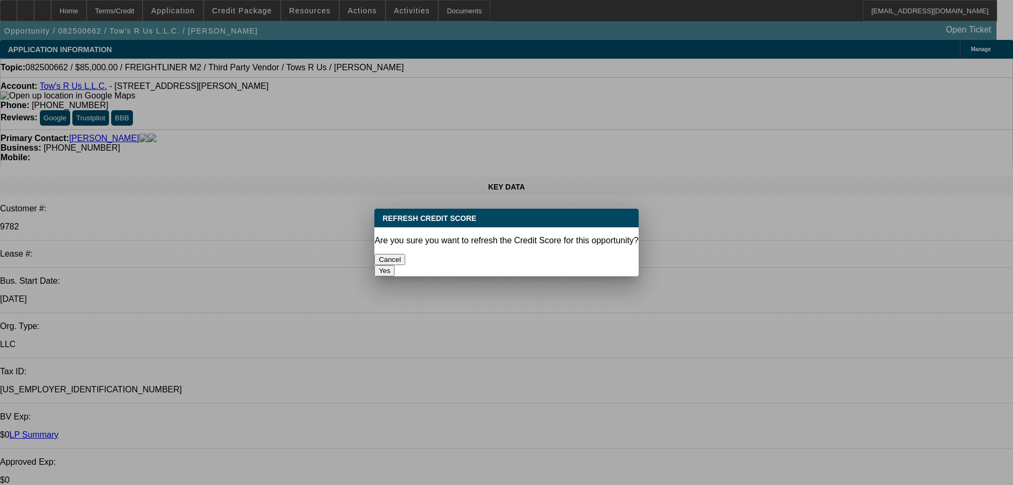
click at [395, 265] on button "Yes" at bounding box center [384, 270] width 20 height 11
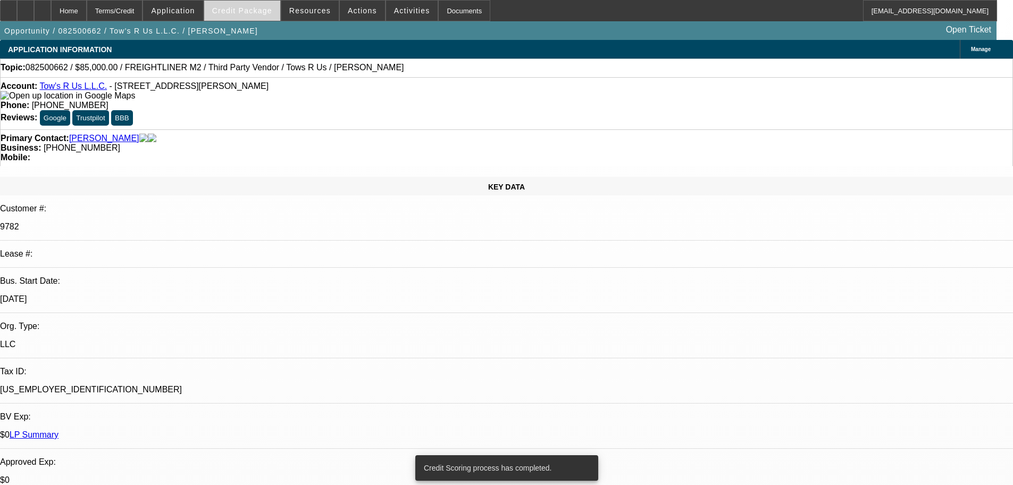
click at [261, 13] on span "Credit Package" at bounding box center [242, 10] width 60 height 9
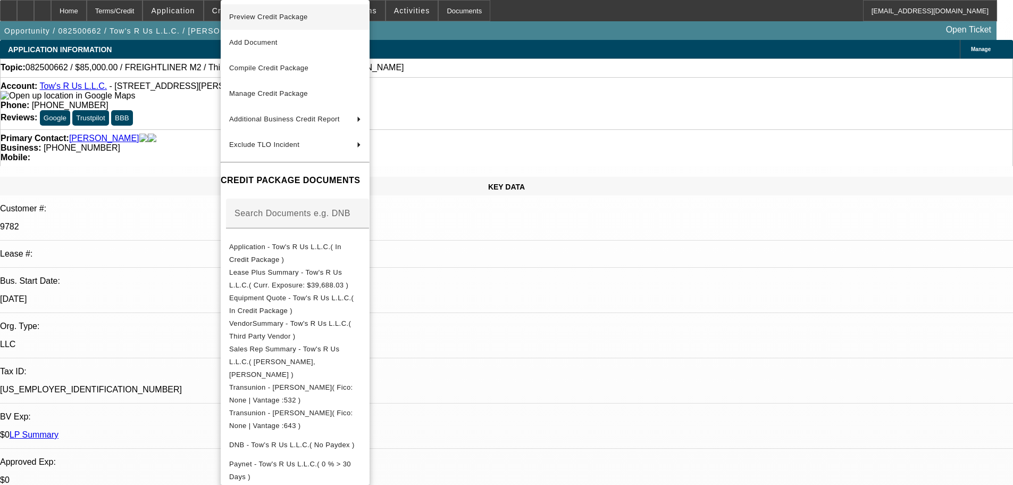
click at [266, 18] on span "Preview Credit Package" at bounding box center [268, 17] width 79 height 8
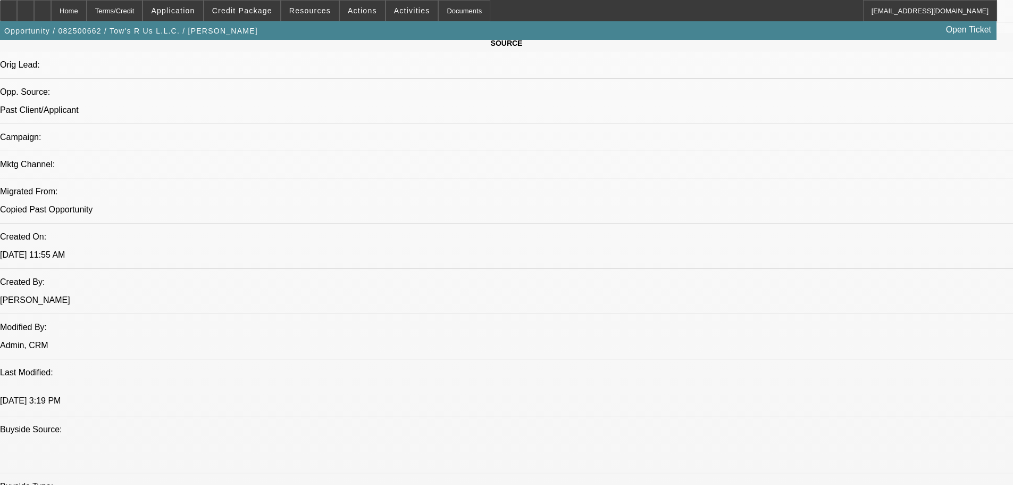
scroll to position [904, 0]
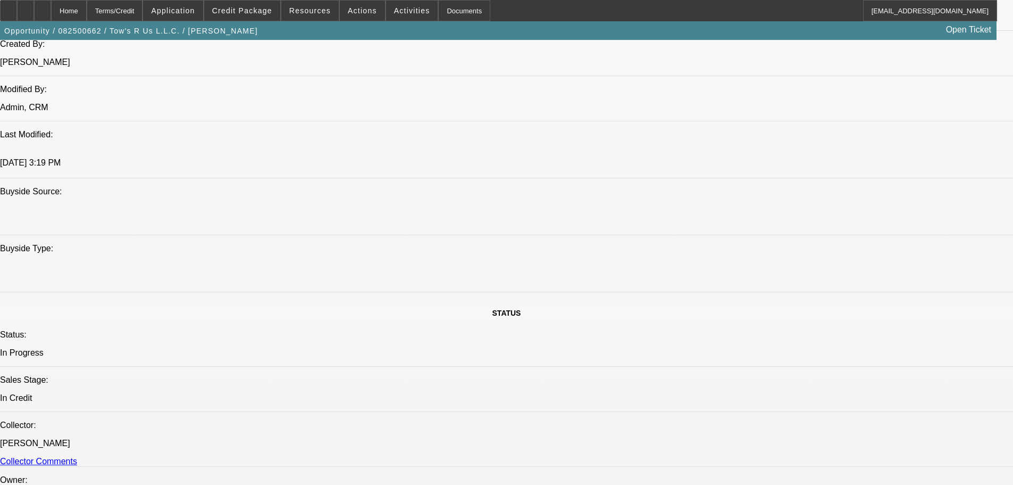
paste textarea "JULIO = $25K IN REVOLVING DEBT; $78K IN INSTALMENT DEBT; SOME LATES, 2017 BK; N…"
type textarea "JULIO = $25K IN REVOLVING DEBT; $78K IN INSTALMENT DEBT; SOME LATES, 2017 BK; N…"
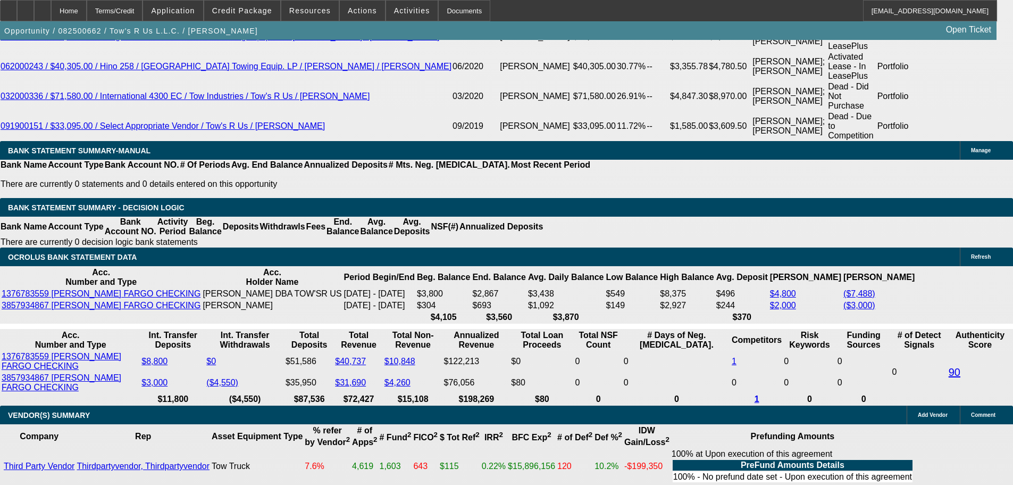
scroll to position [2174, 0]
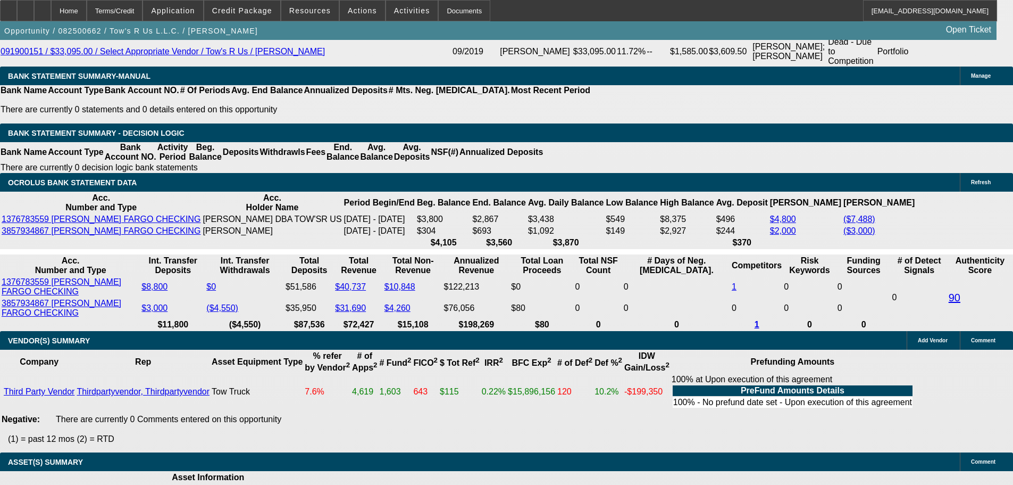
select select "5"
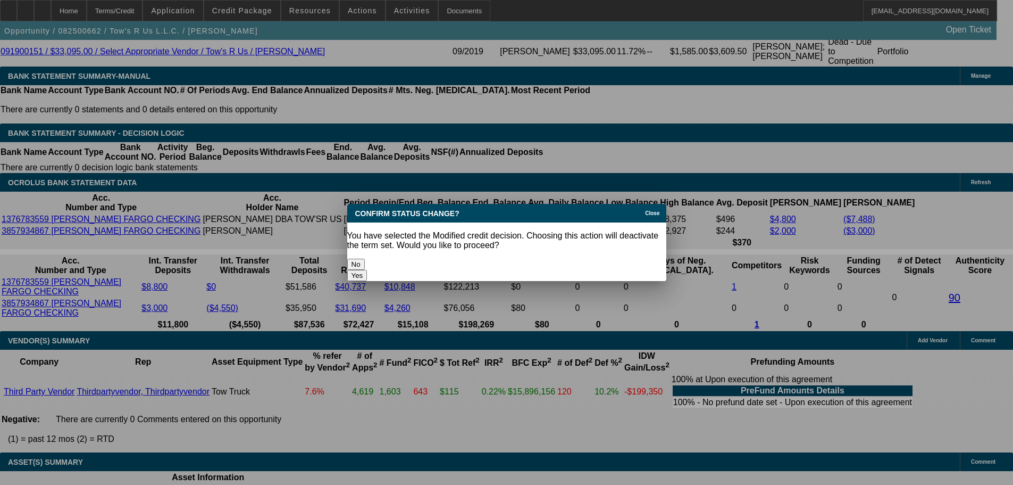
scroll to position [0, 0]
click at [368, 270] on button "Yes" at bounding box center [357, 275] width 20 height 11
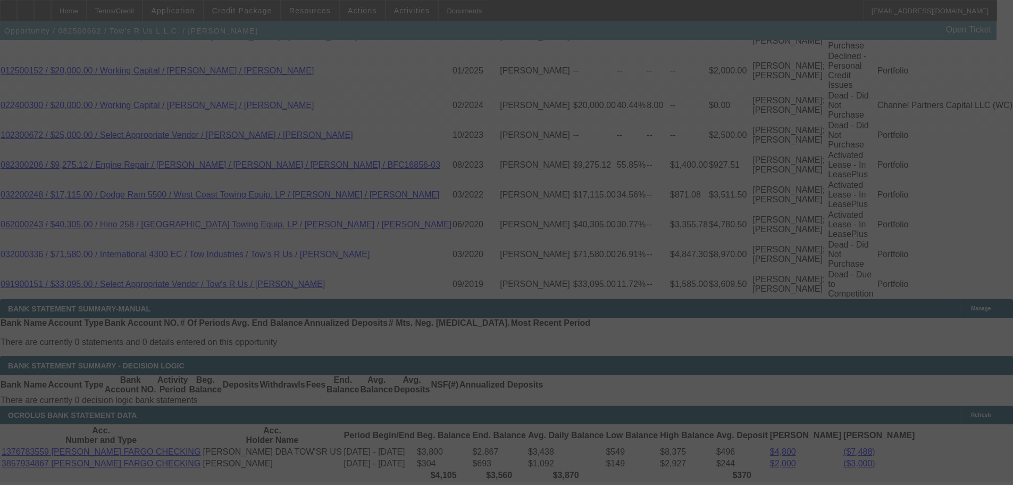
scroll to position [1802, 0]
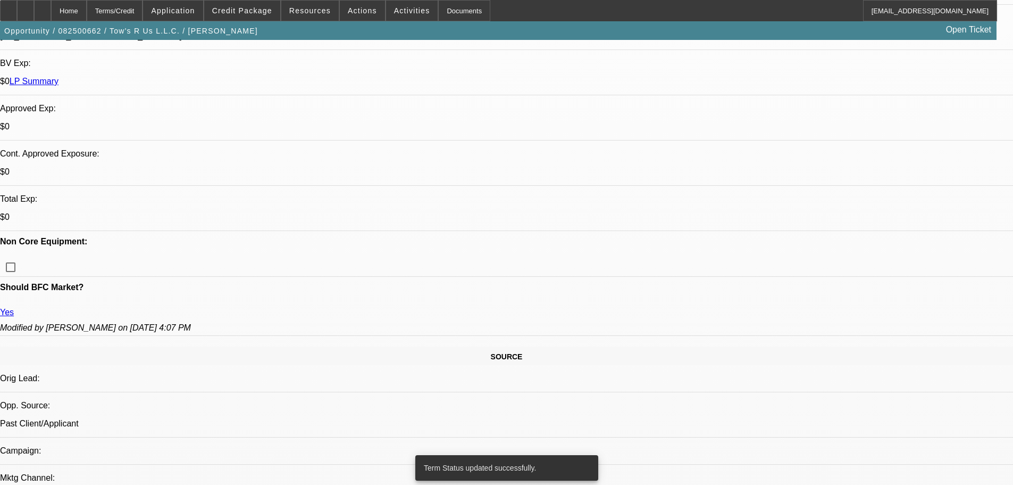
select select "0"
select select "2"
select select "0.1"
select select "4"
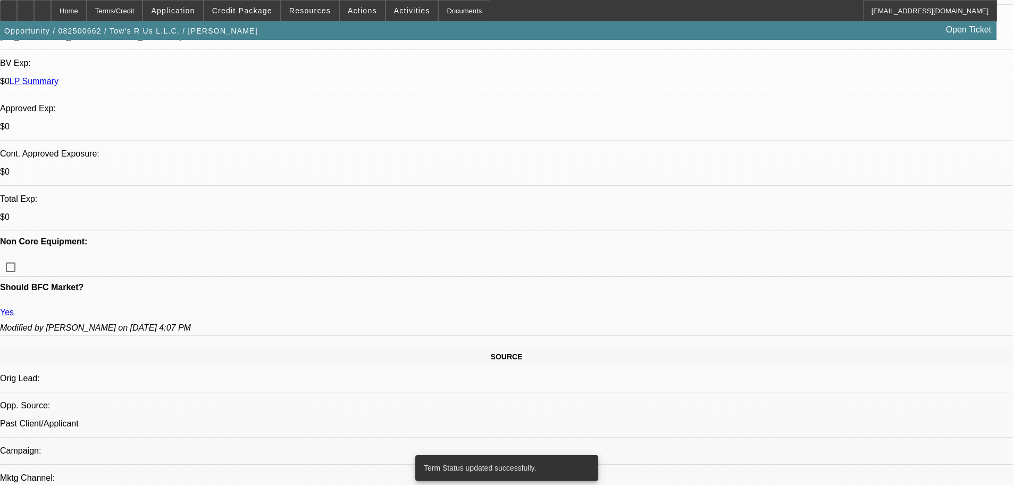
select select "0"
select select "2"
select select "0.1"
select select "4"
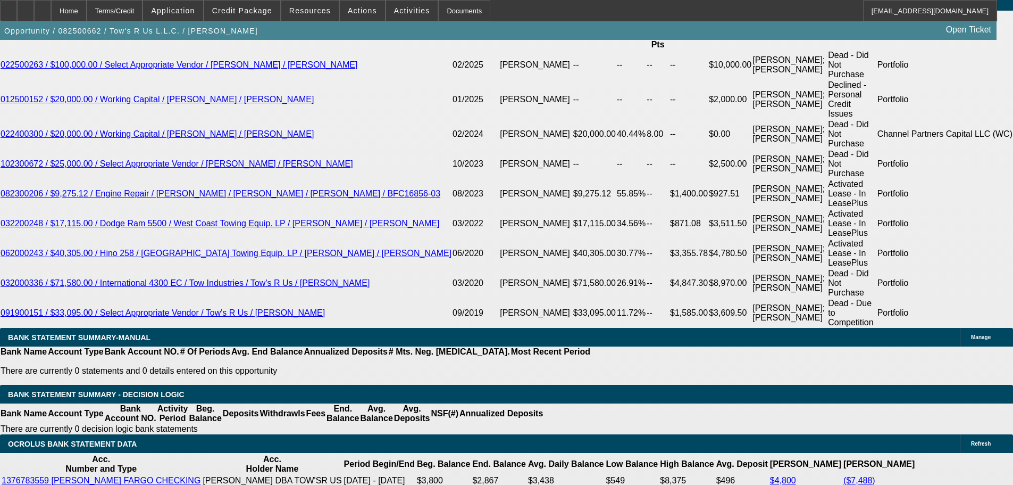
scroll to position [1908, 0]
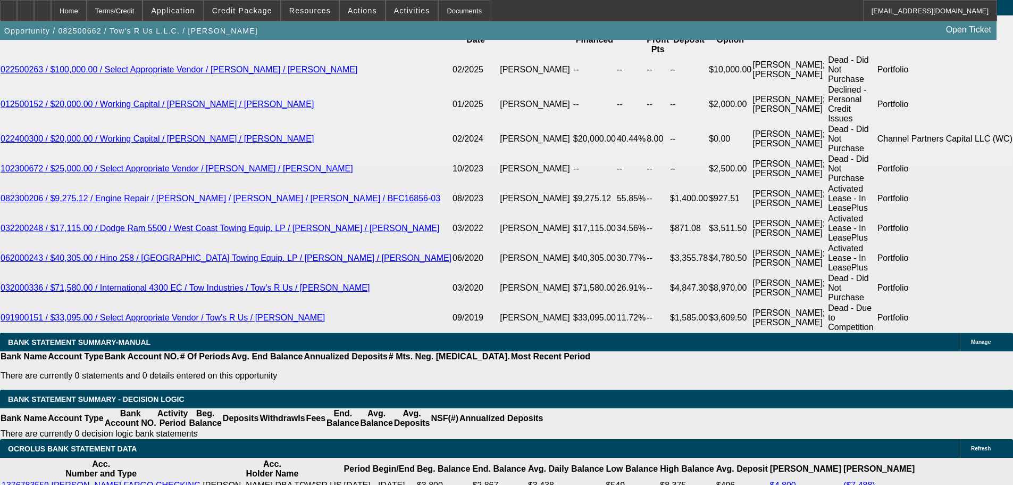
drag, startPoint x: 226, startPoint y: 229, endPoint x: 290, endPoint y: 228, distance: 64.4
type input "UNKNOWN"
type input "1"
type input "$3,406.06"
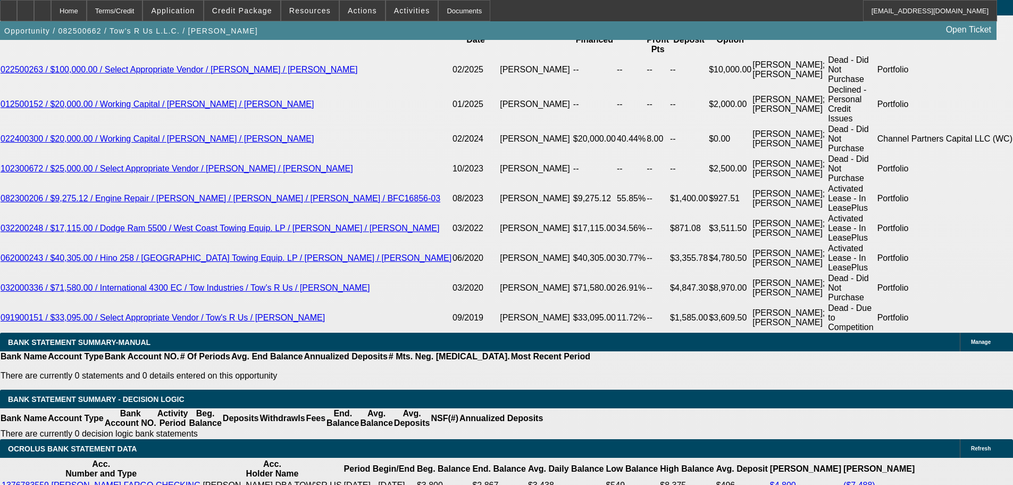
type input "$1,703.03"
type input "19"
type input "$4,883.30"
type input "$2,441.65"
type input "19"
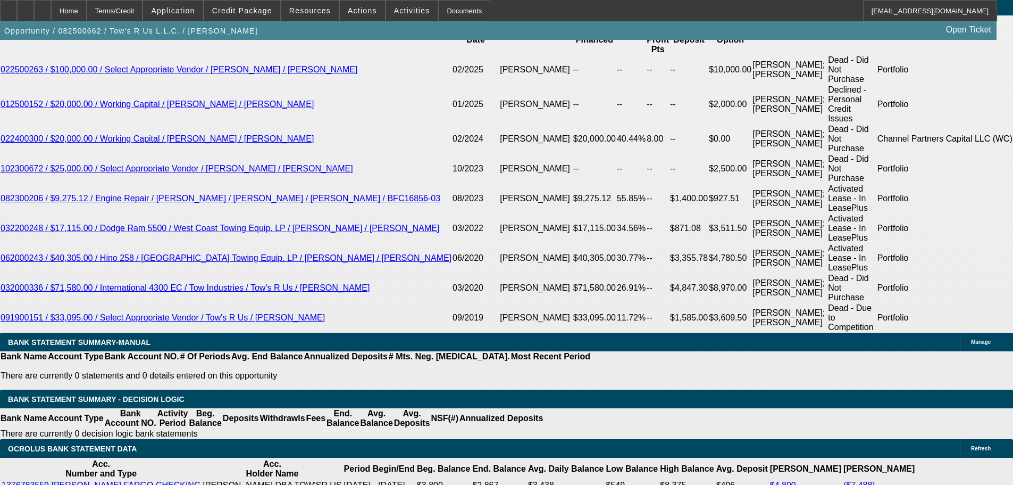
drag, startPoint x: 157, startPoint y: 227, endPoint x: 388, endPoint y: 203, distance: 232.1
type input "24"
type input "$48.00"
type input "2450"
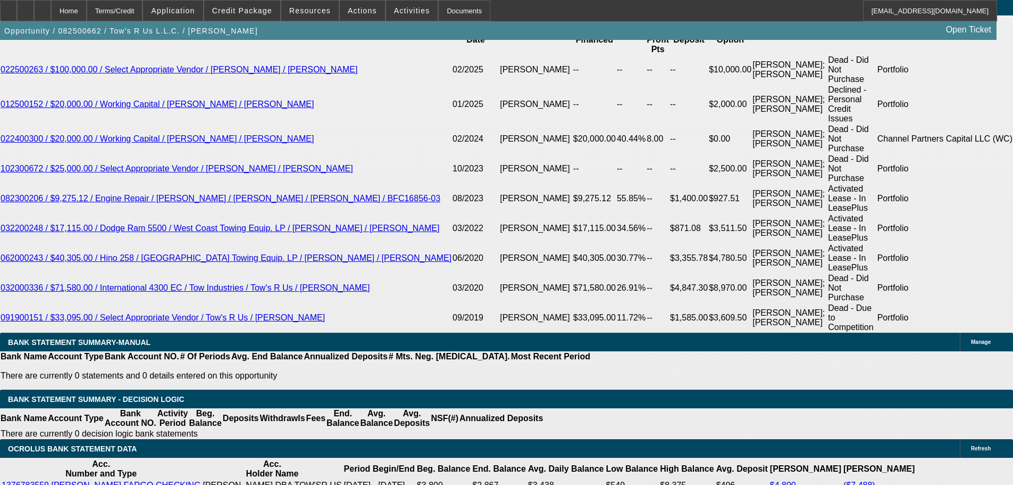
type input "$4,900.00"
type input "19.2"
type input "$2,450.00"
select select "0.1"
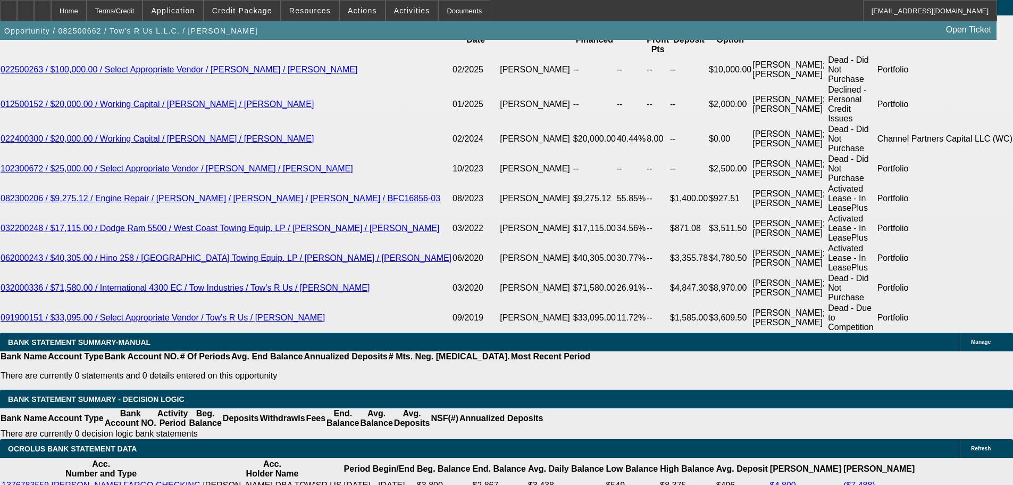
type input "$9,000.00"
type input "$4,669.42"
drag, startPoint x: 160, startPoint y: 227, endPoint x: 295, endPoint y: 230, distance: 135.1
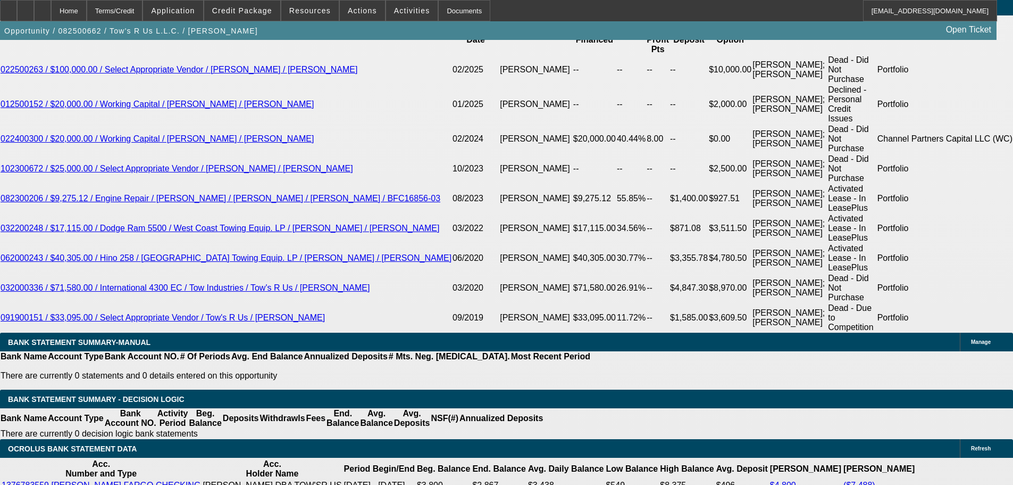
type input "23"
type input "$46.00"
type input "2335"
type input "$4,670.00"
type input "19.2"
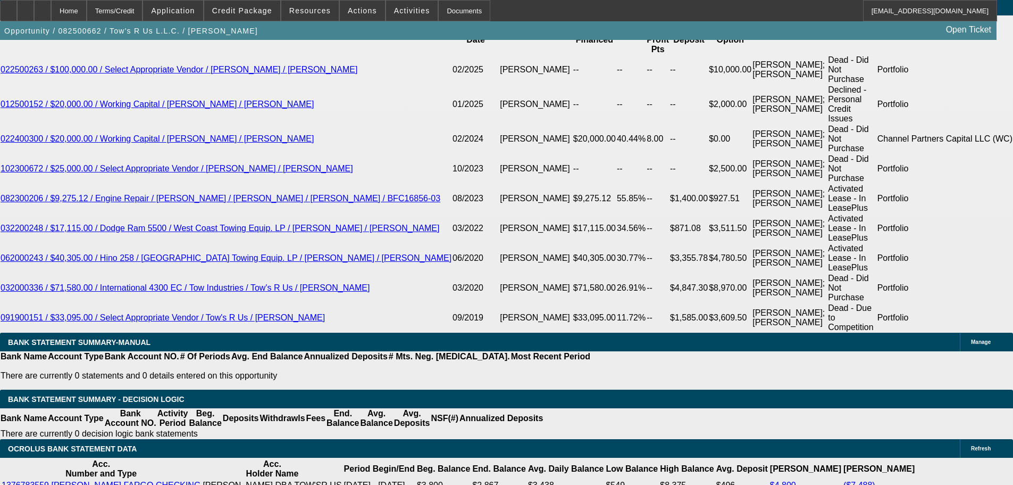
type input "$2,335.00"
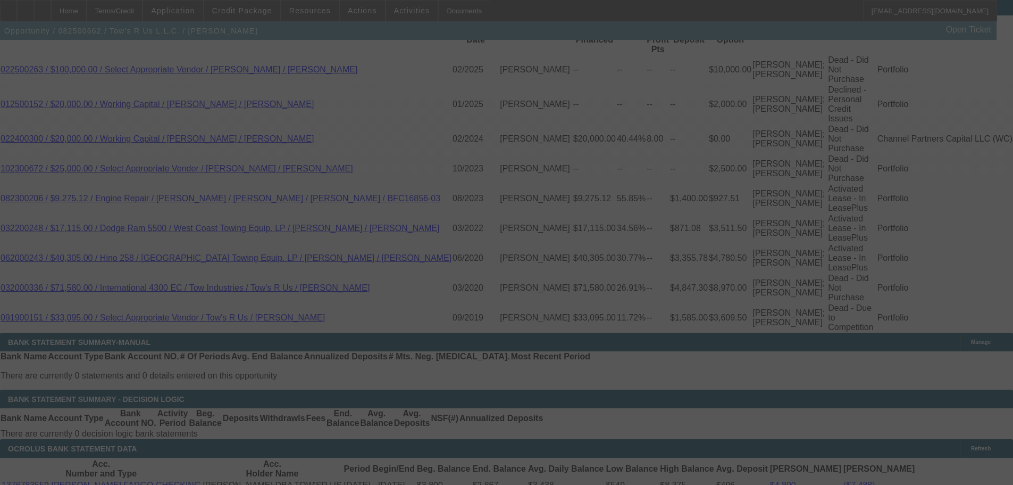
select select "0.1"
select select "2"
select select "0.1"
select select "4"
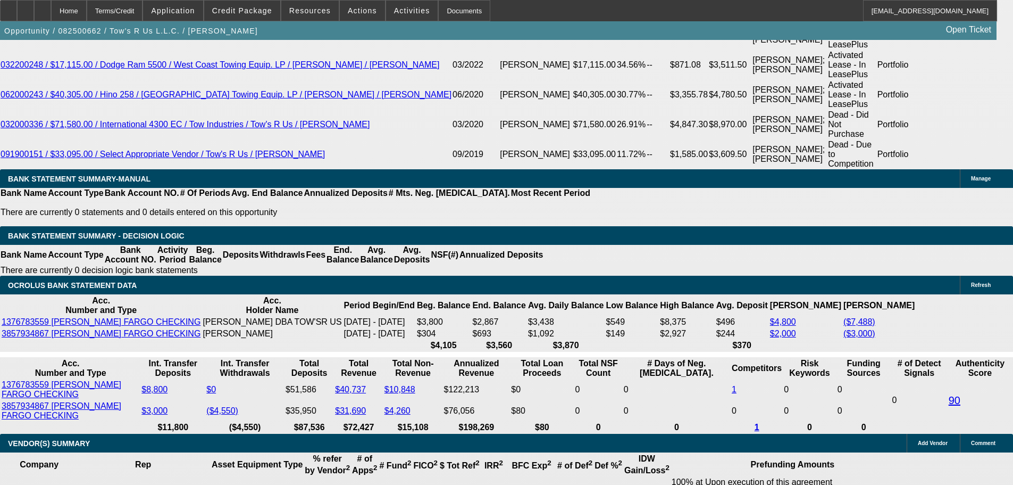
scroll to position [1855, 0]
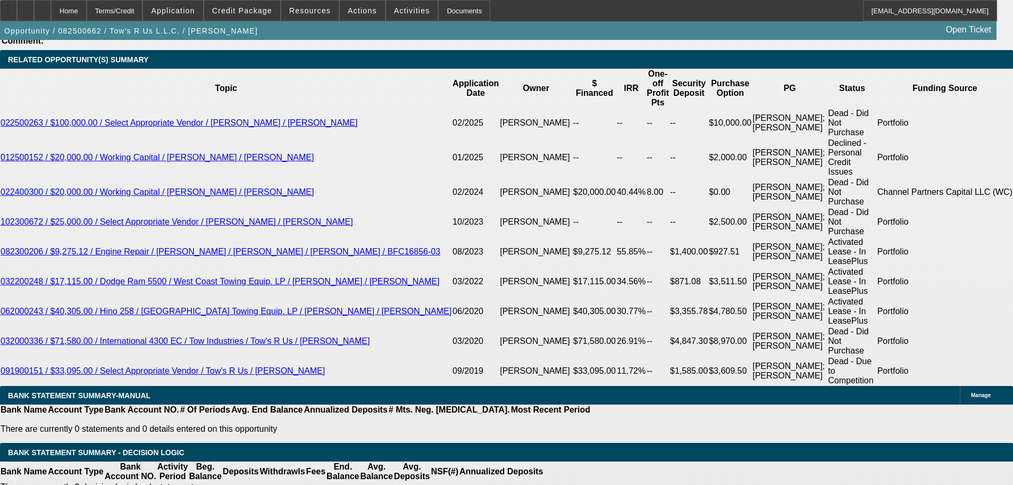
drag, startPoint x: 157, startPoint y: 278, endPoint x: 330, endPoint y: 277, distance: 172.9
type input "2"
type input "$4.00"
type input "UNKNOWN"
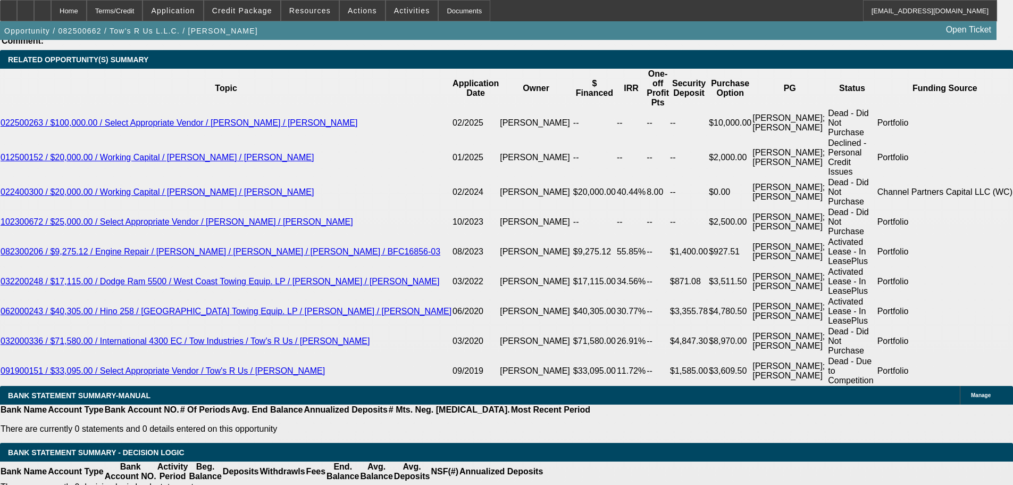
type input "2325"
type input "$4,650.00"
type input "19"
type input "$2,325.00"
drag, startPoint x: 471, startPoint y: 277, endPoint x: 313, endPoint y: 260, distance: 158.9
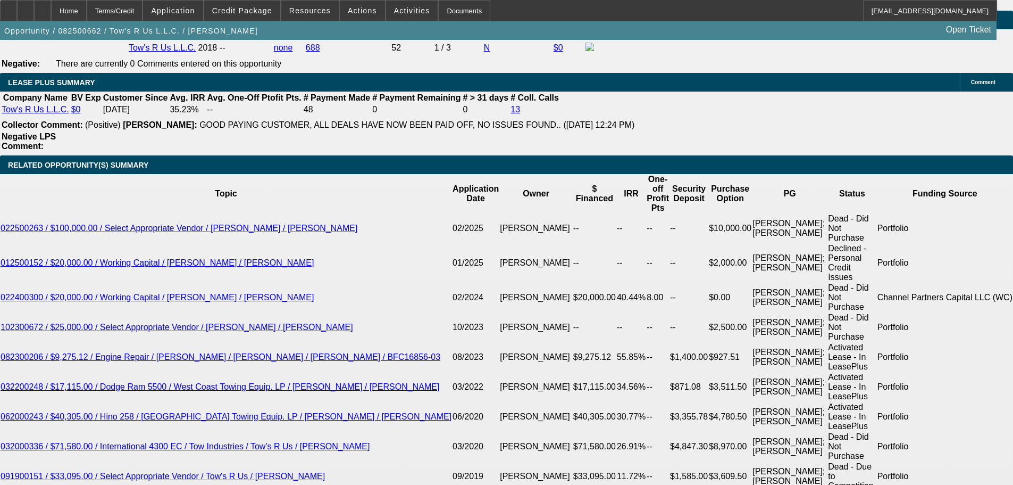
scroll to position [1749, 0]
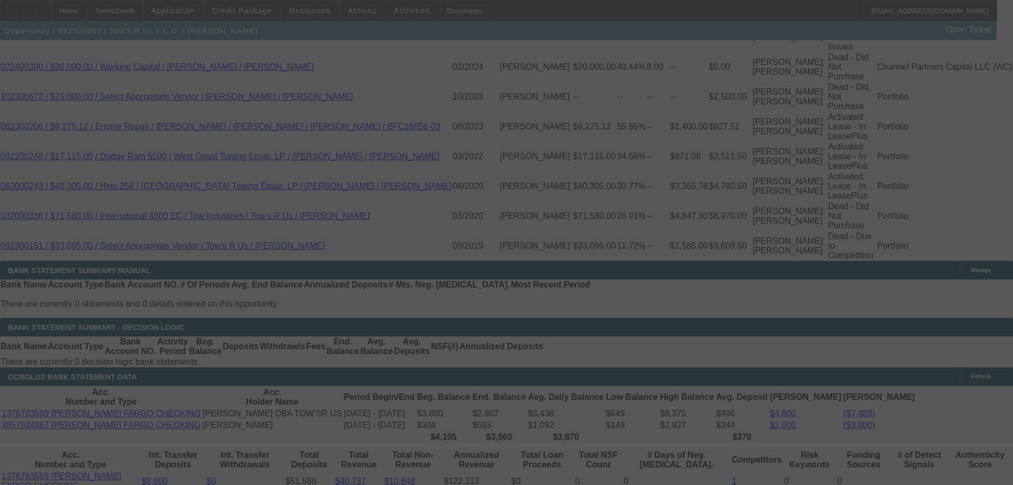
scroll to position [1962, 0]
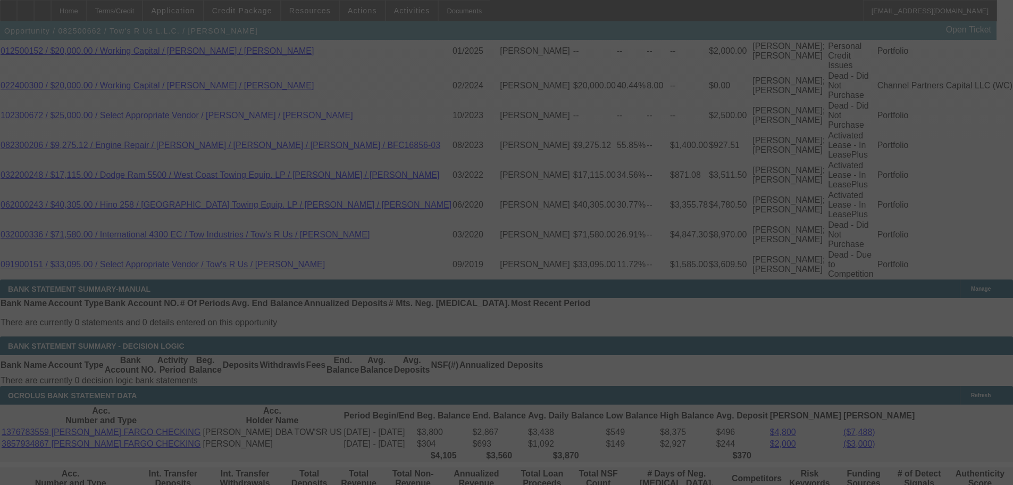
select select "0.1"
select select "2"
select select "0.1"
select select "4"
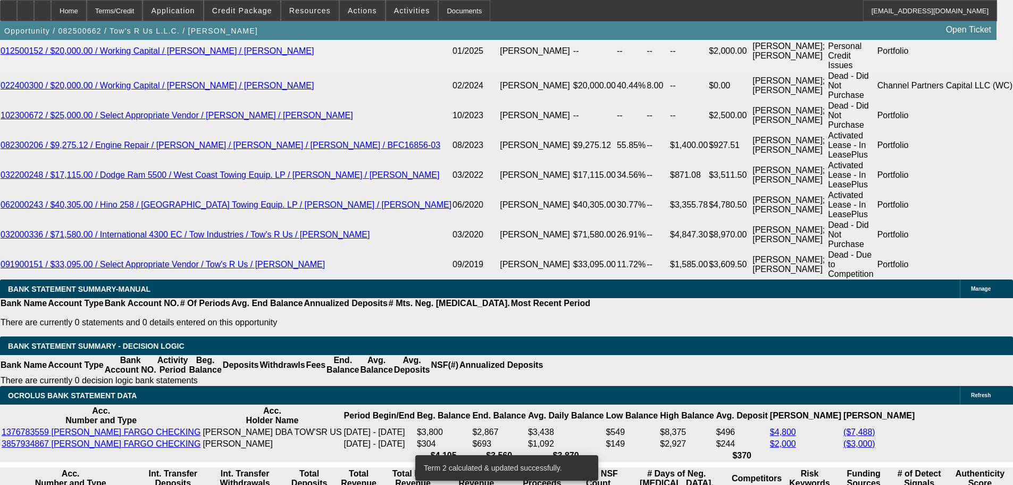
drag, startPoint x: 156, startPoint y: 173, endPoint x: 250, endPoint y: 162, distance: 94.3
type input "229"
type input "$458.00"
type input "UNKNOWN"
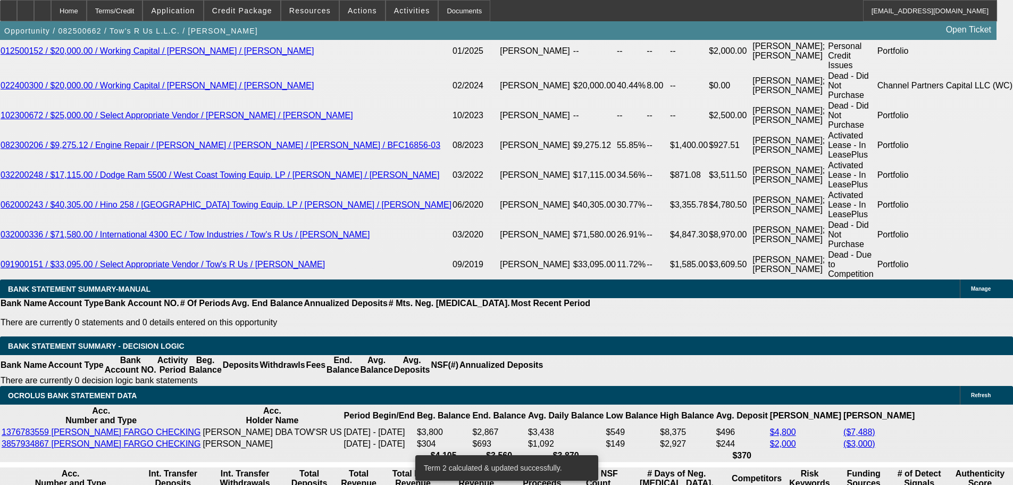
type input "2295"
type input "$4,590.00"
type input "18.3"
type input "$2,295.00"
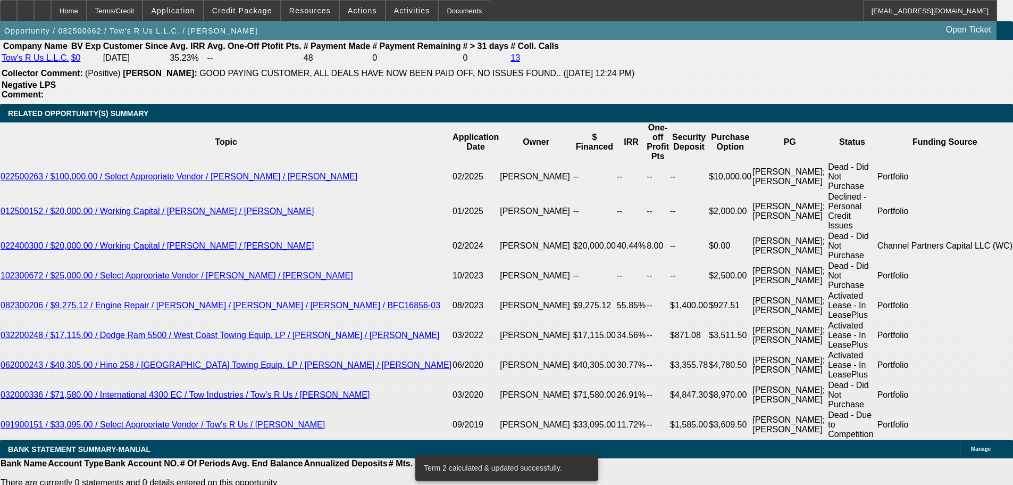
scroll to position [1643, 0]
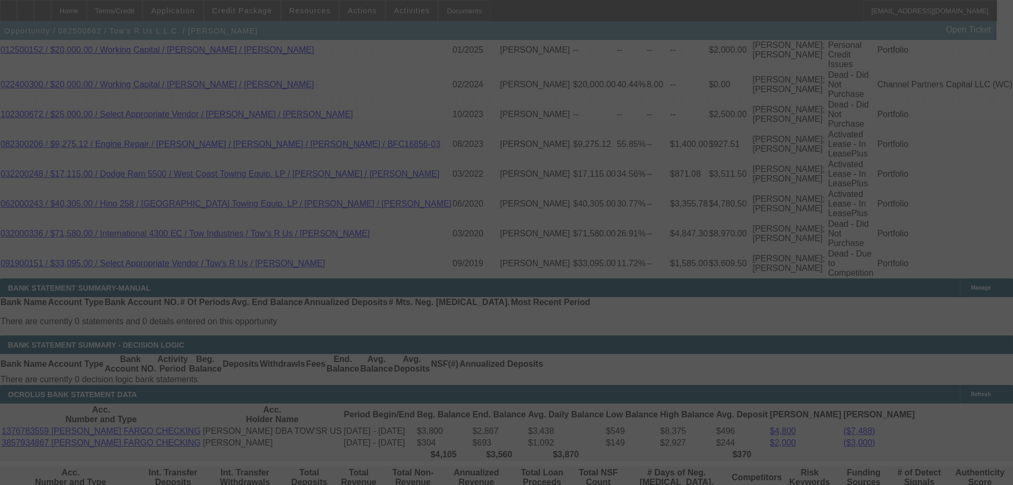
scroll to position [2015, 0]
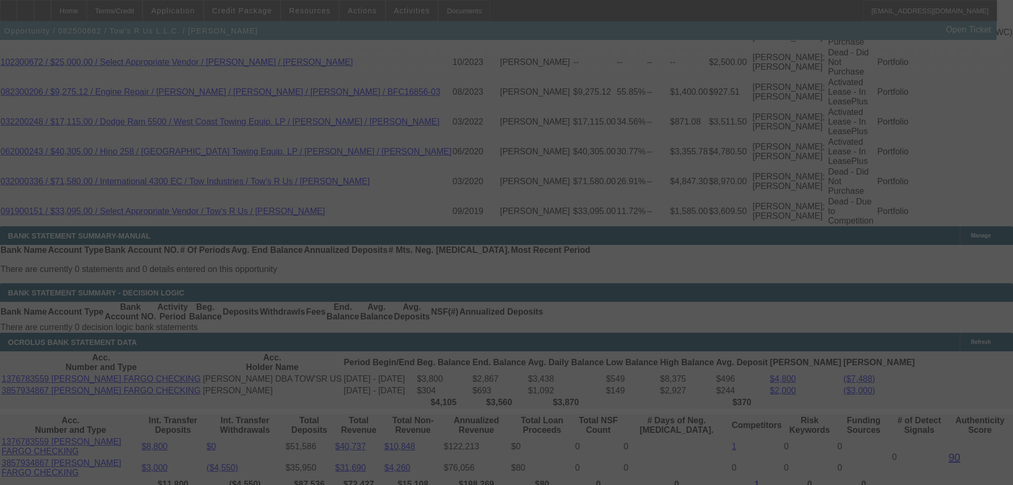
select select "0.1"
select select "2"
select select "0.1"
select select "4"
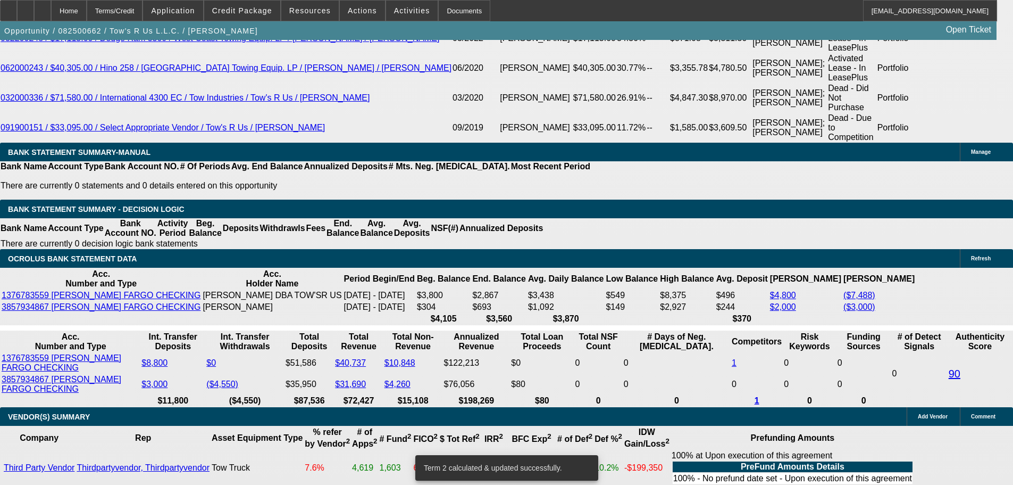
scroll to position [2174, 0]
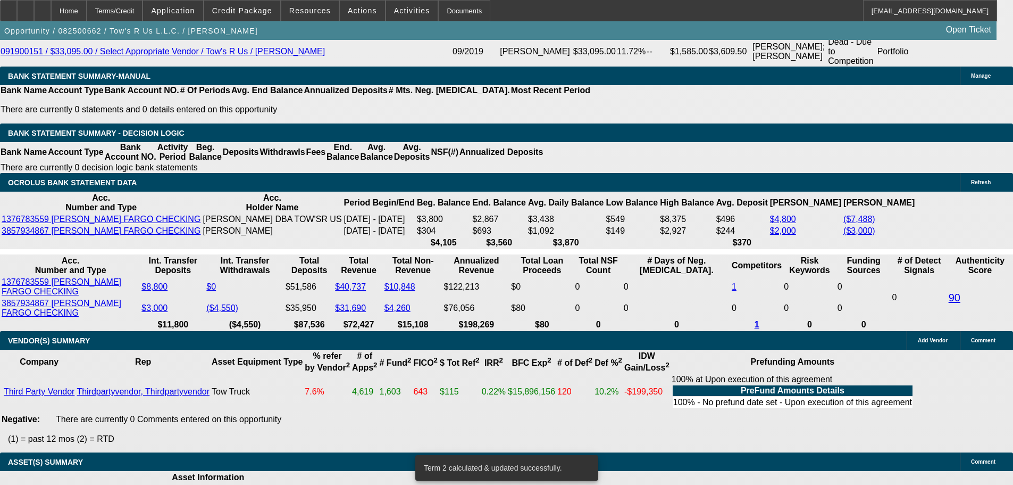
select select "3"
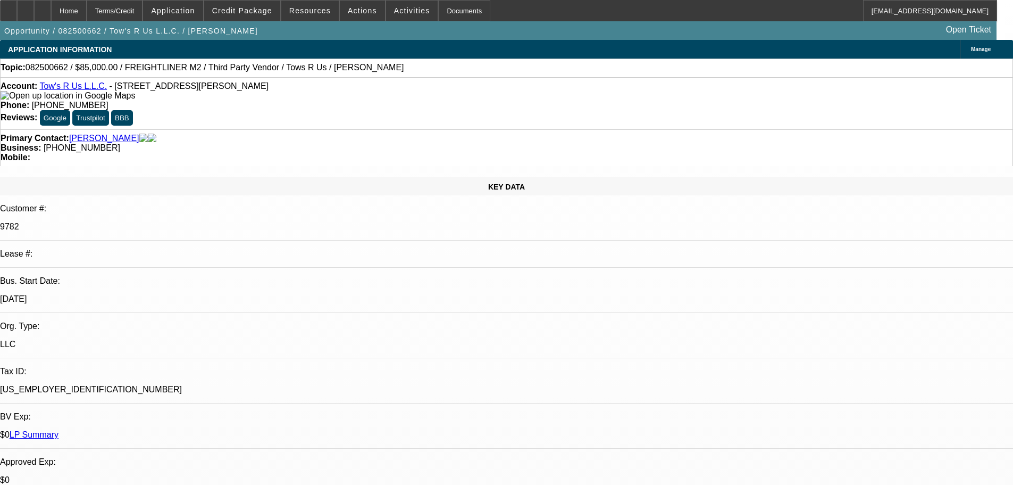
click at [737, 188] on mat-option "ACH" at bounding box center [737, 191] width 91 height 26
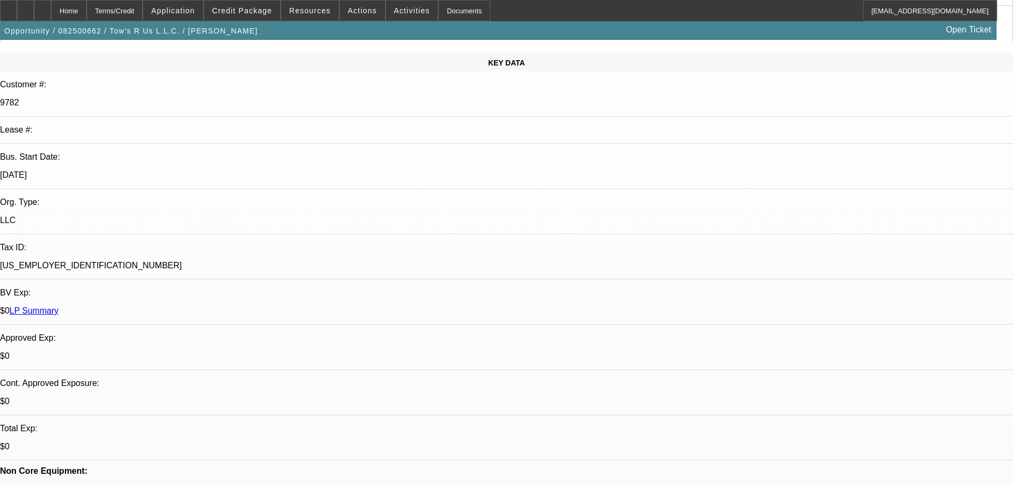
scroll to position [266, 0]
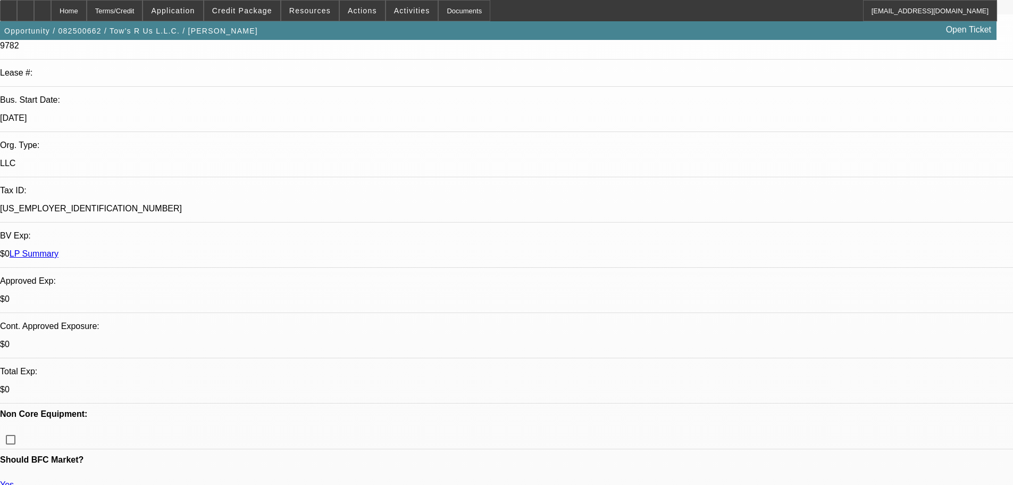
scroll to position [213, 0]
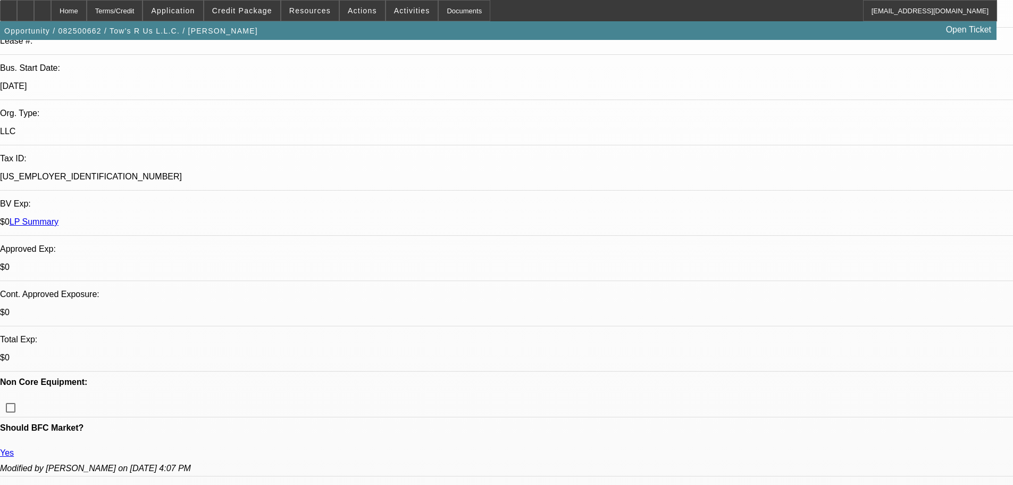
type textarea "APPROVED, GPS REQUIRED. CONTINGENT ON ACCEPTABLE INSPECTION."
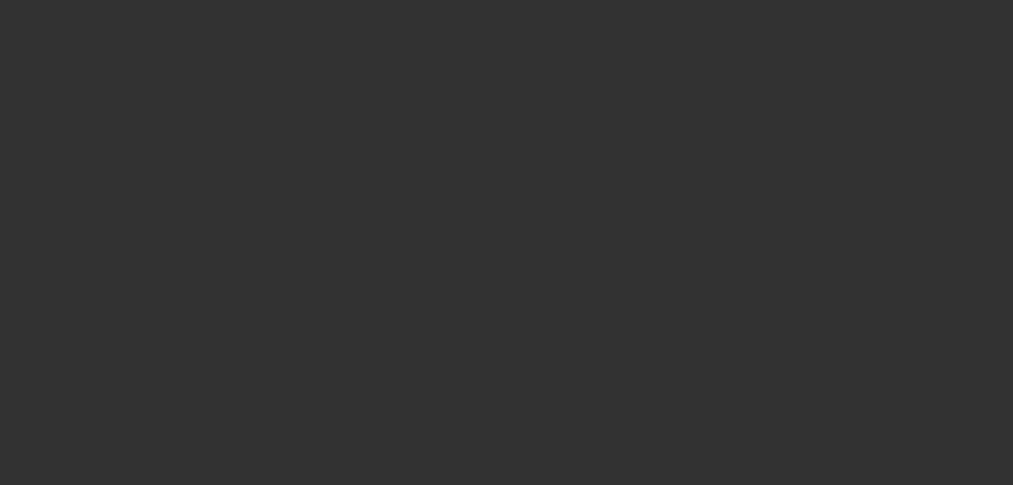
scroll to position [0, 0]
select select "0.1"
select select "2"
select select "0.1"
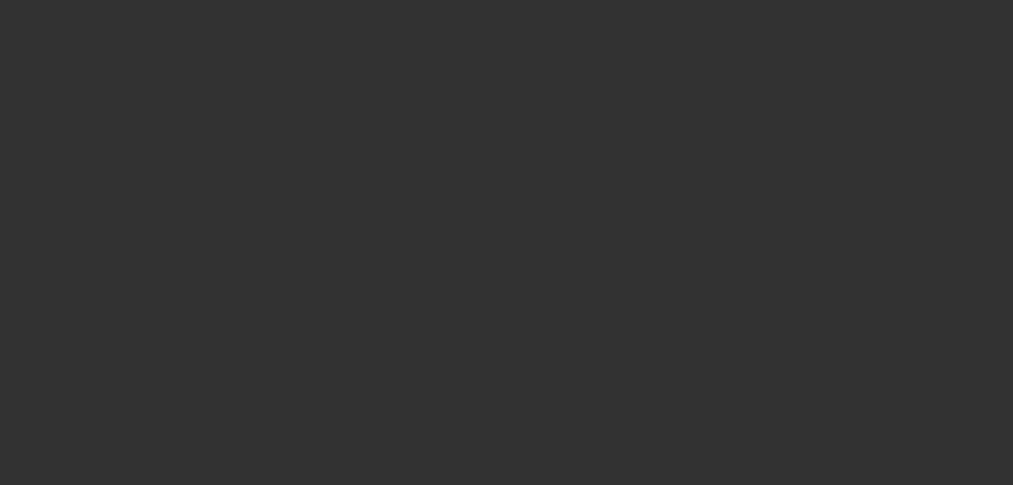
select select "4"
select select "0"
select select "2"
select select "0.1"
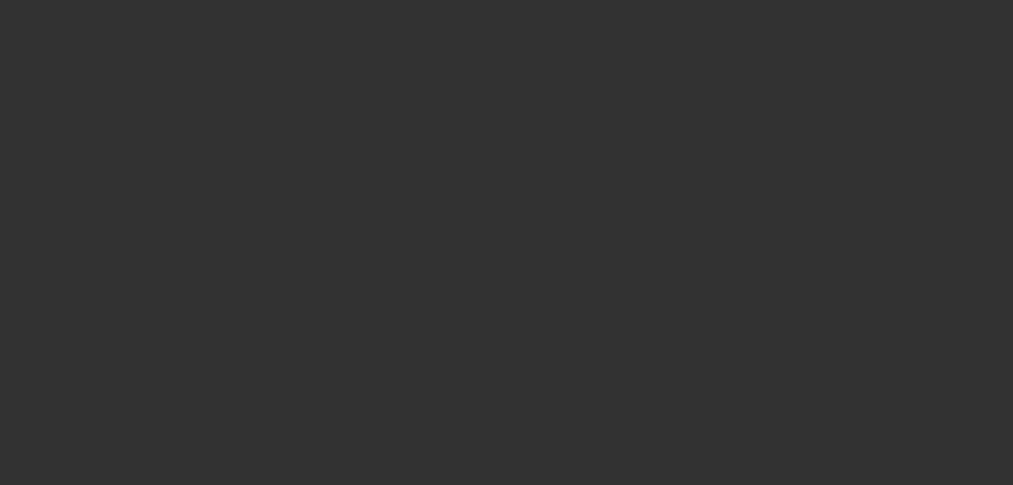
select select "4"
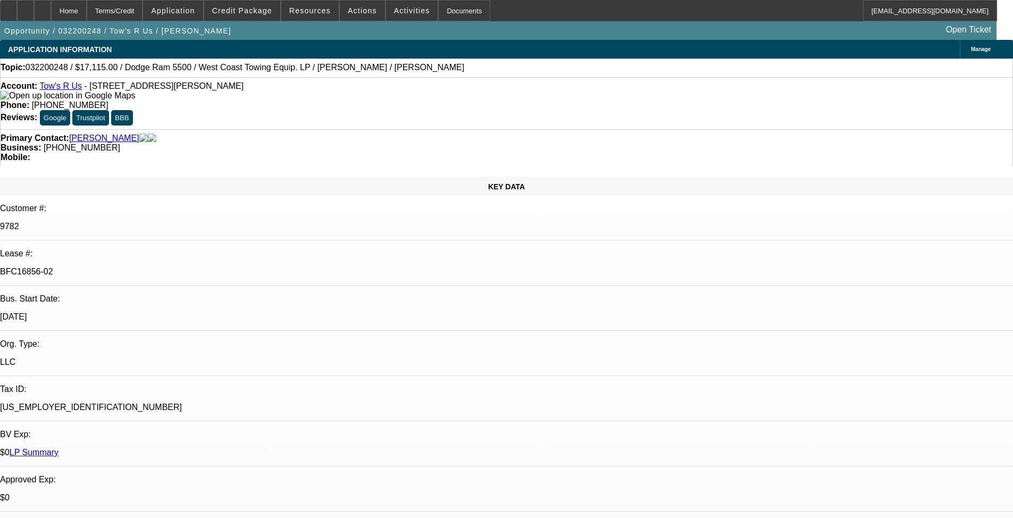
select select "0"
select select "2"
select select "0.1"
select select "4"
select select "0.1"
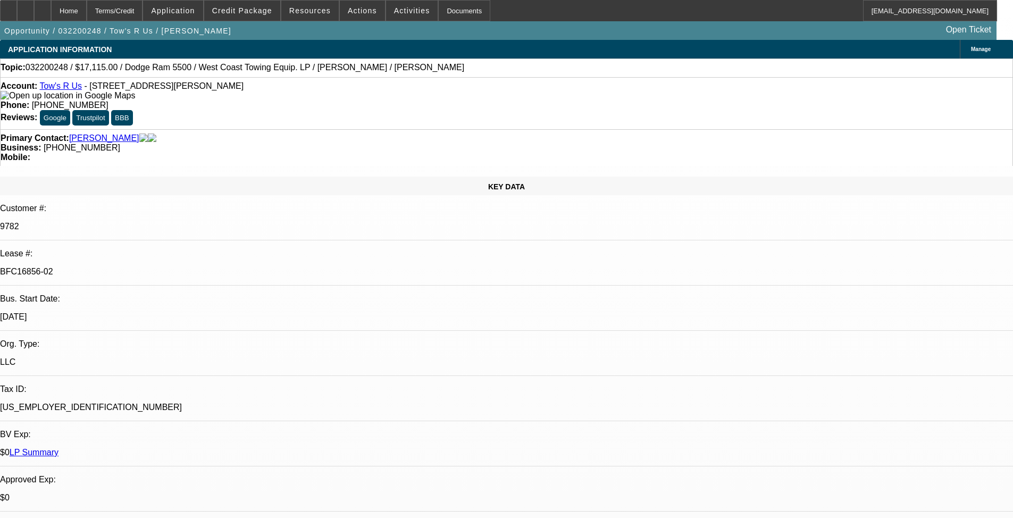
select select "2"
select select "0.1"
select select "4"
select select "0.1"
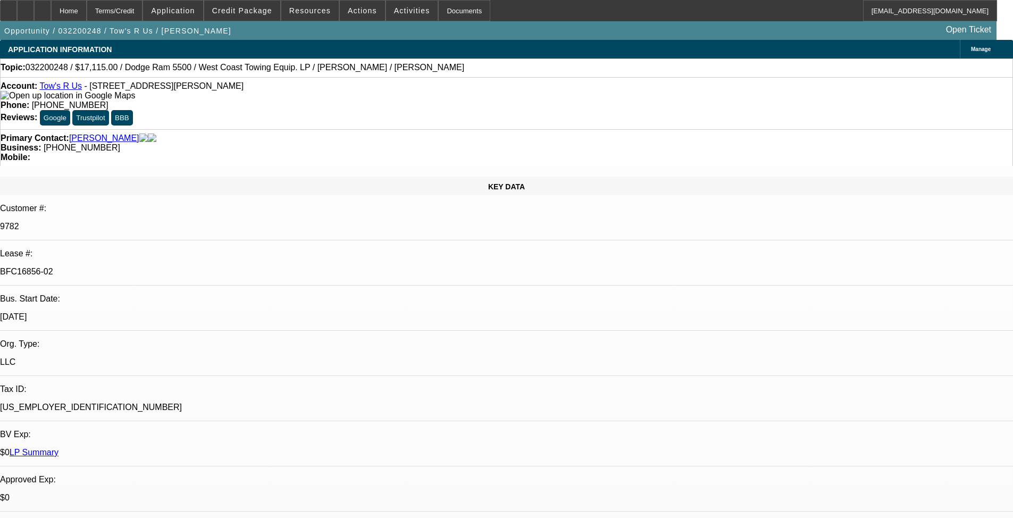
select select "2"
select select "0.1"
select select "4"
select select "0.1"
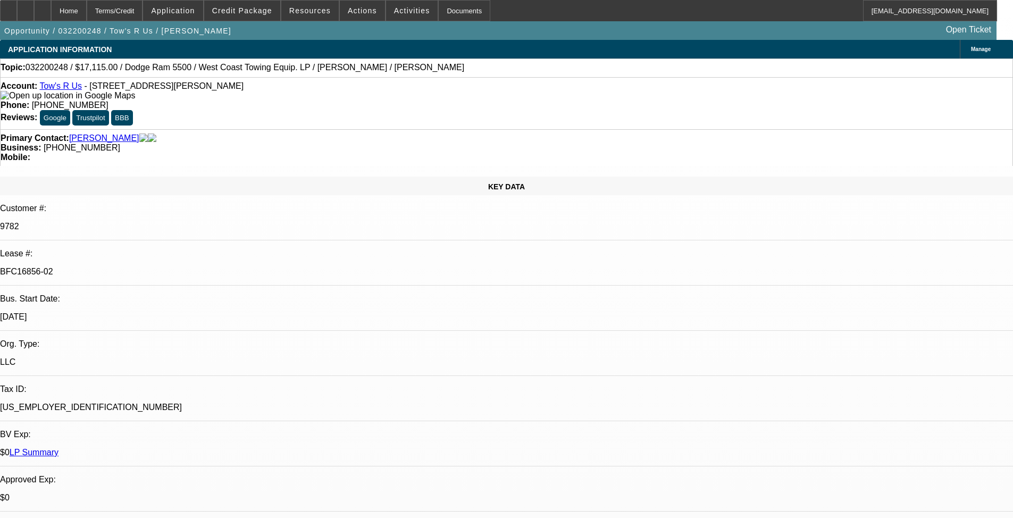
select select "2"
select select "0.1"
select select "4"
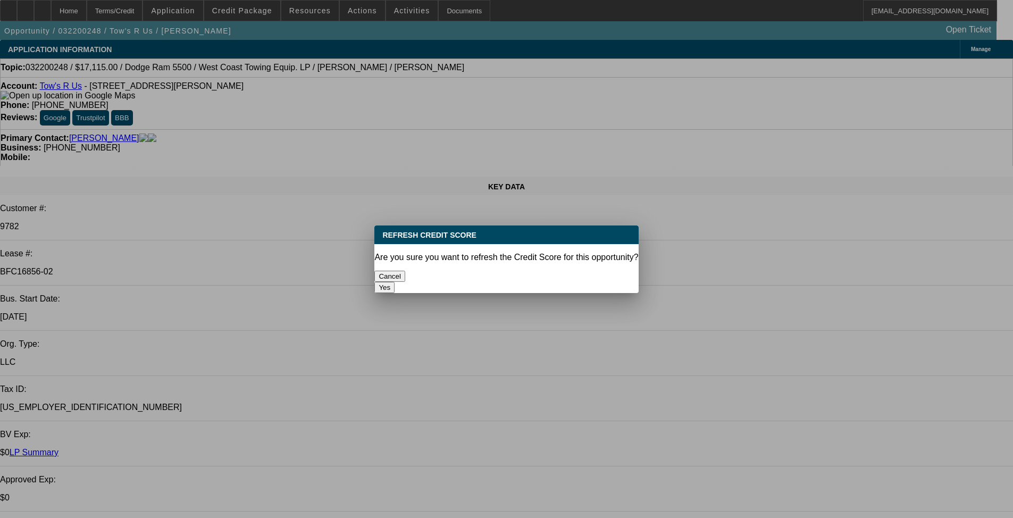
click at [395, 282] on button "Yes" at bounding box center [384, 287] width 20 height 11
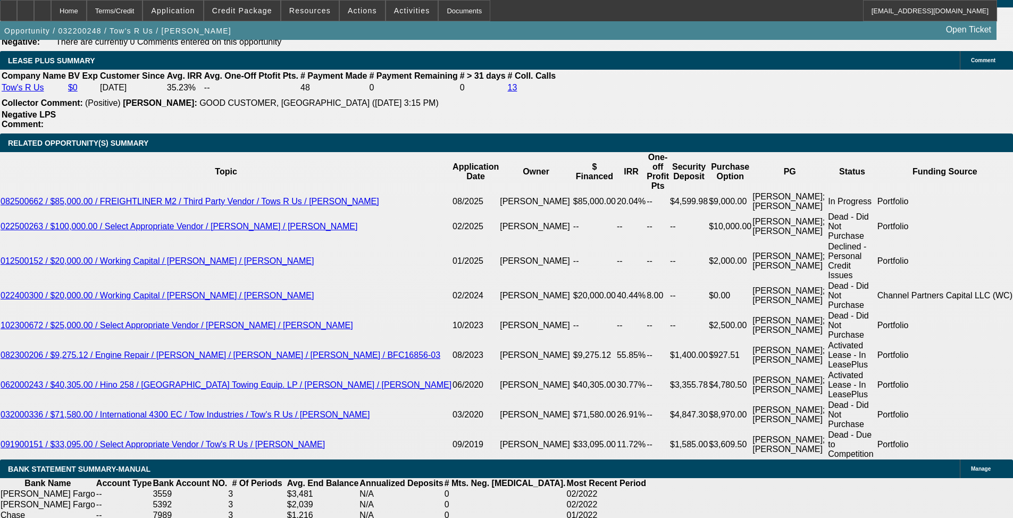
scroll to position [2004, 0]
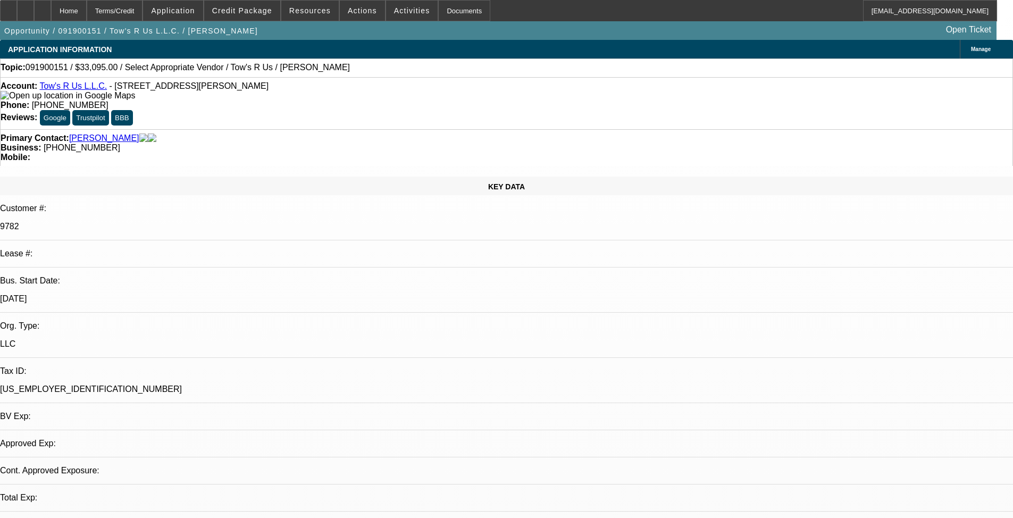
select select "0"
select select "2"
select select "0.1"
select select "4"
